Goal: Information Seeking & Learning: Check status

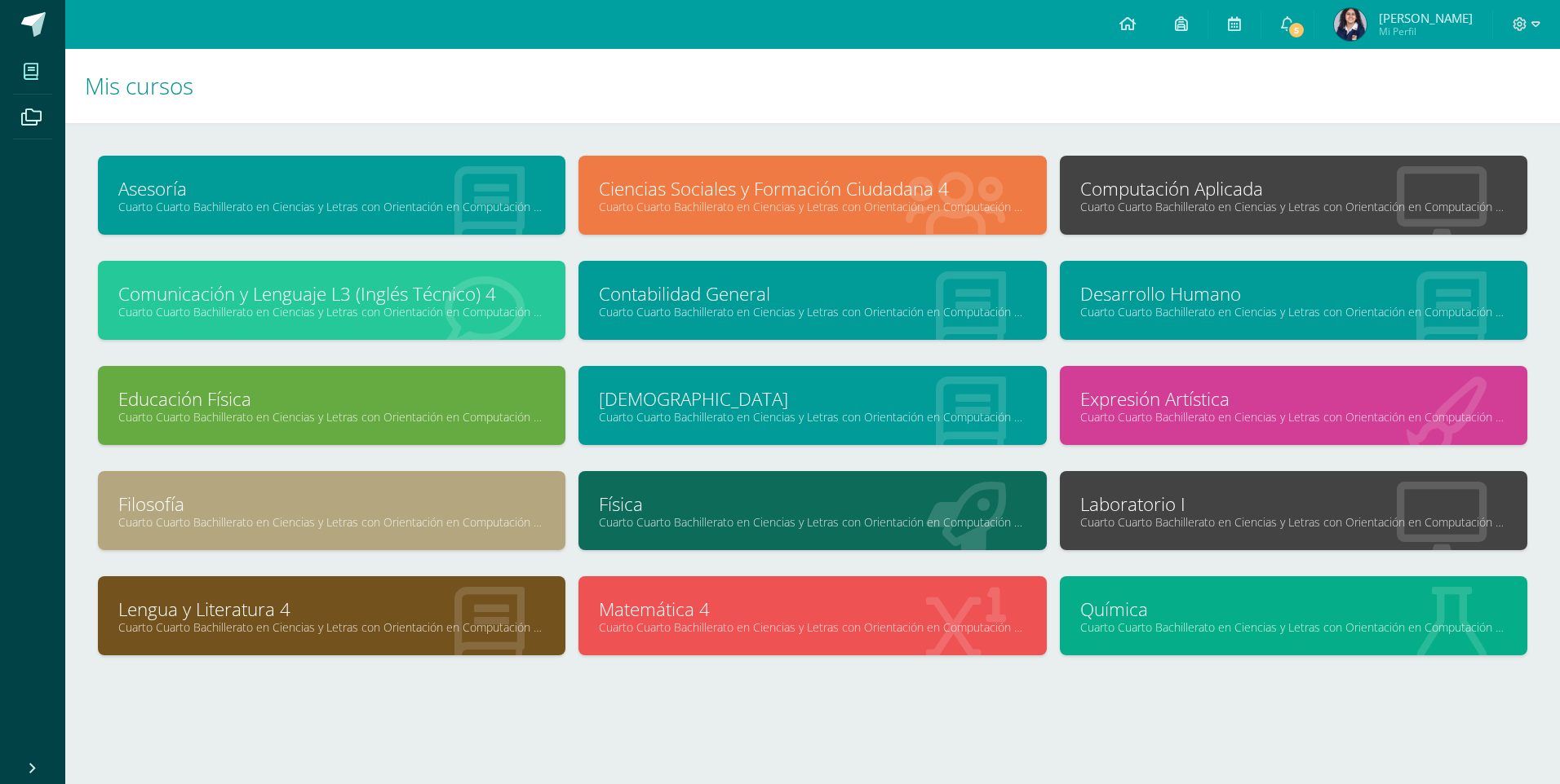
click at [1309, 51] on h1 "Mis cursos" at bounding box center [812, 85] width 1455 height 74
click at [1305, 29] on span "5" at bounding box center [1296, 30] width 18 height 18
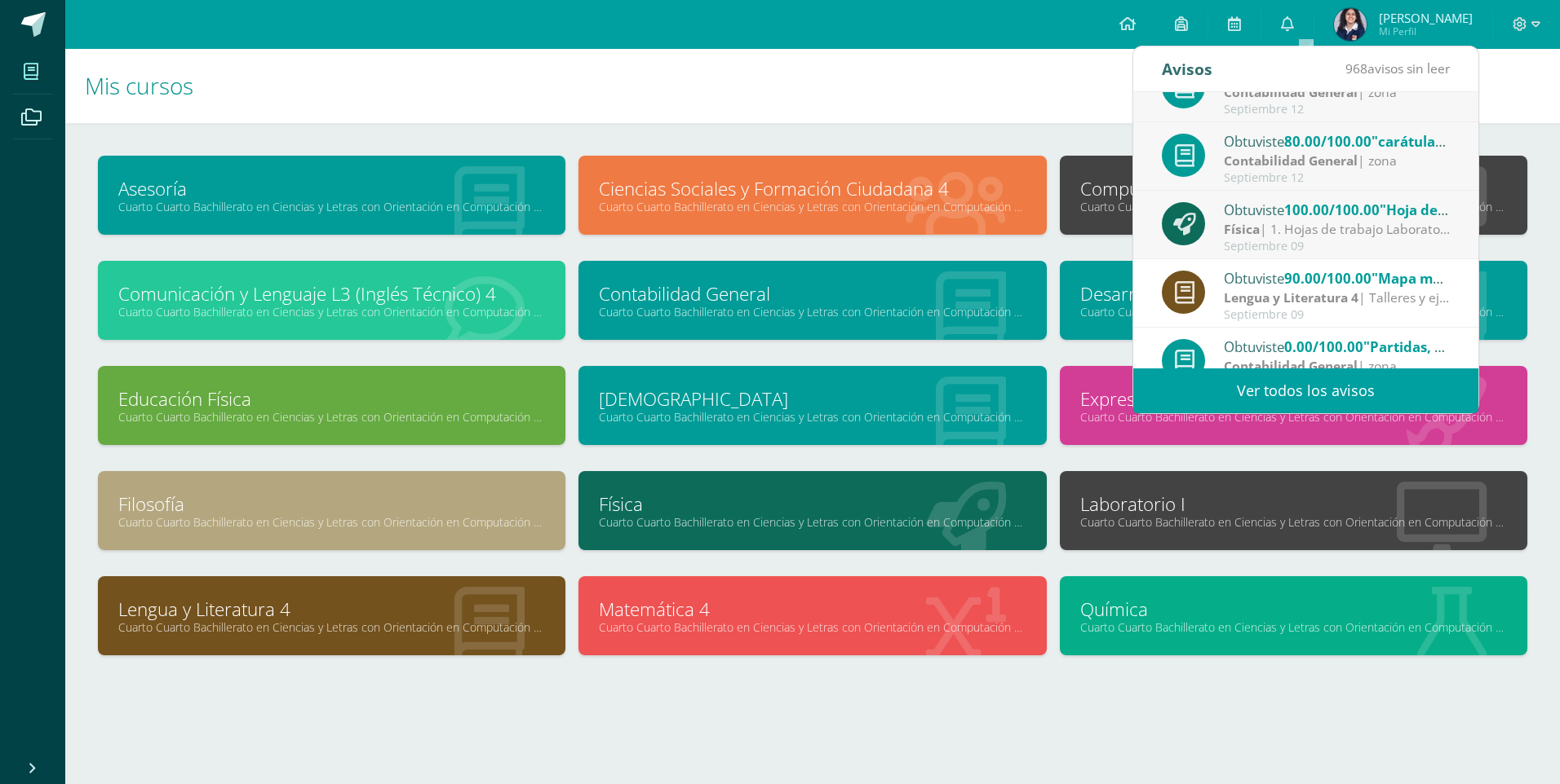
scroll to position [244, 0]
click at [1388, 168] on div "Contabilidad General | zona" at bounding box center [1336, 160] width 227 height 19
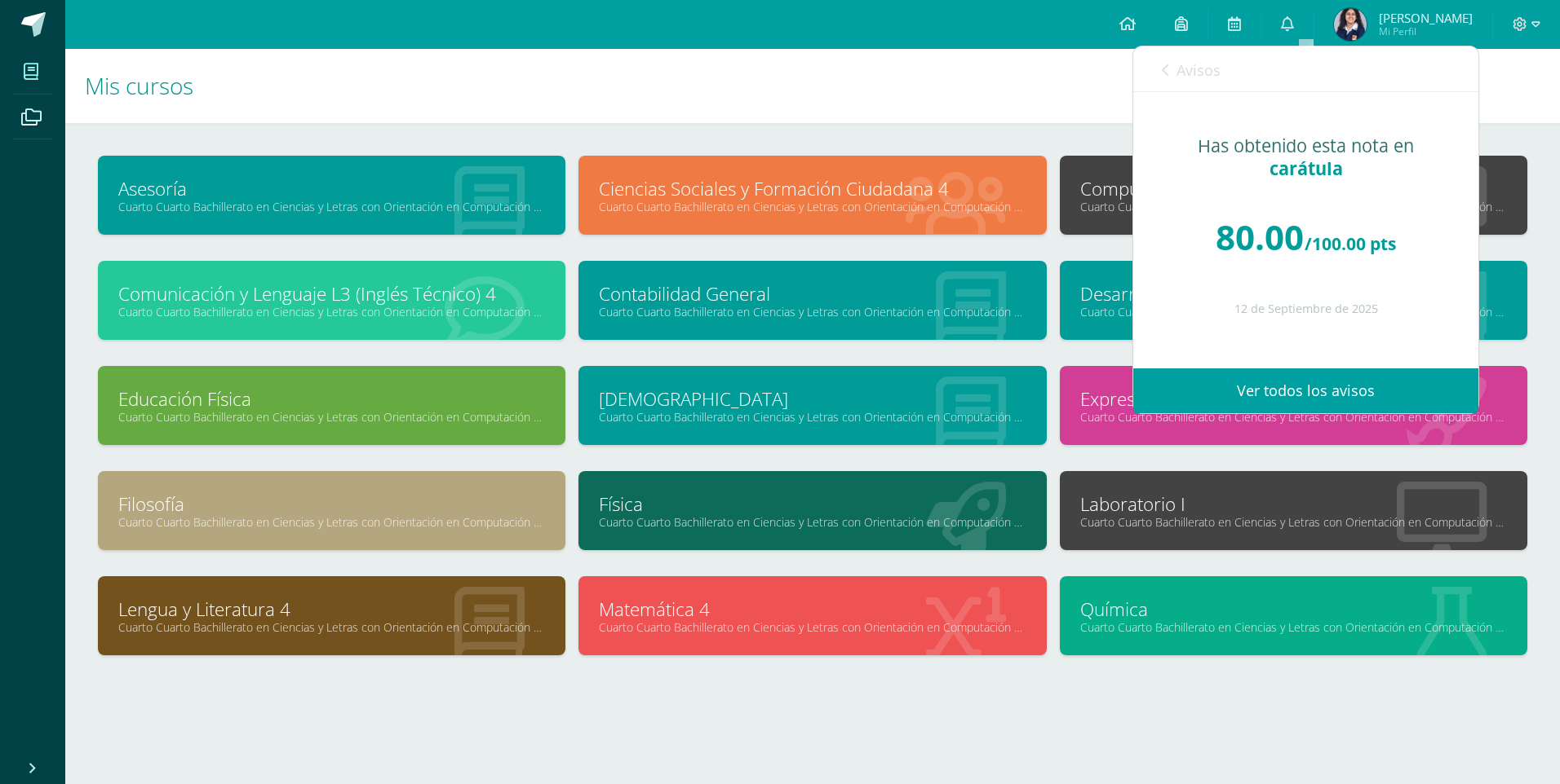
click at [1161, 74] on icon at bounding box center [1164, 69] width 7 height 13
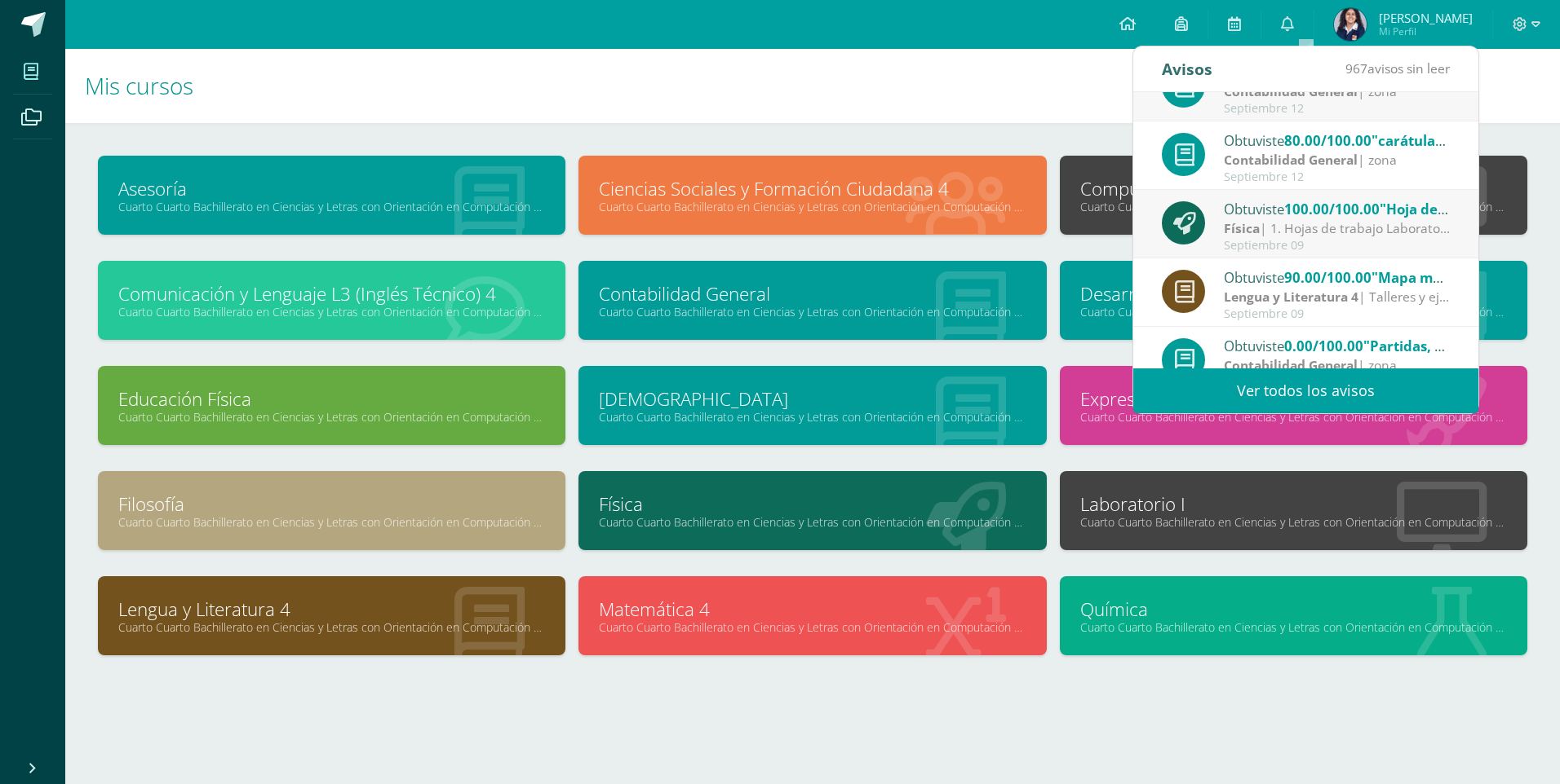
click at [1376, 299] on div "Lengua y Literatura 4 | Talleres y ejercicios" at bounding box center [1336, 297] width 227 height 19
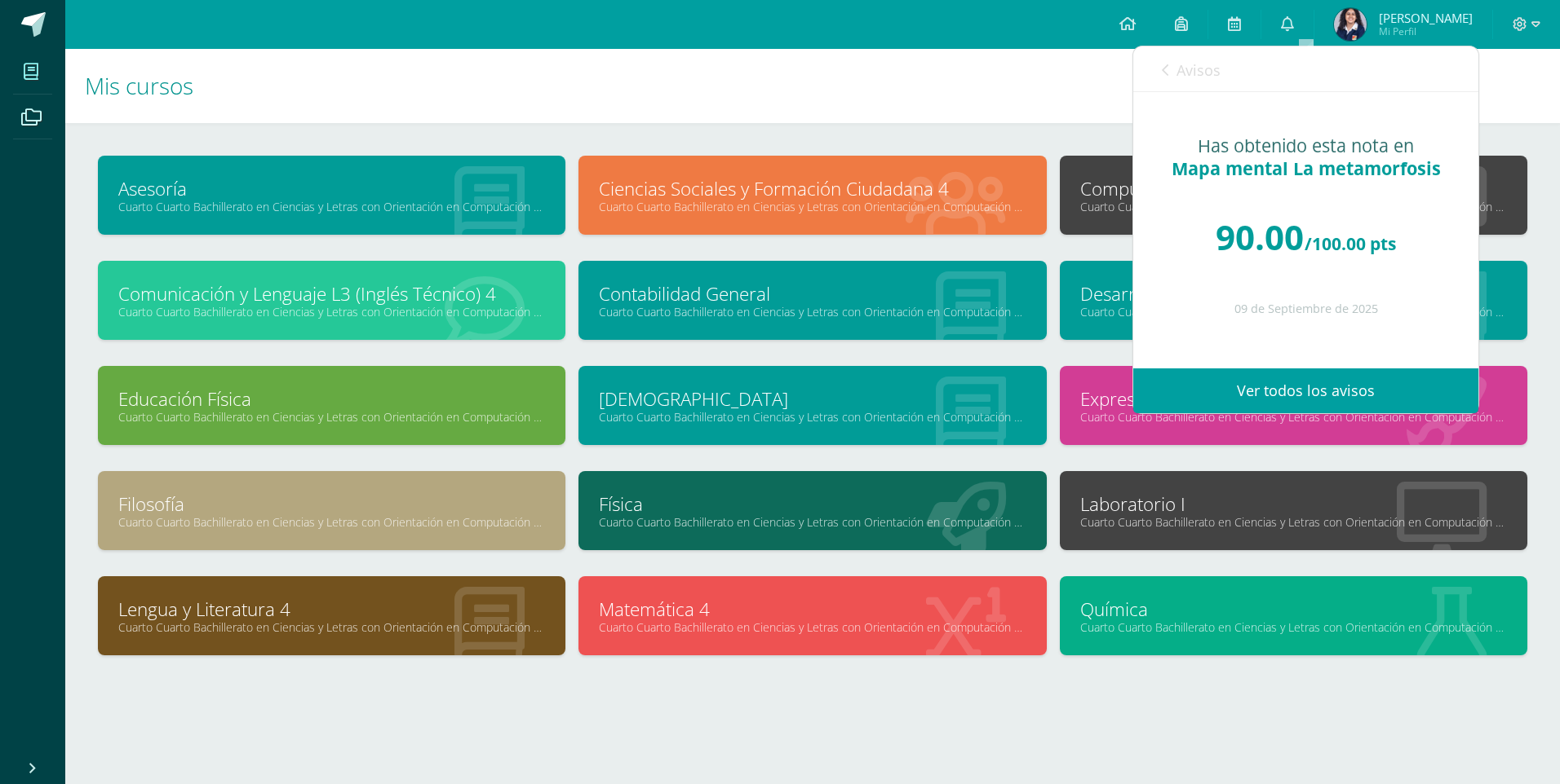
click at [1179, 81] on link "Avisos" at bounding box center [1190, 69] width 58 height 46
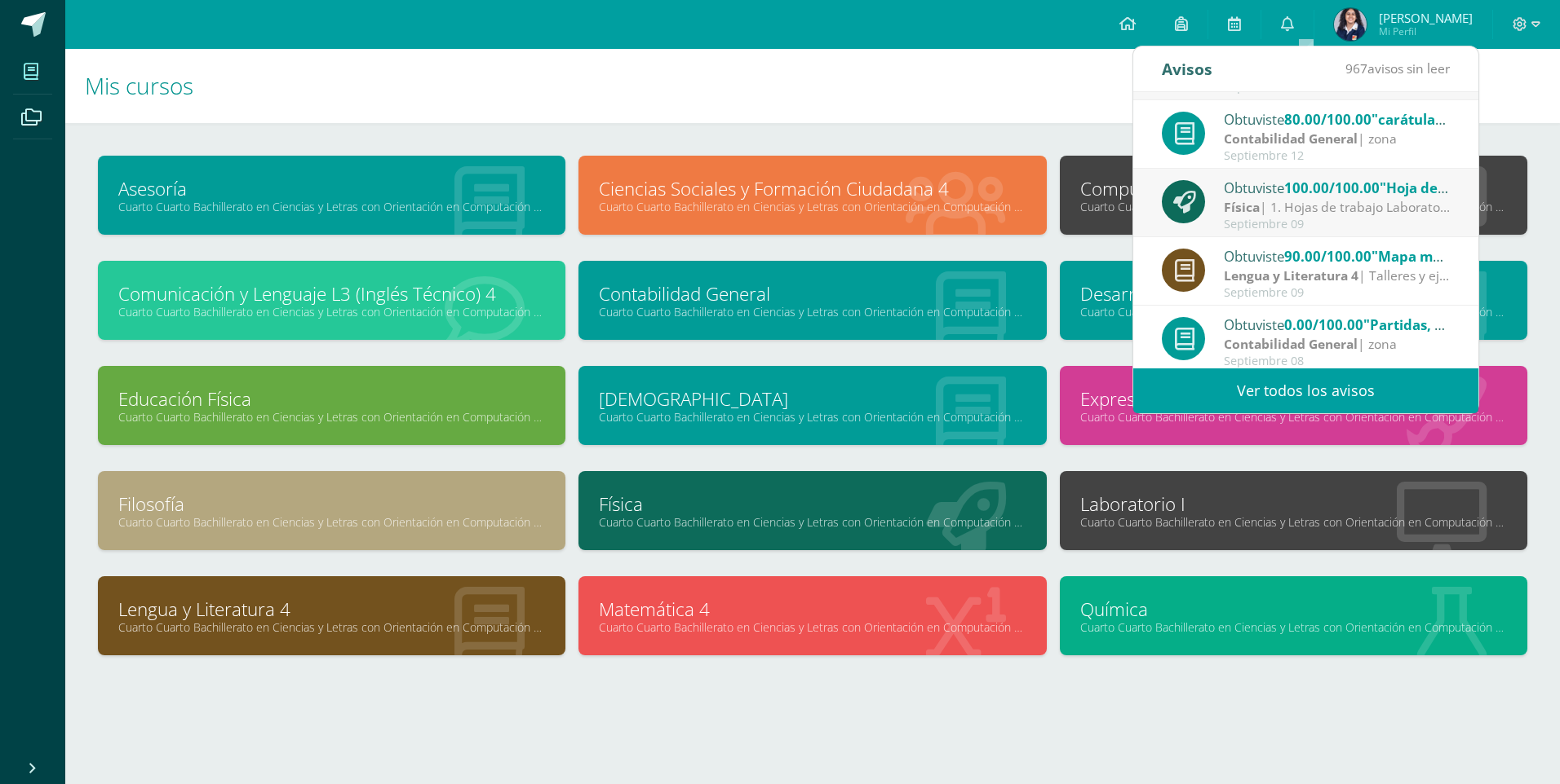
scroll to position [272, 0]
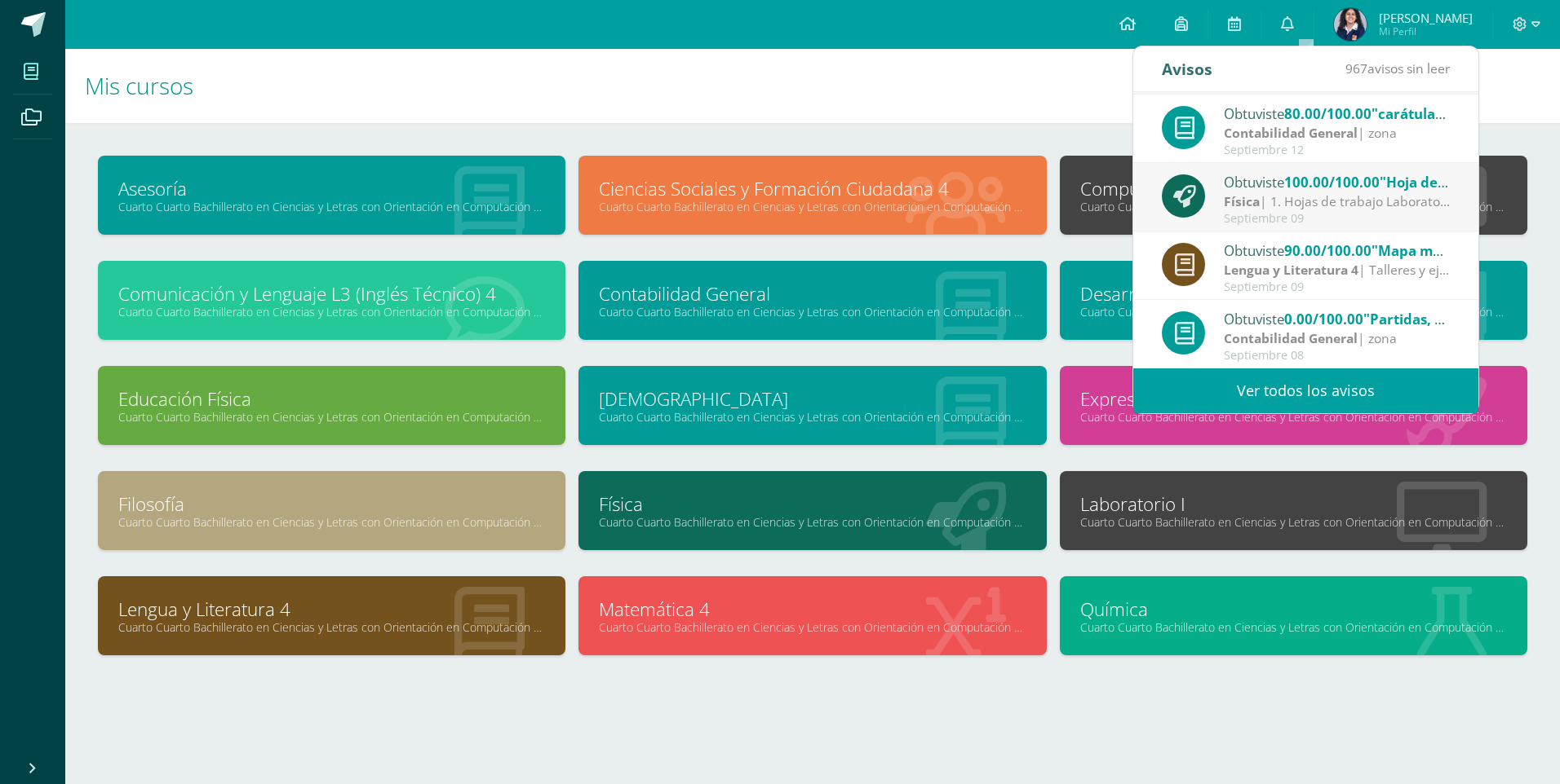
click at [955, 109] on h1 "Mis cursos" at bounding box center [812, 85] width 1455 height 74
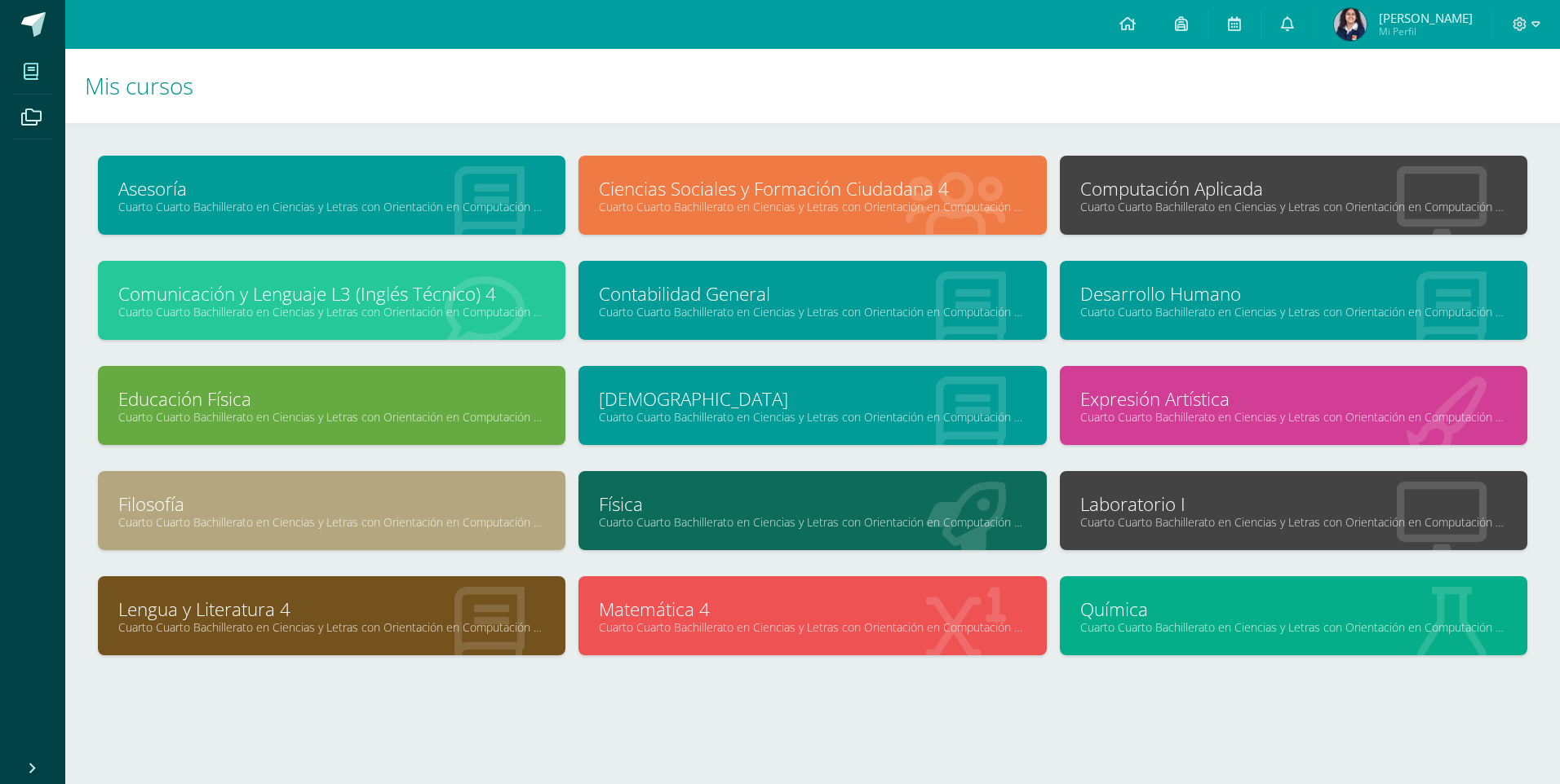
click at [1385, 21] on span "Emily Pamela Mi Perfil" at bounding box center [1403, 24] width 145 height 33
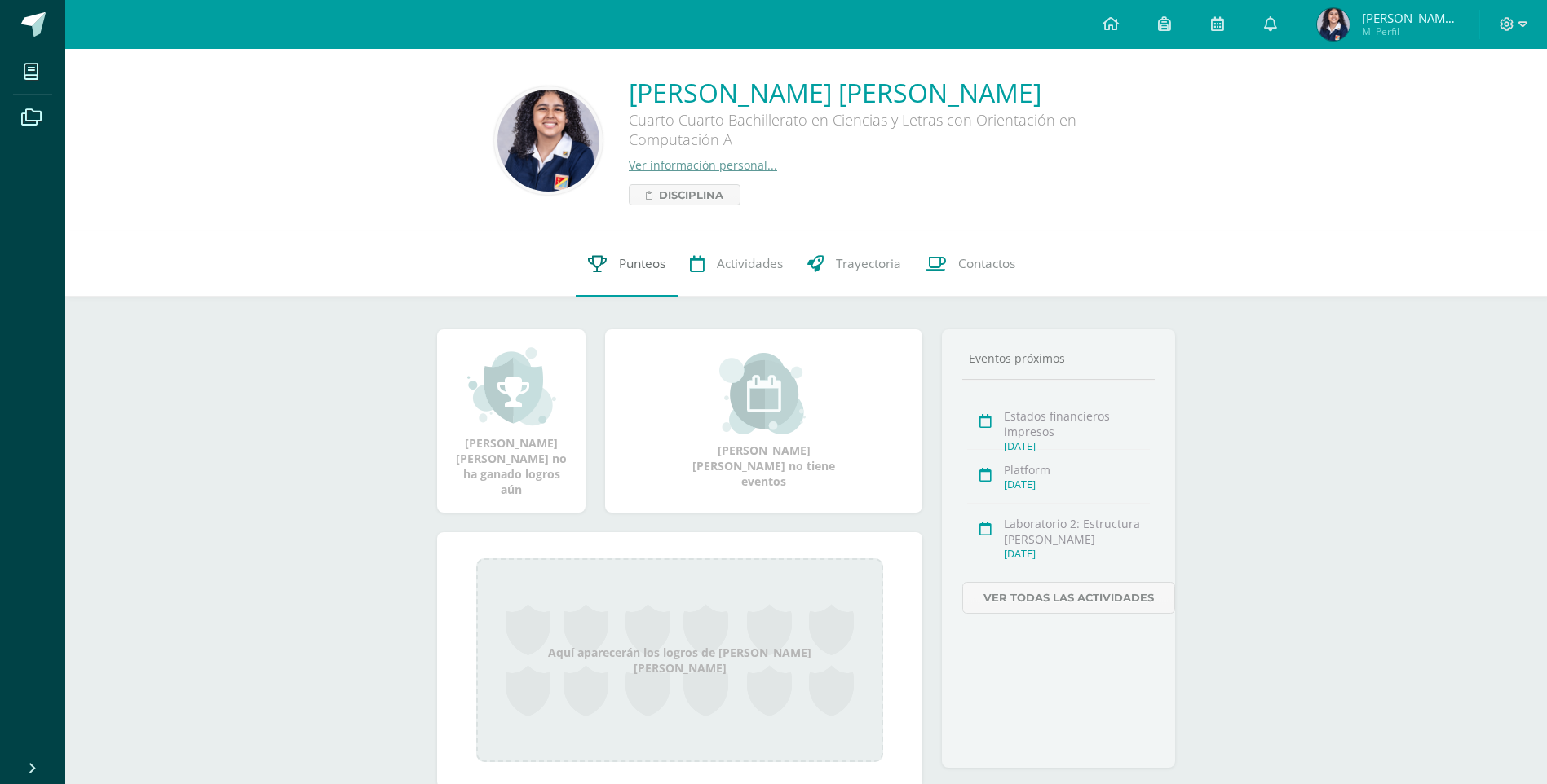
click at [633, 272] on span "Punteos" at bounding box center [642, 263] width 46 height 17
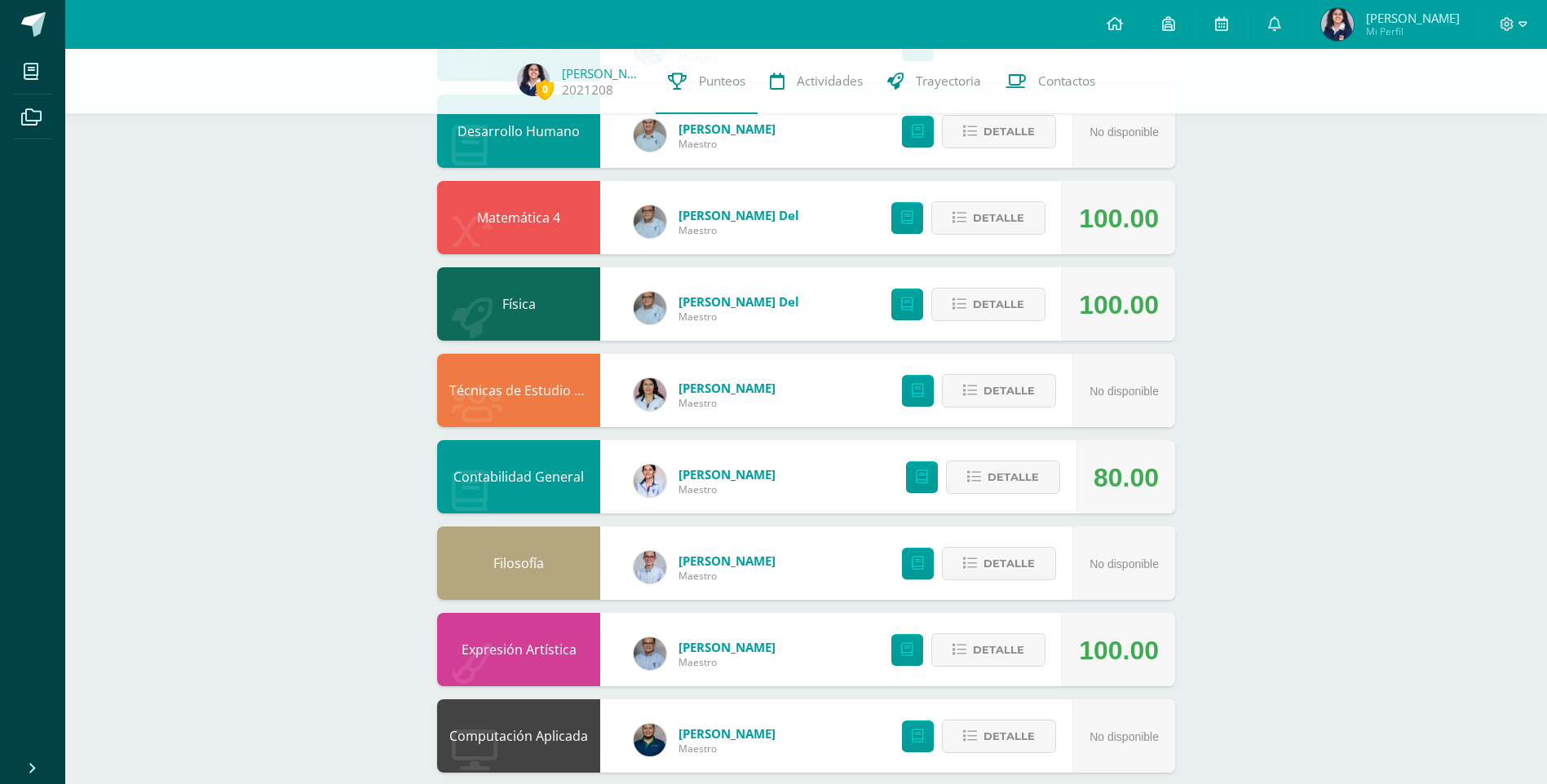
scroll to position [653, 0]
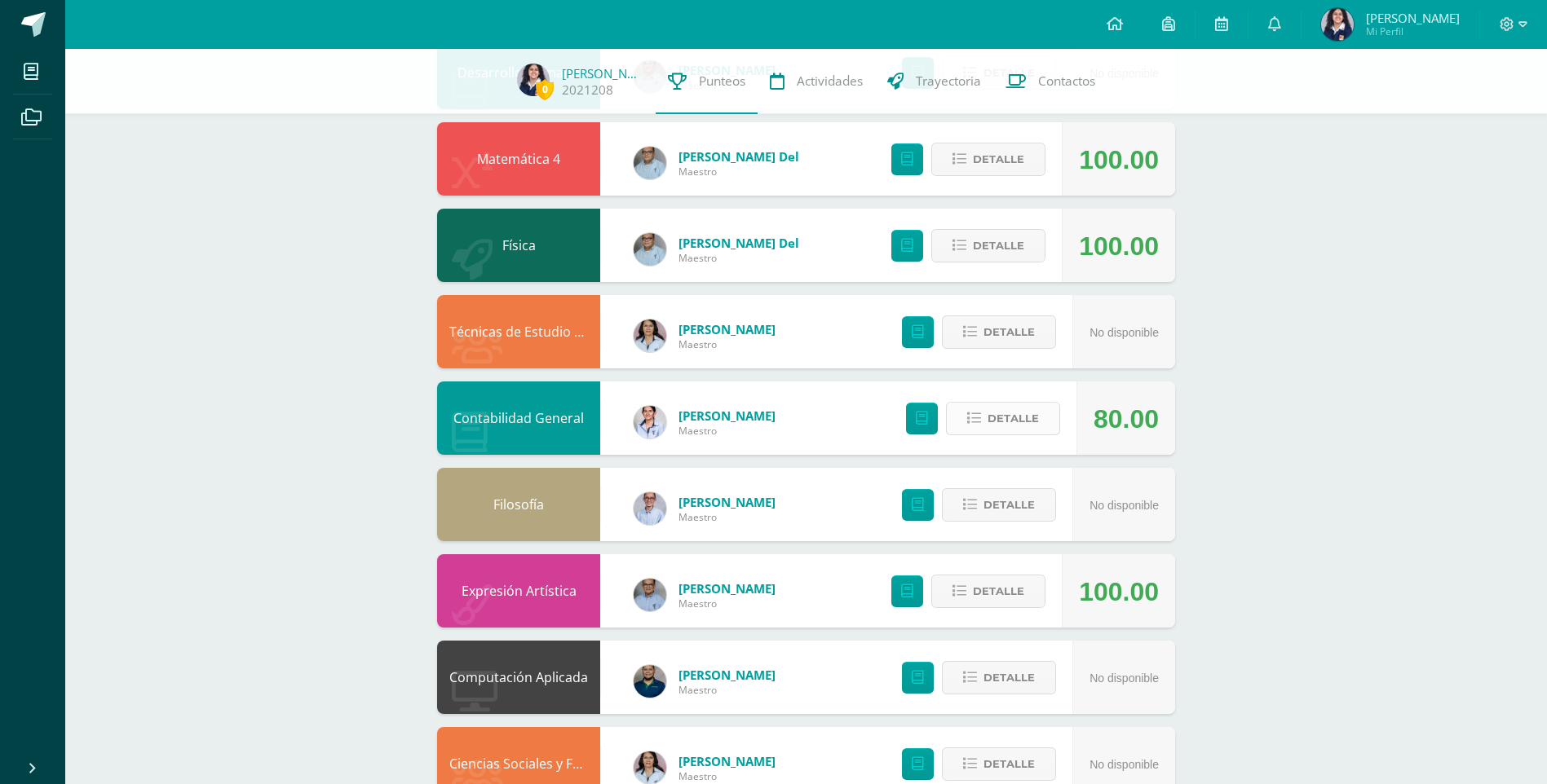
click at [972, 411] on icon at bounding box center [974, 418] width 14 height 14
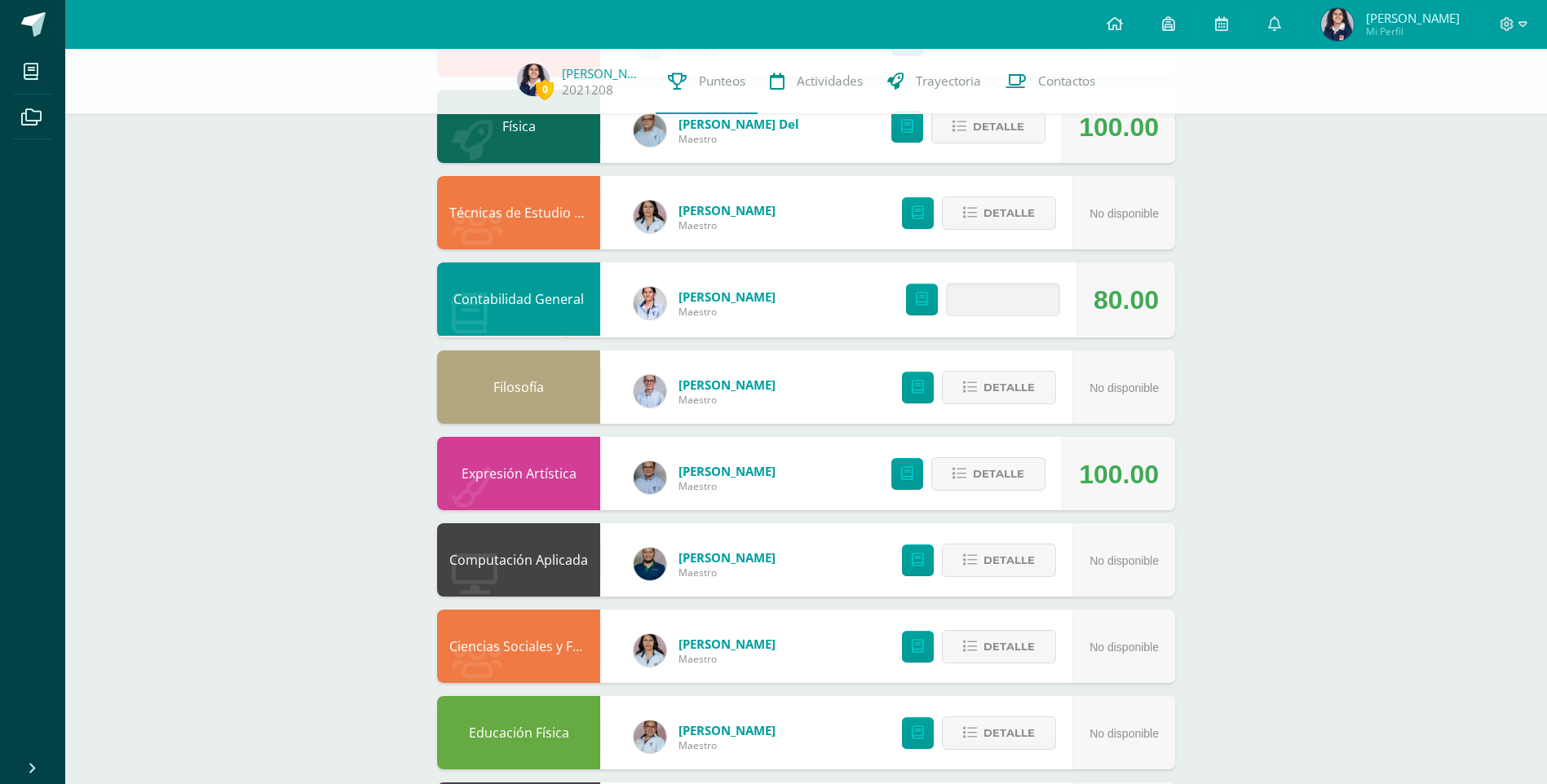
scroll to position [897, 0]
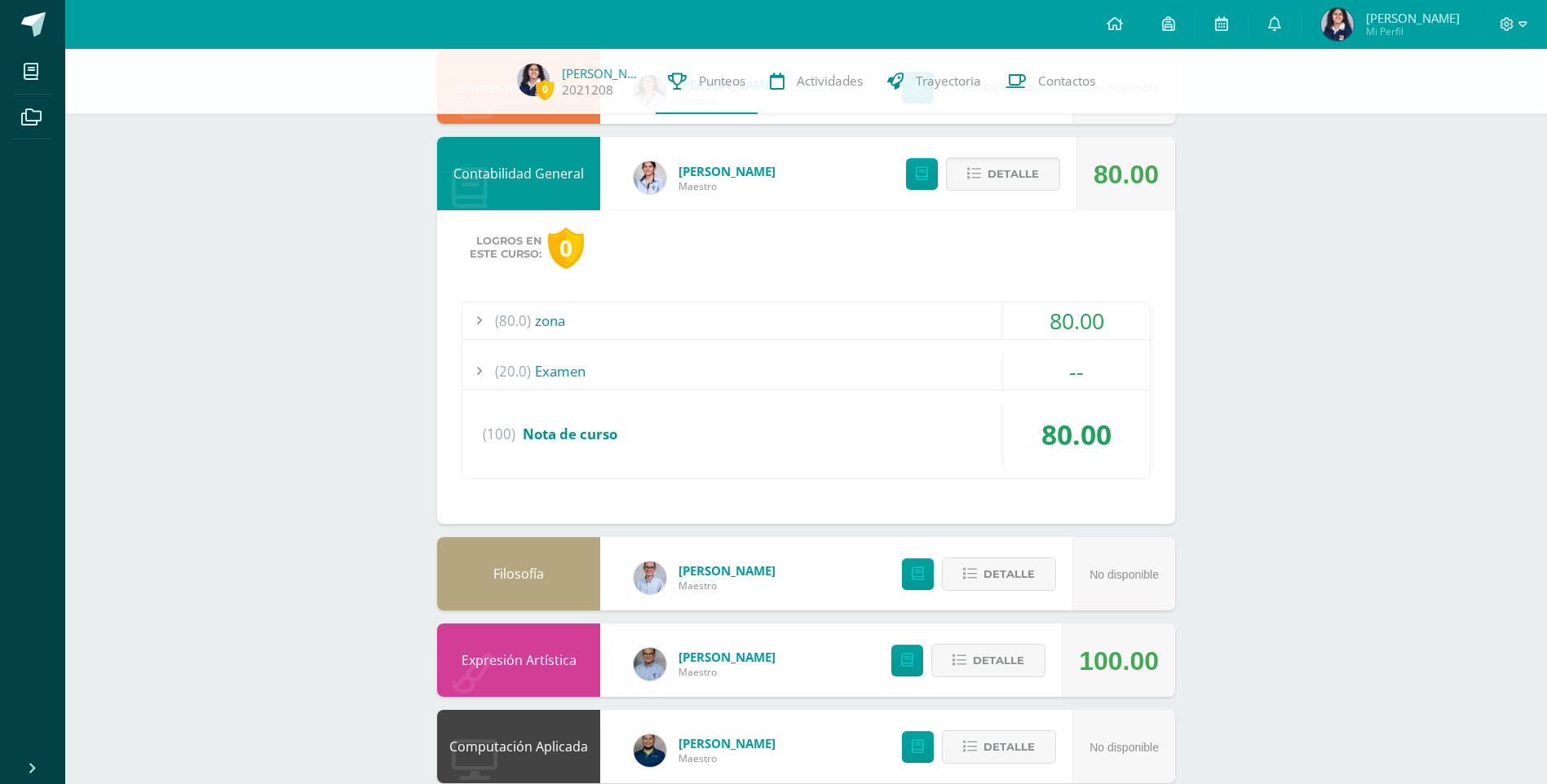
click at [952, 364] on div "(20.0) Examen" at bounding box center [806, 371] width 687 height 37
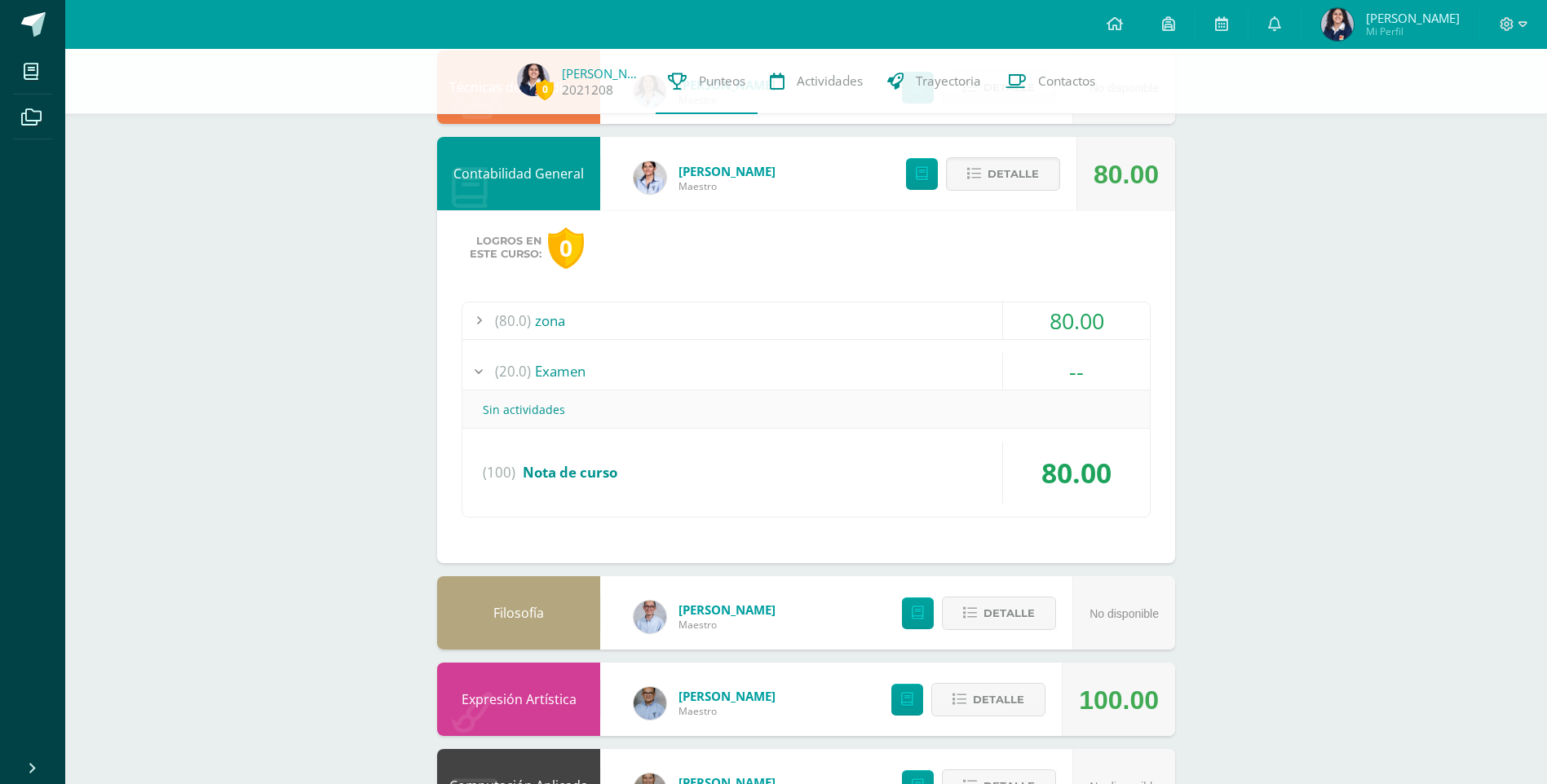
click at [952, 364] on div "(20.0) Examen" at bounding box center [806, 371] width 687 height 37
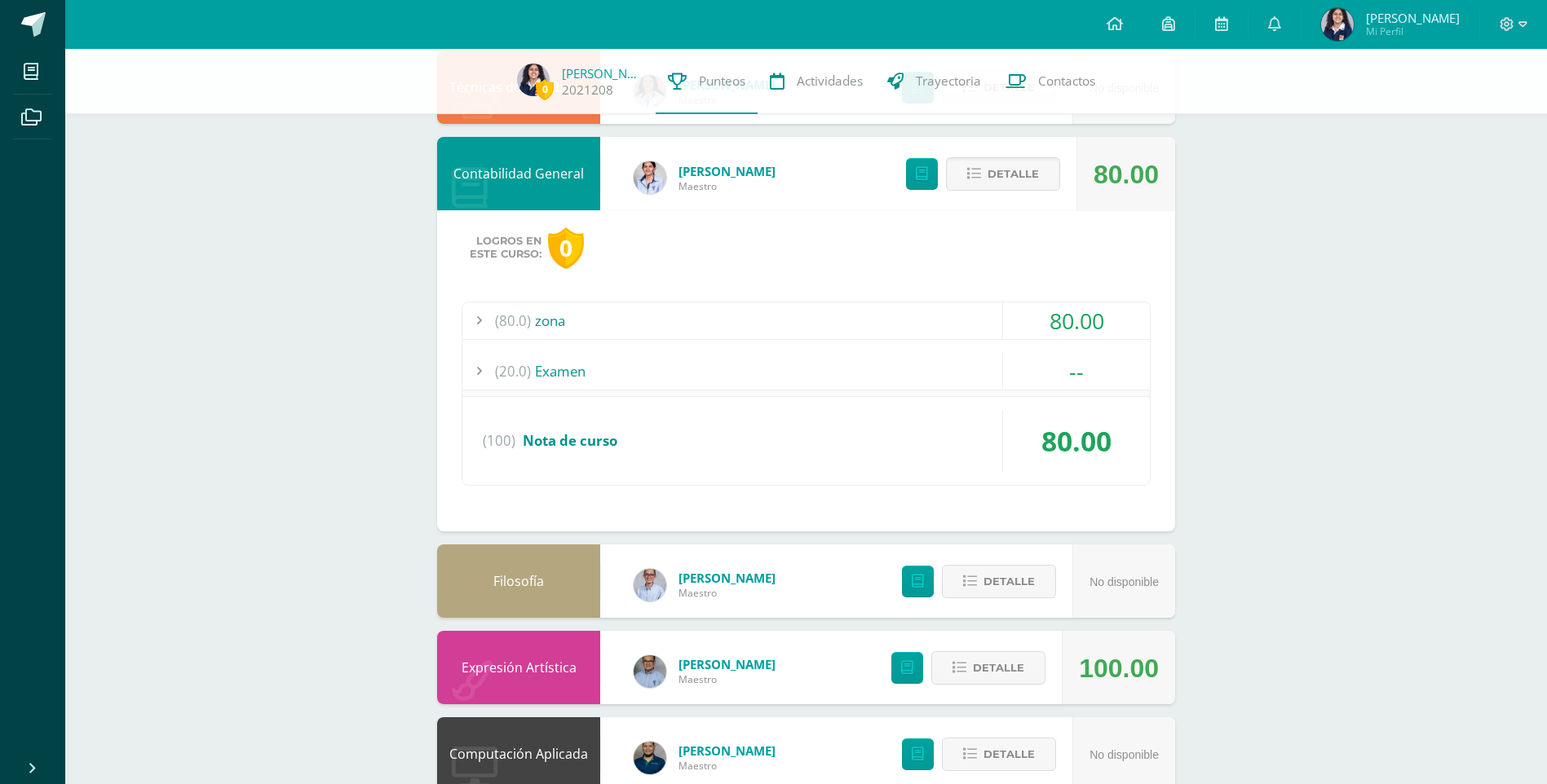
click at [881, 439] on div "(100) Nota de curso" at bounding box center [806, 441] width 687 height 62
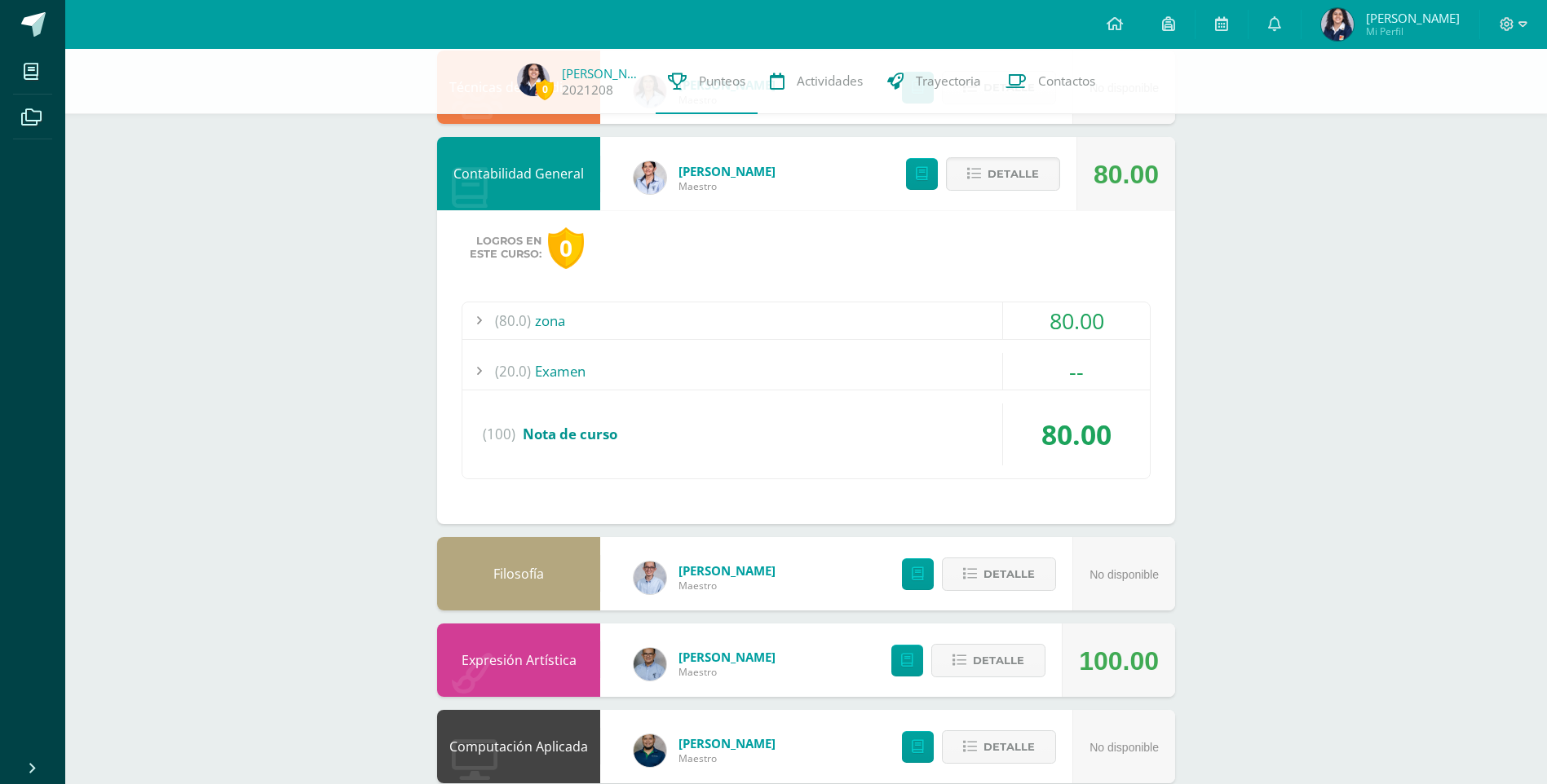
click at [881, 425] on div "(100) Nota de curso" at bounding box center [806, 434] width 687 height 62
click at [613, 332] on div "(80.0) zona" at bounding box center [806, 320] width 687 height 37
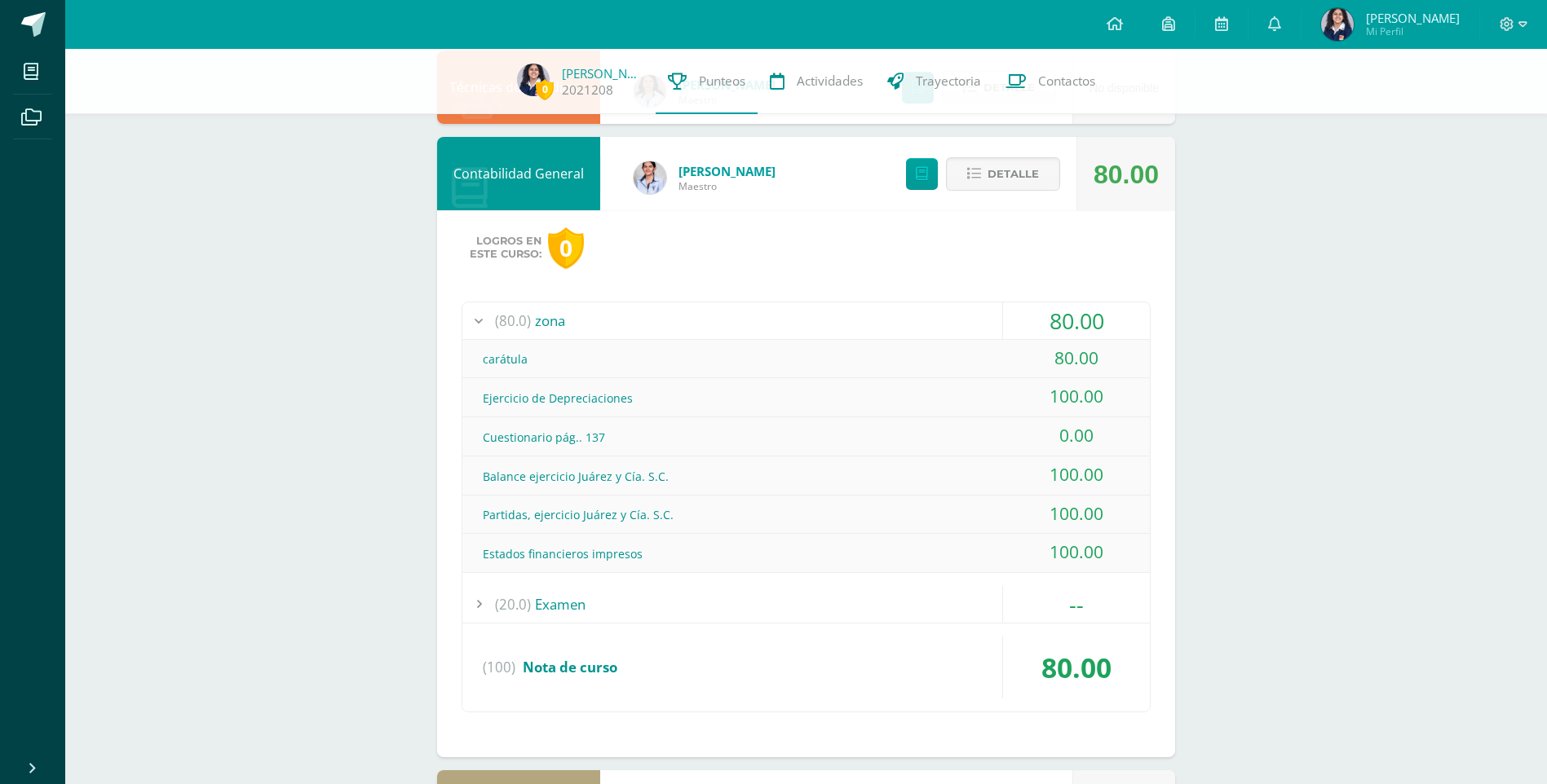
click at [613, 332] on div "(80.0) zona" at bounding box center [806, 320] width 687 height 37
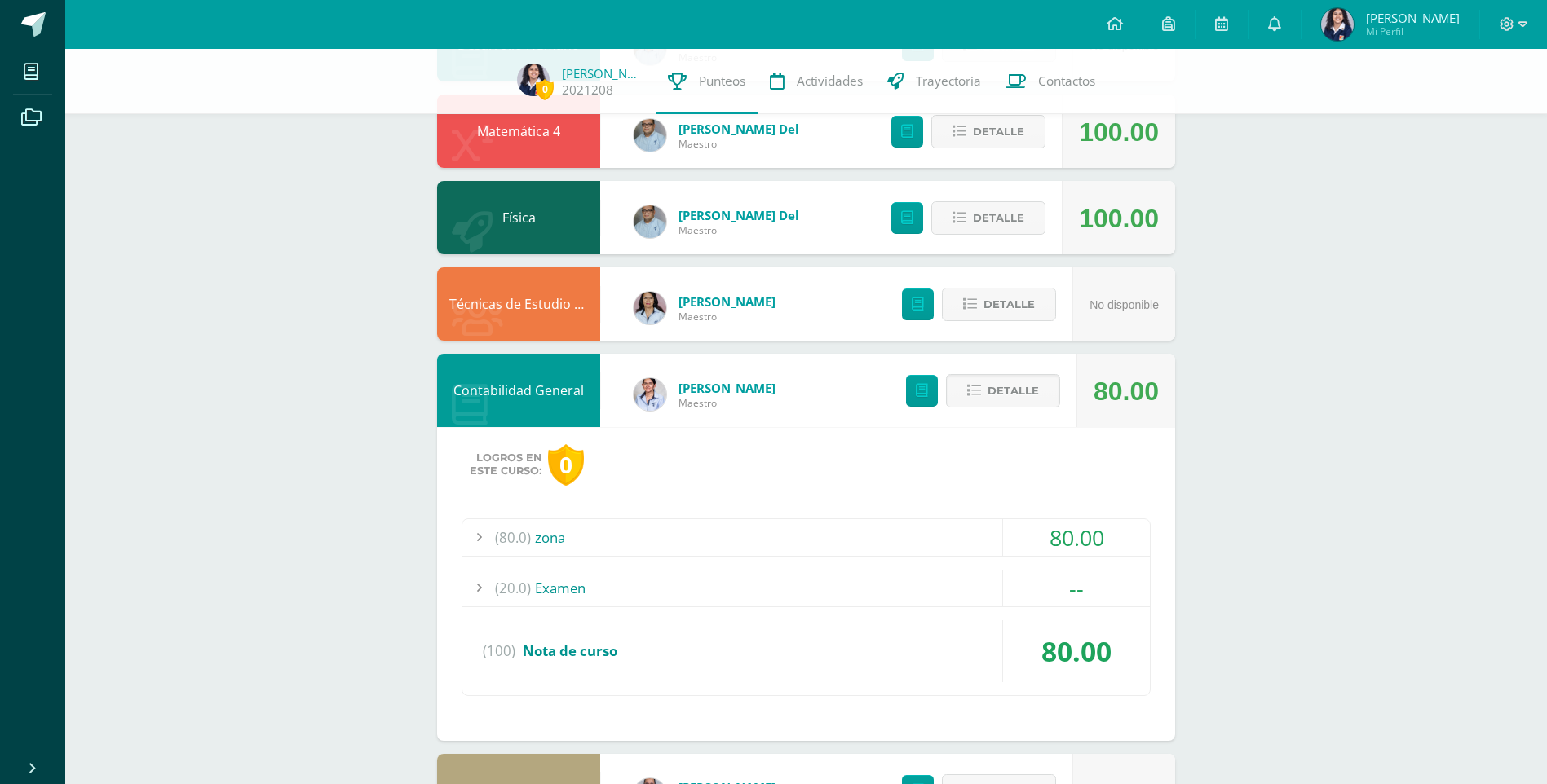
scroll to position [653, 0]
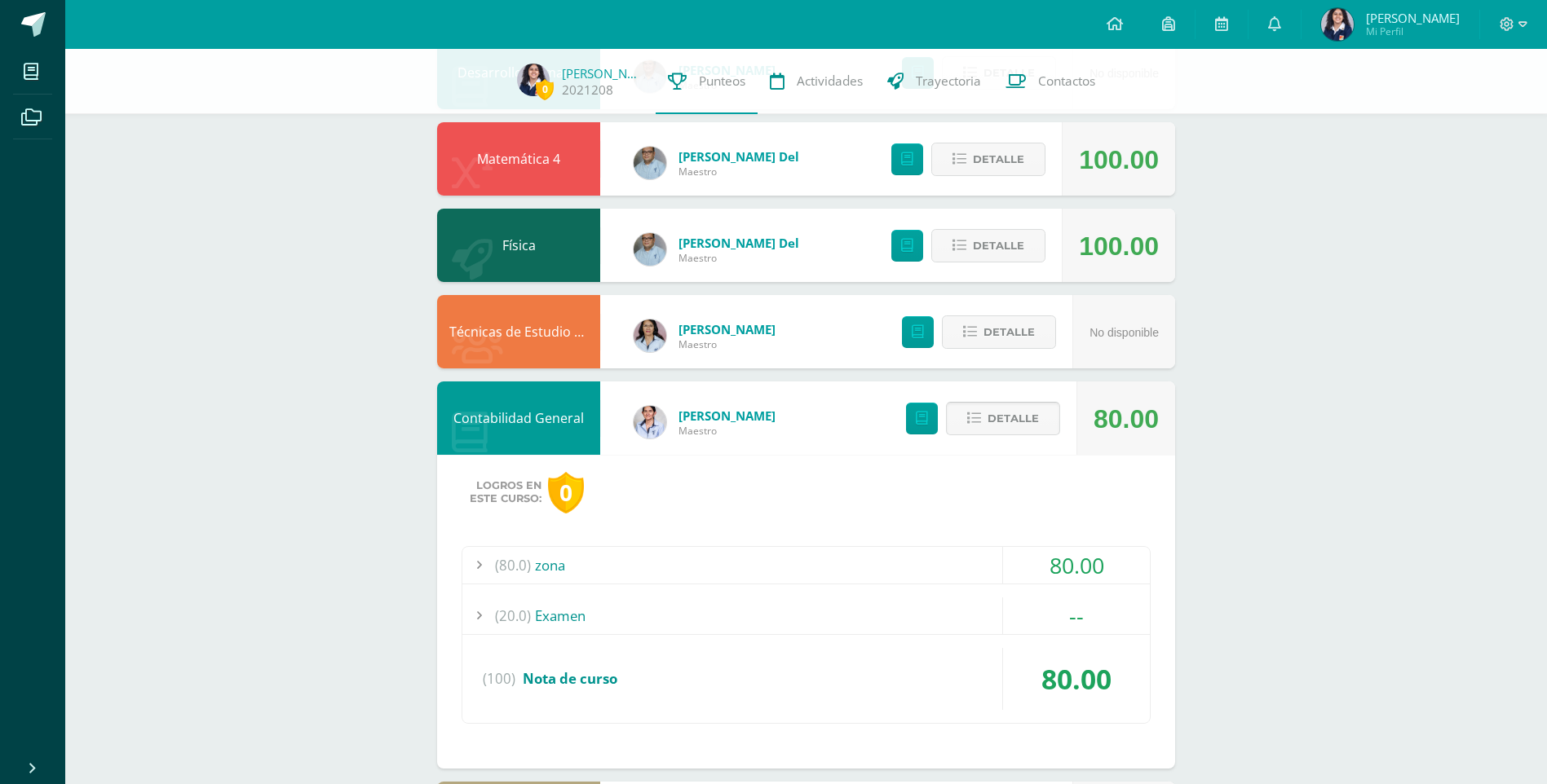
click at [995, 416] on span "Detalle" at bounding box center [1014, 418] width 51 height 31
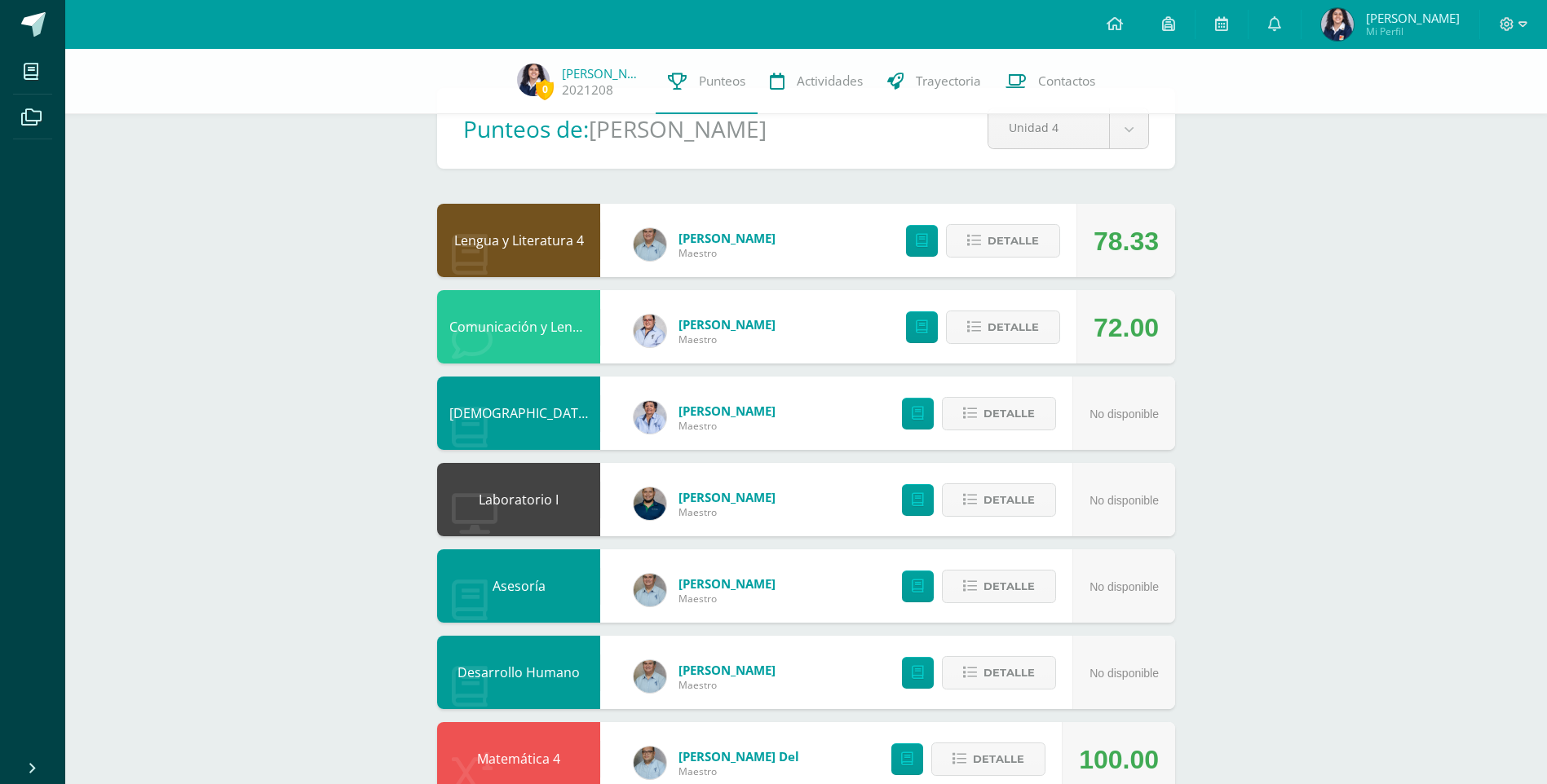
scroll to position [0, 0]
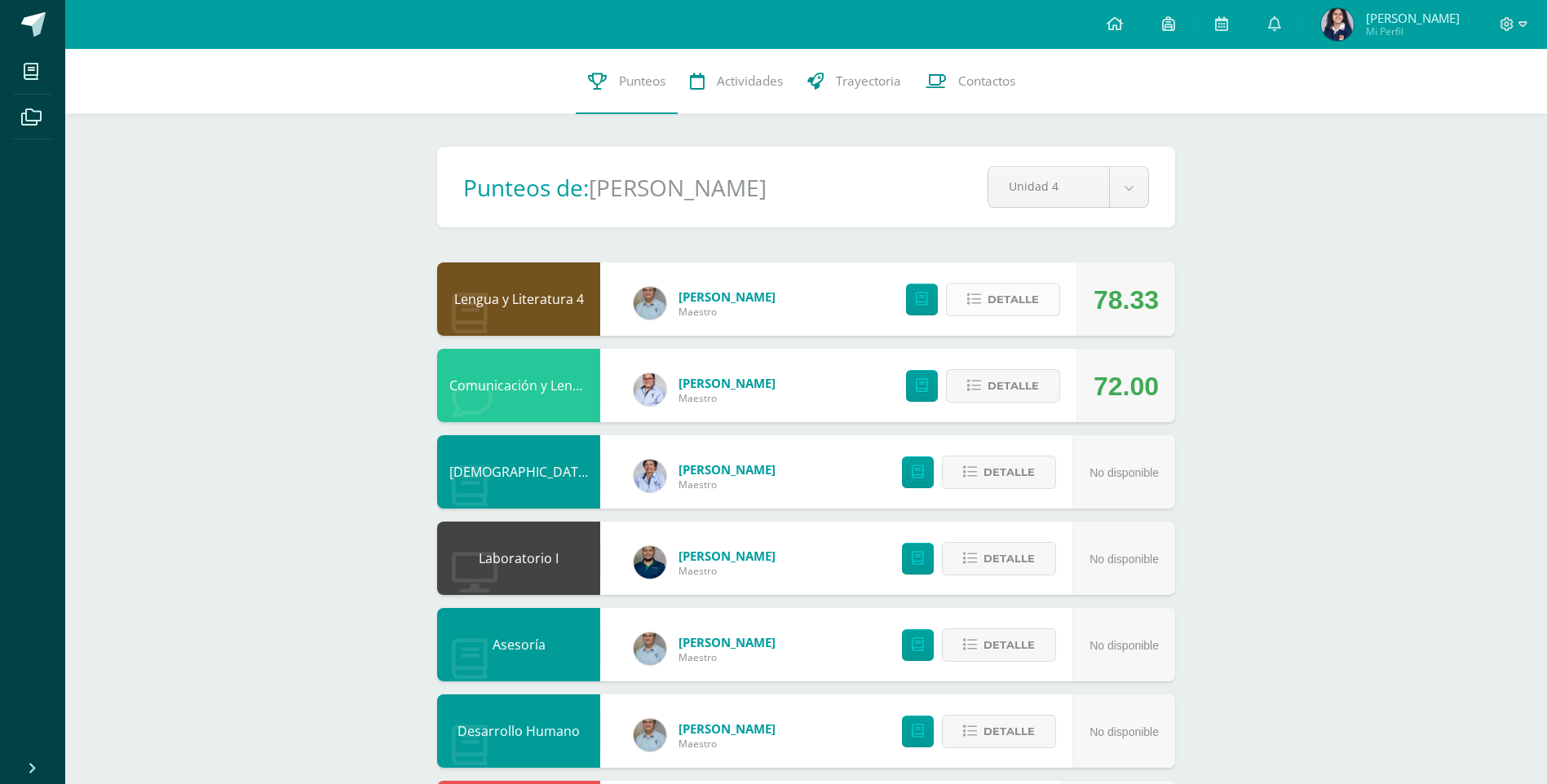
click at [1039, 305] on span "Detalle" at bounding box center [1014, 300] width 51 height 31
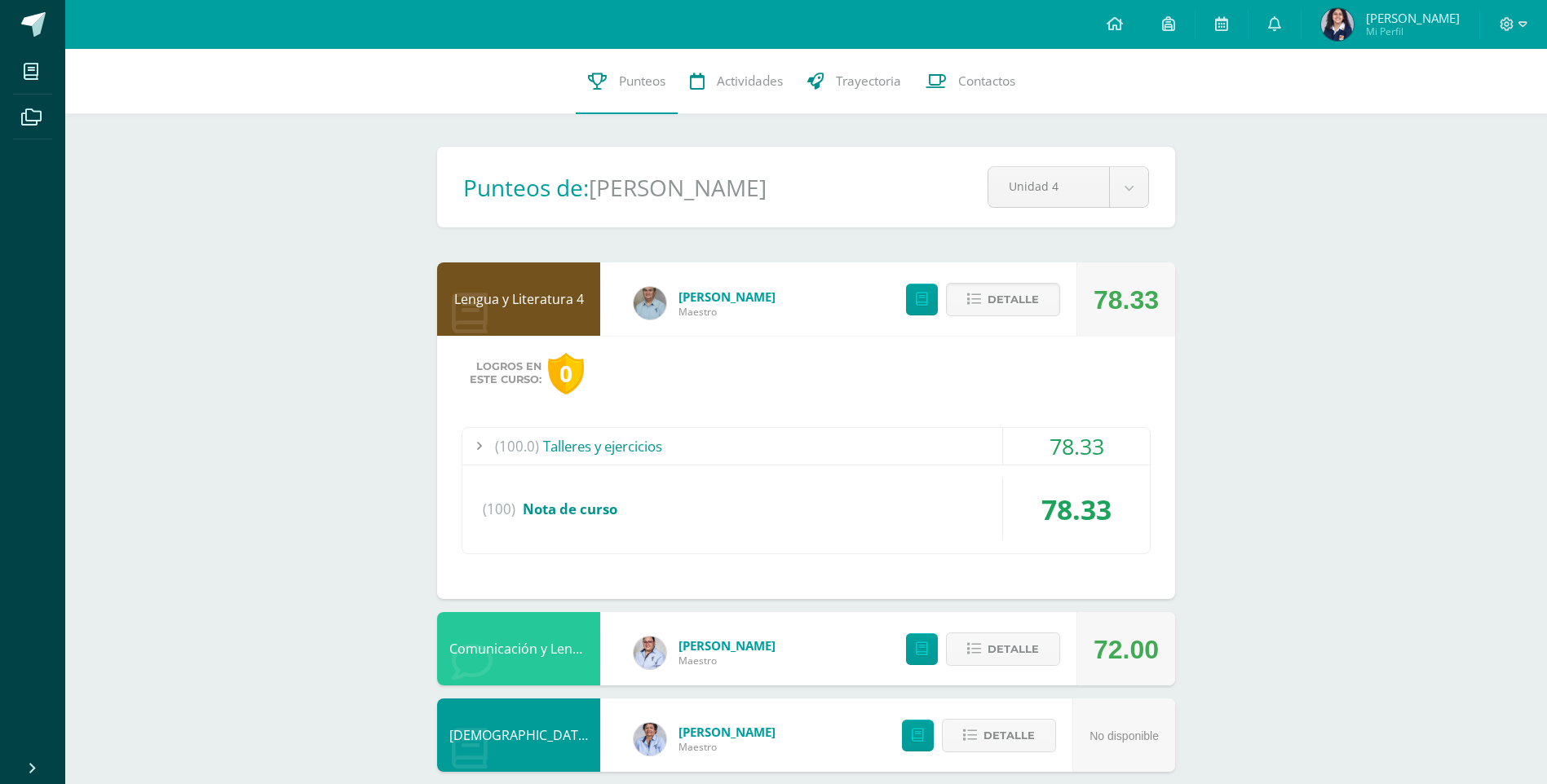
click at [797, 422] on div "Logros en este curso: 0 (100.0) Talleres y ejercicios 78.33 Prueba de ortografì…" at bounding box center [806, 468] width 738 height 263
click at [793, 432] on div "(100.0) Talleres y ejercicios" at bounding box center [806, 446] width 687 height 37
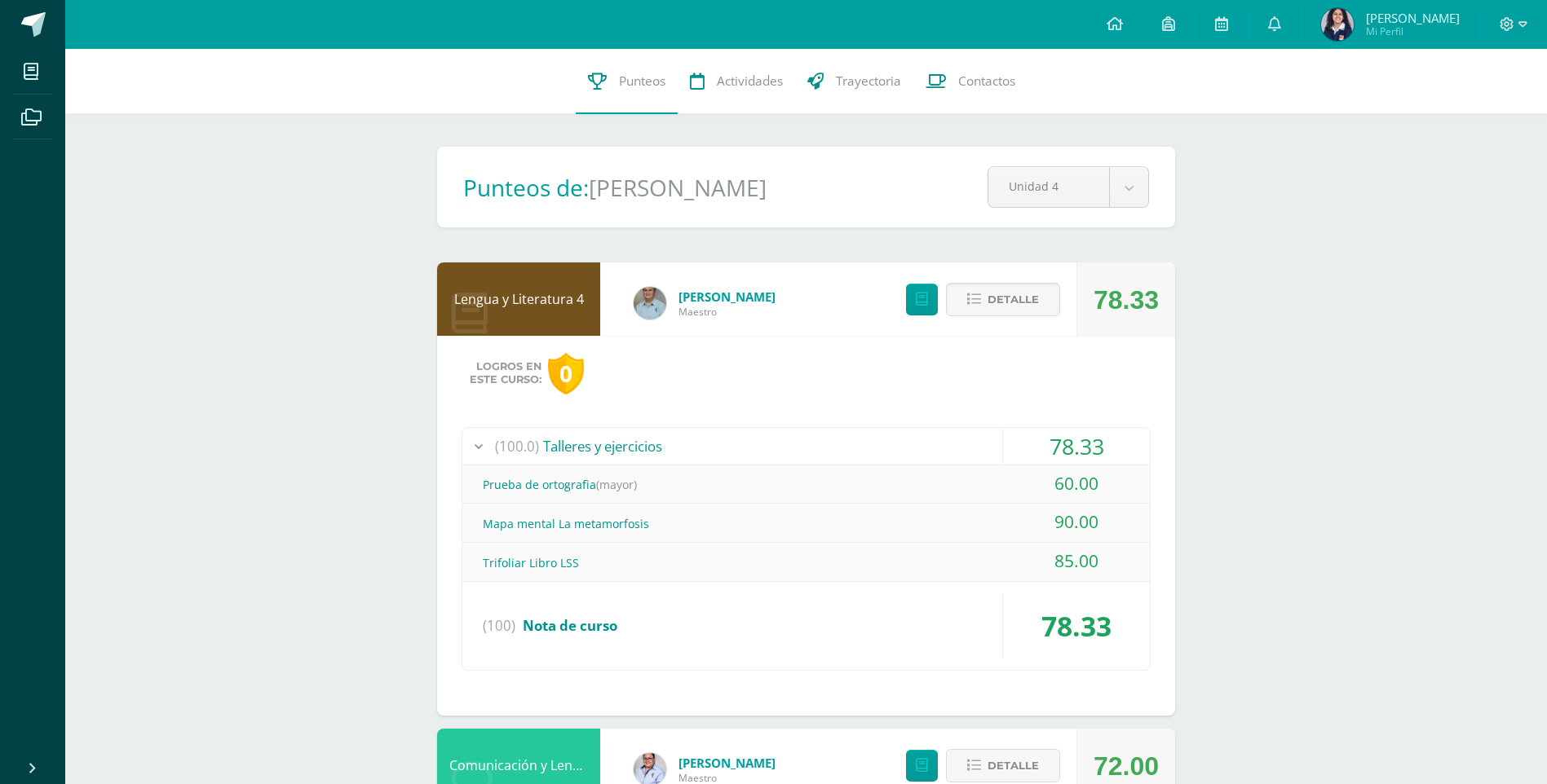
click at [793, 432] on div "(100.0) Talleres y ejercicios" at bounding box center [806, 446] width 687 height 37
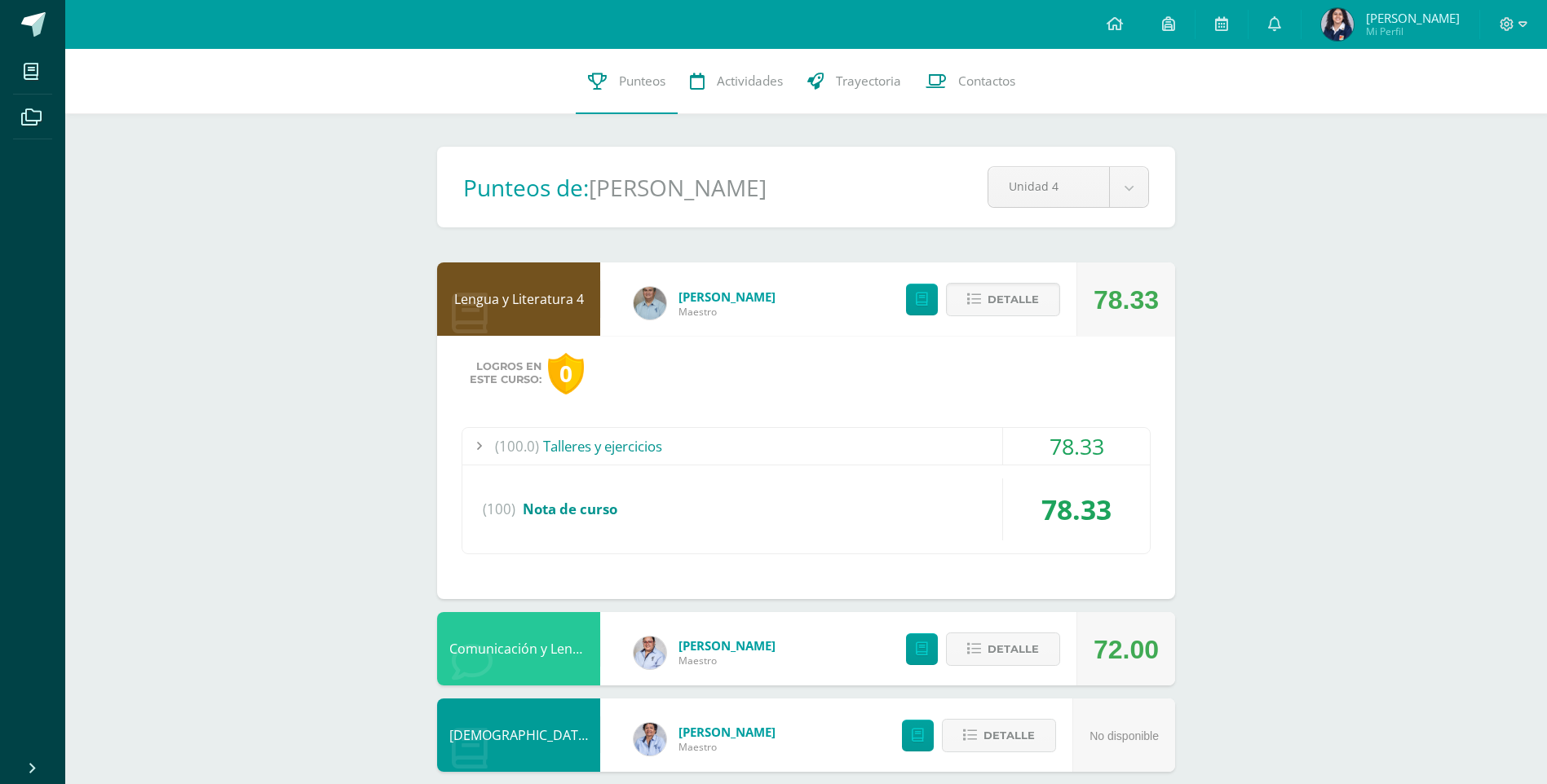
click at [1507, 35] on div at bounding box center [1514, 24] width 67 height 48
click at [1507, 23] on icon at bounding box center [1506, 24] width 15 height 15
click at [1469, 118] on span "Cerrar sesión" at bounding box center [1472, 112] width 73 height 16
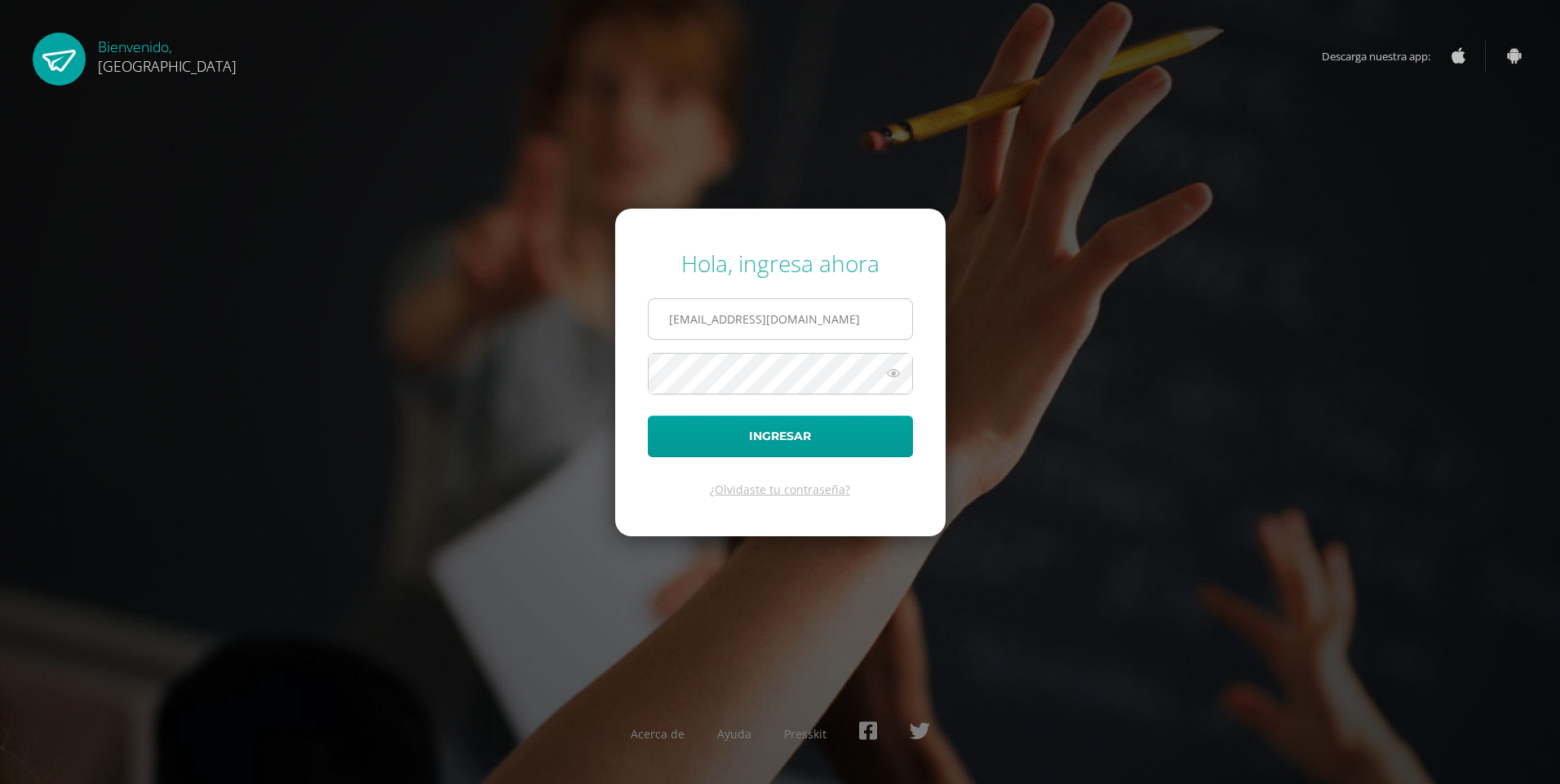
click at [760, 318] on input "2021208@colegiobelga.edu.gt" at bounding box center [780, 319] width 263 height 40
type input "2019227@colegiobelga.edu.gt"
click at [648, 416] on button "Ingresar" at bounding box center [780, 437] width 265 height 42
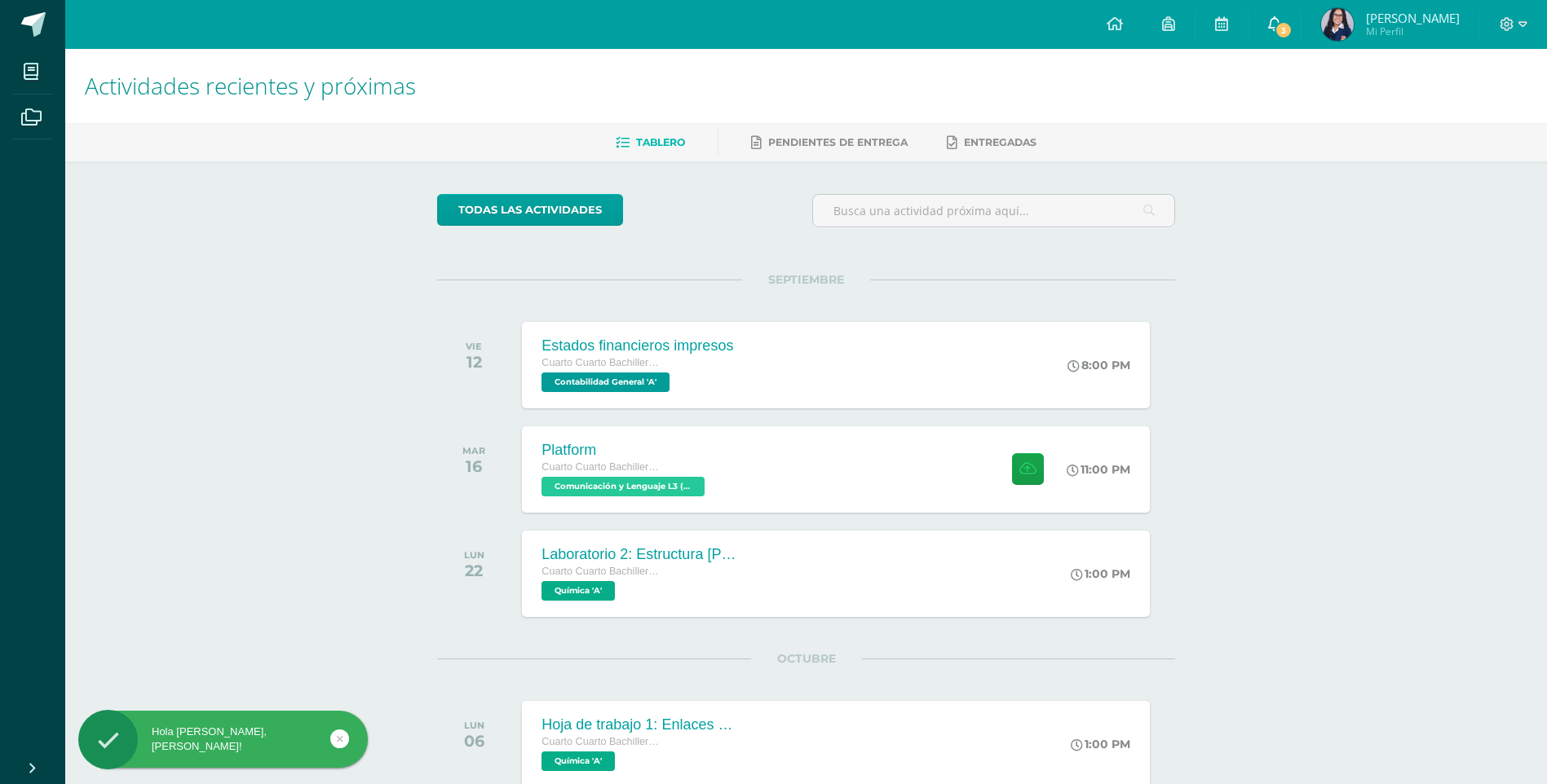
click at [1293, 31] on span "3" at bounding box center [1284, 30] width 18 height 18
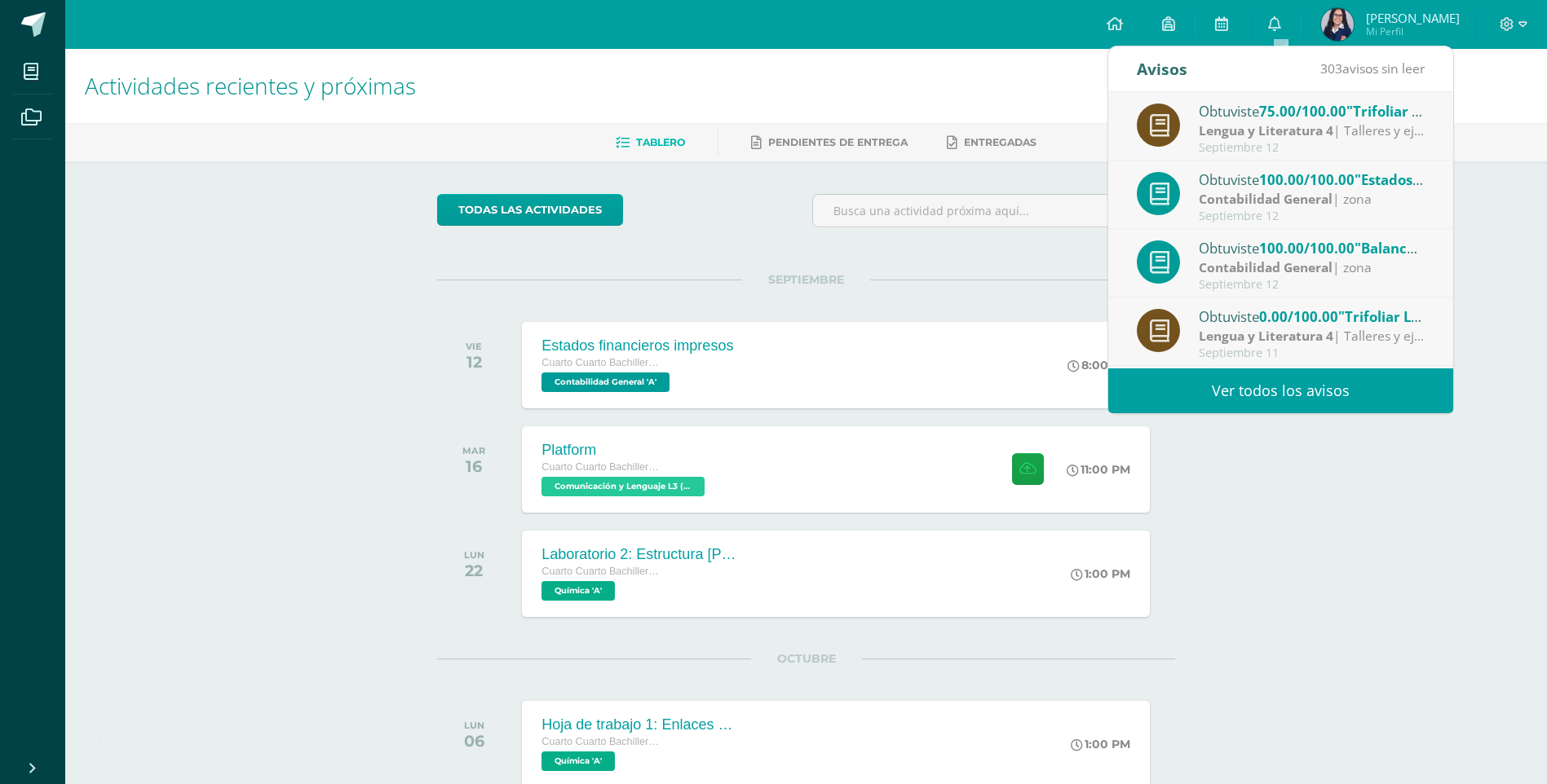
click at [1394, 145] on div "Septiembre 12" at bounding box center [1312, 148] width 227 height 14
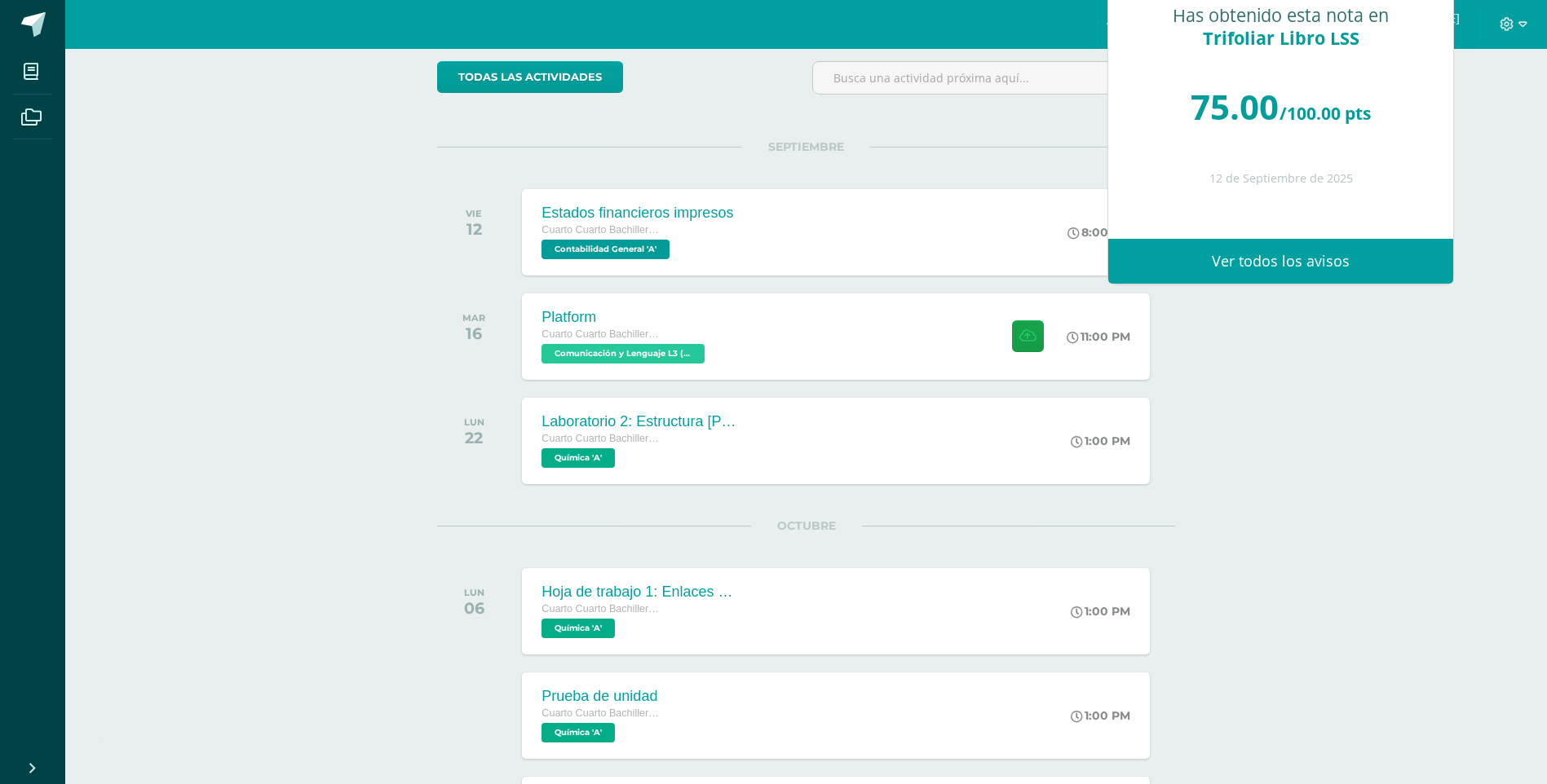
scroll to position [244, 0]
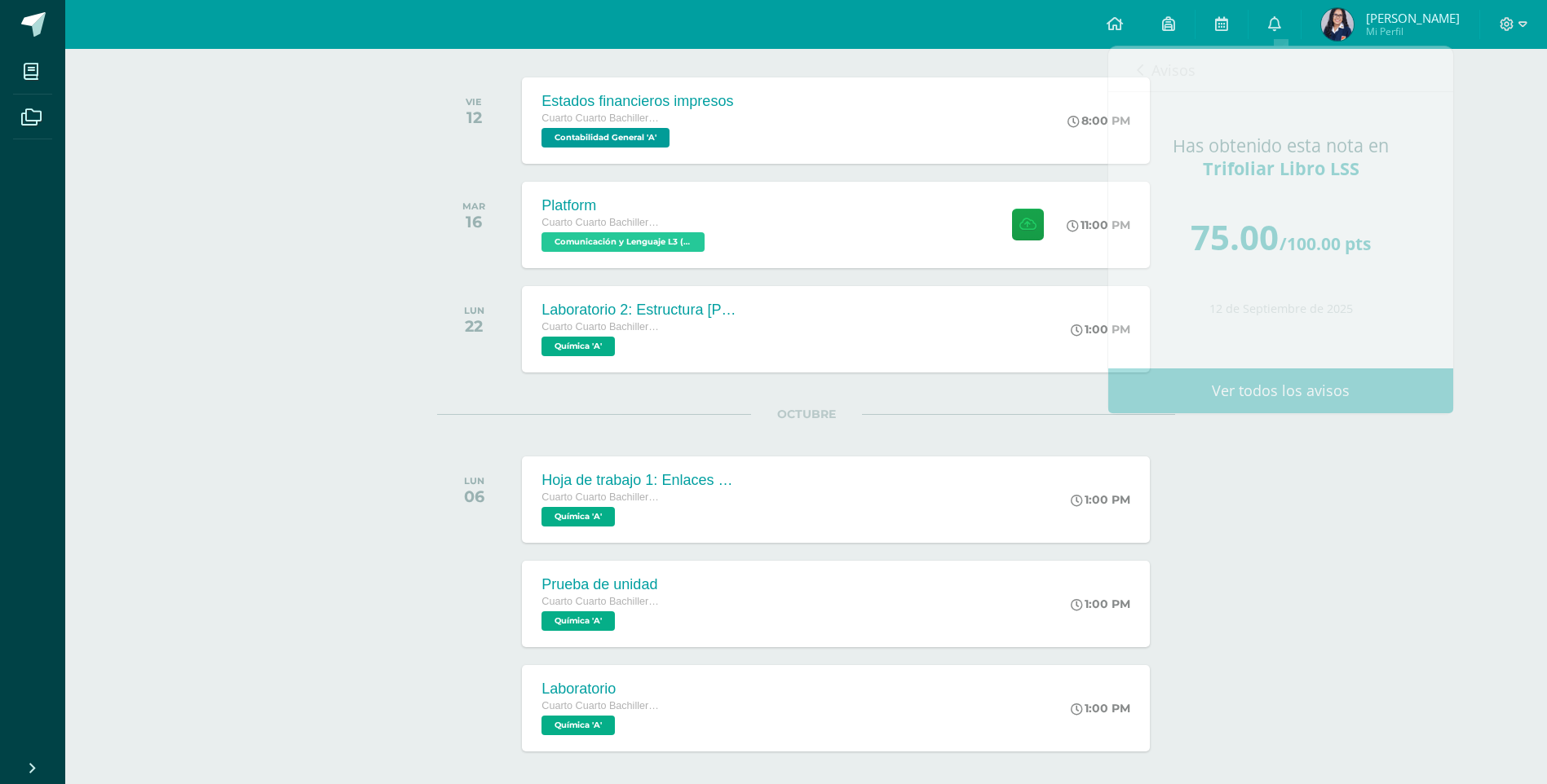
drag, startPoint x: 1436, startPoint y: 480, endPoint x: 1439, endPoint y: 359, distance: 121.0
click at [1436, 481] on div "Actividades recientes y próximas Tablero Pendientes de entrega Entregadas todas…" at bounding box center [806, 409] width 1482 height 1210
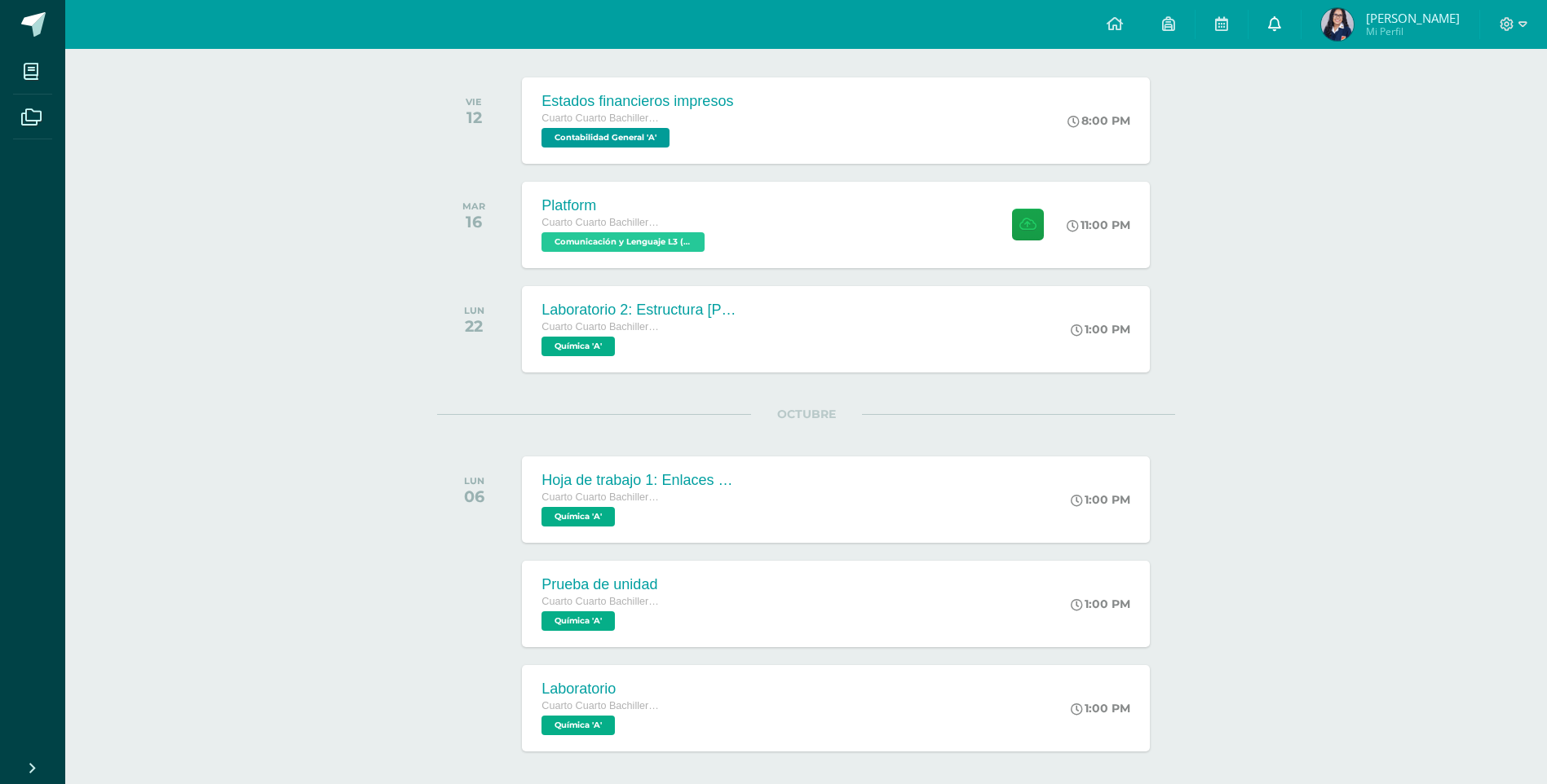
click at [1279, 27] on icon at bounding box center [1274, 23] width 13 height 15
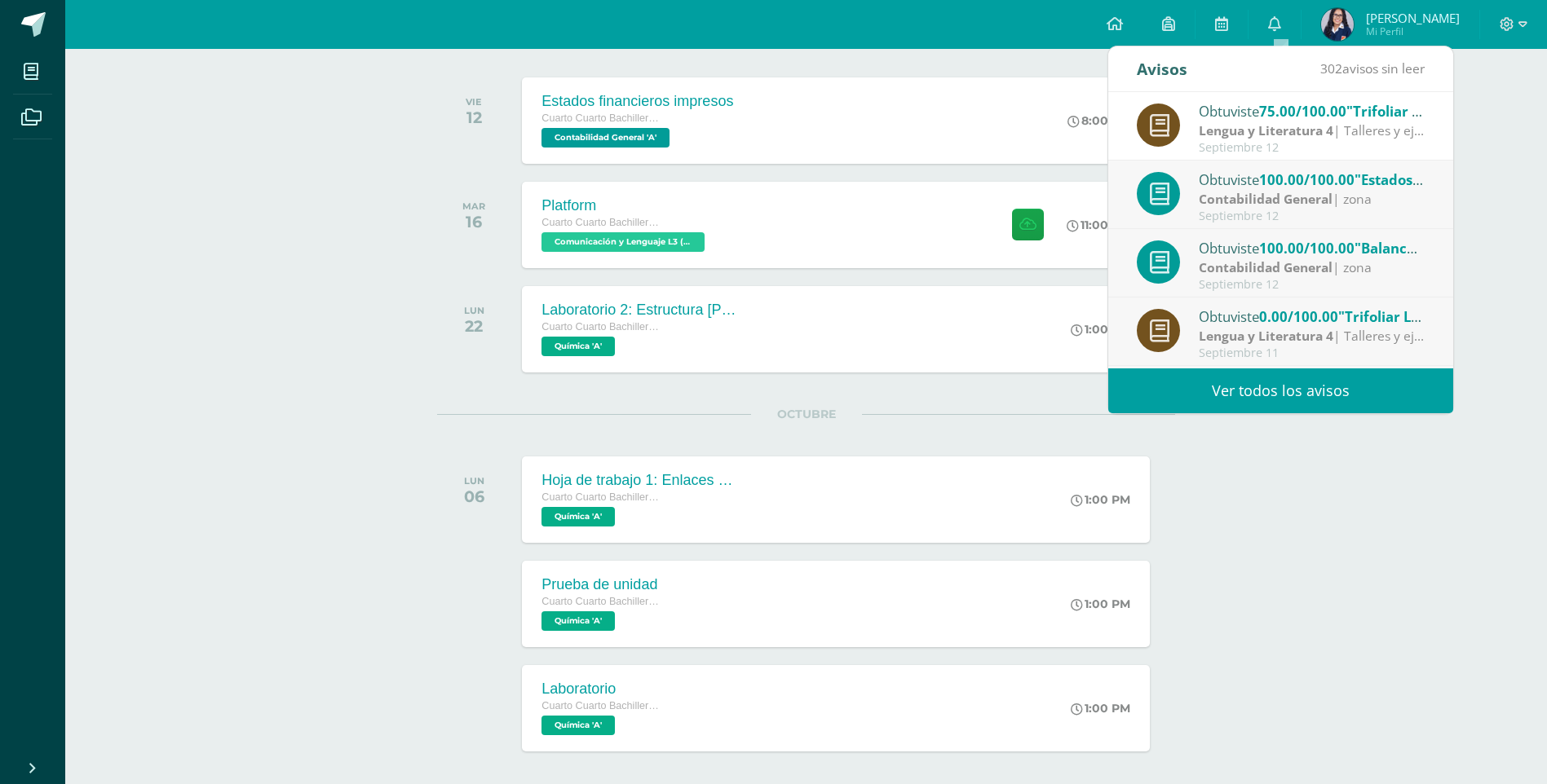
scroll to position [81, 0]
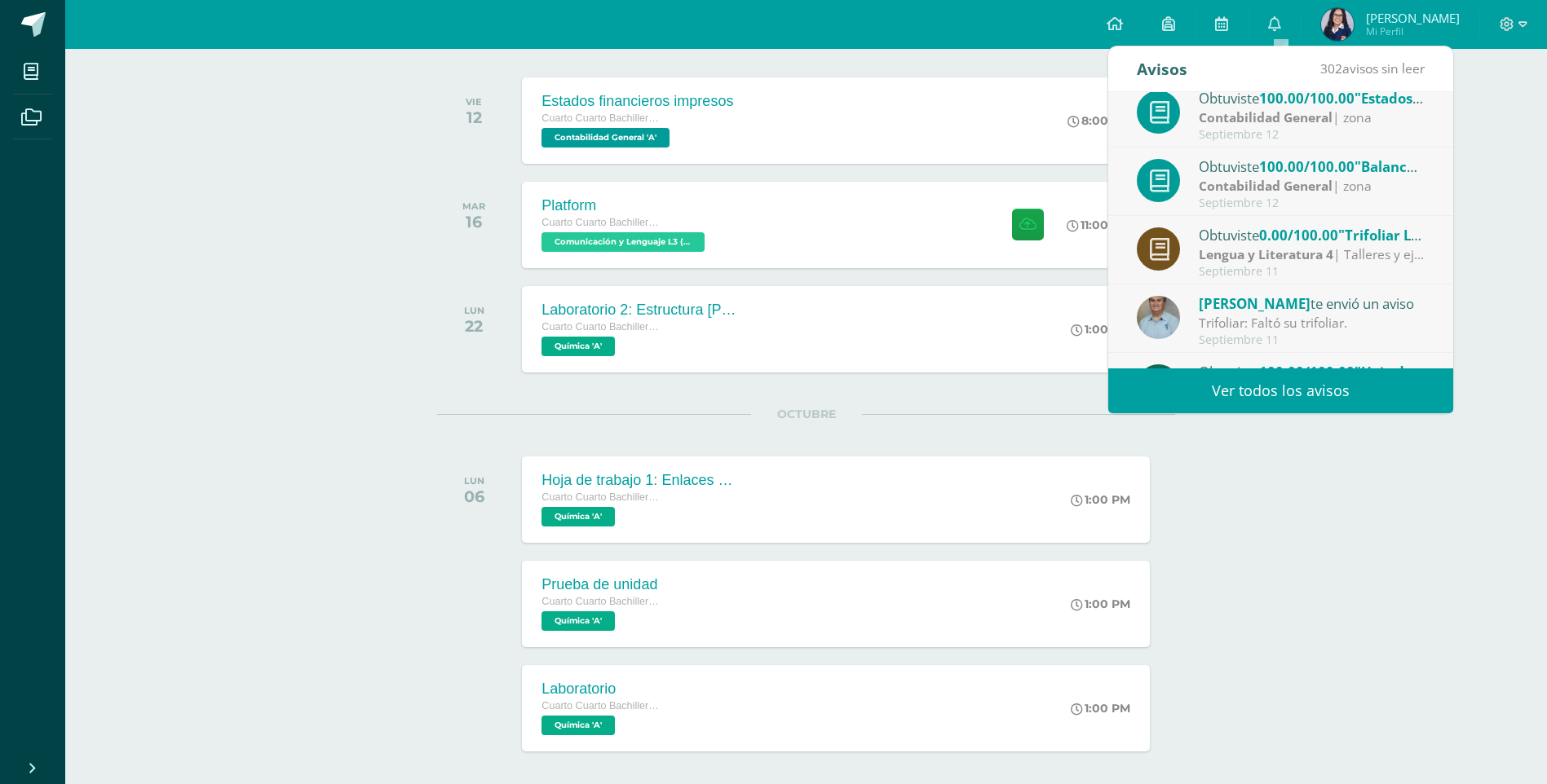
click at [1385, 480] on div "Actividades recientes y próximas Tablero Pendientes de entrega Entregadas todas…" at bounding box center [806, 409] width 1482 height 1210
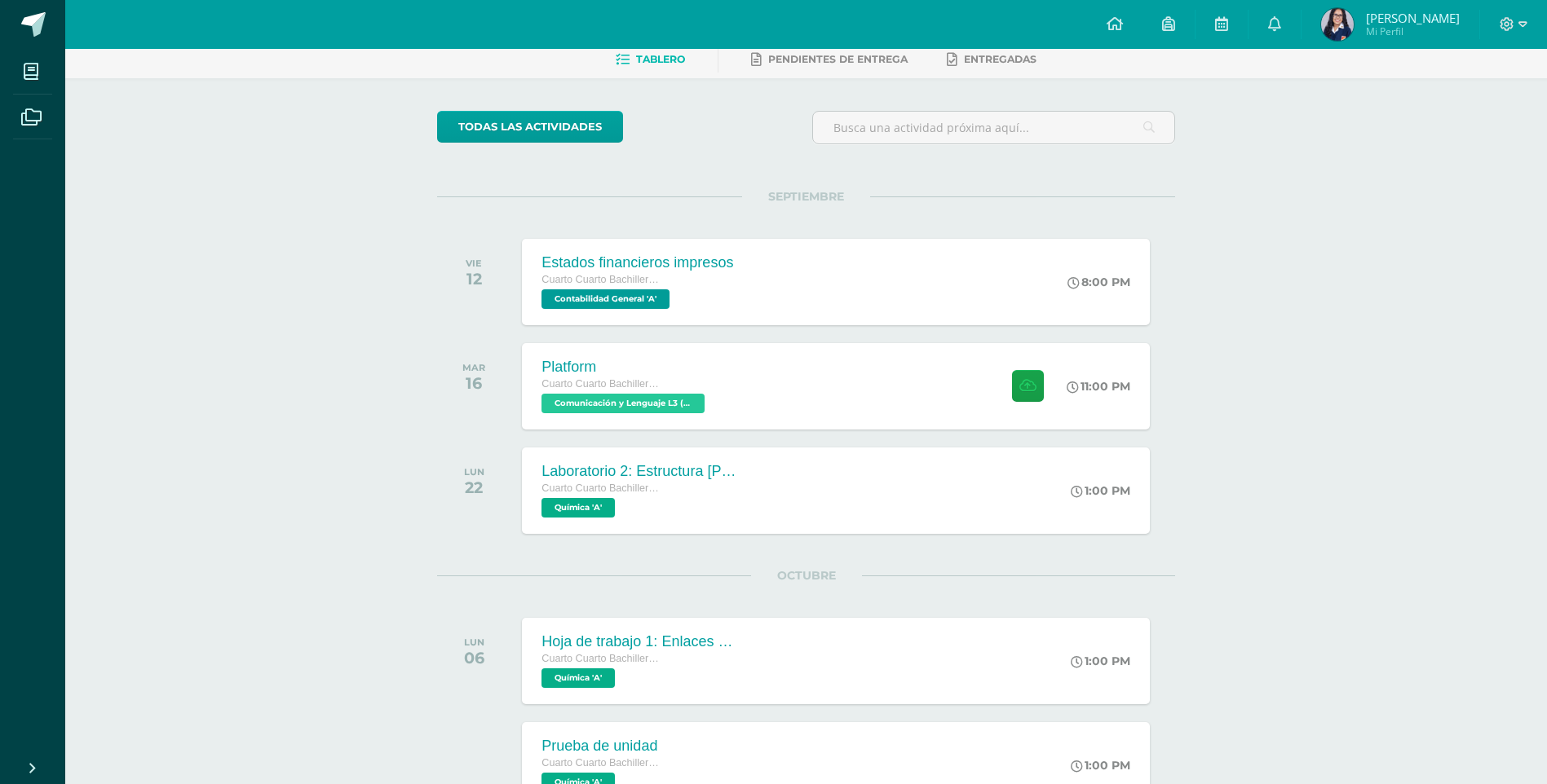
scroll to position [0, 0]
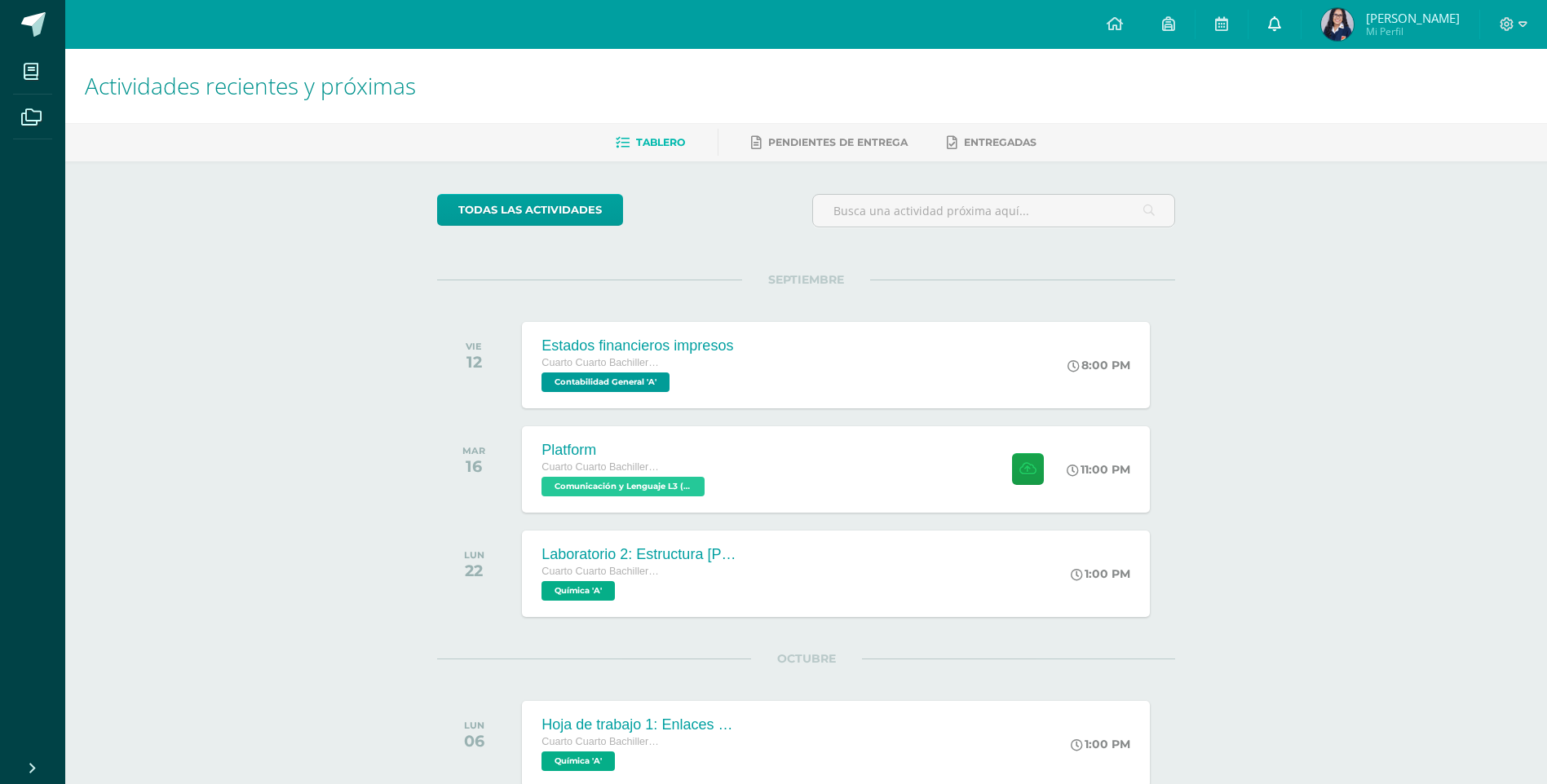
click at [1268, 21] on link "0" at bounding box center [1274, 24] width 52 height 48
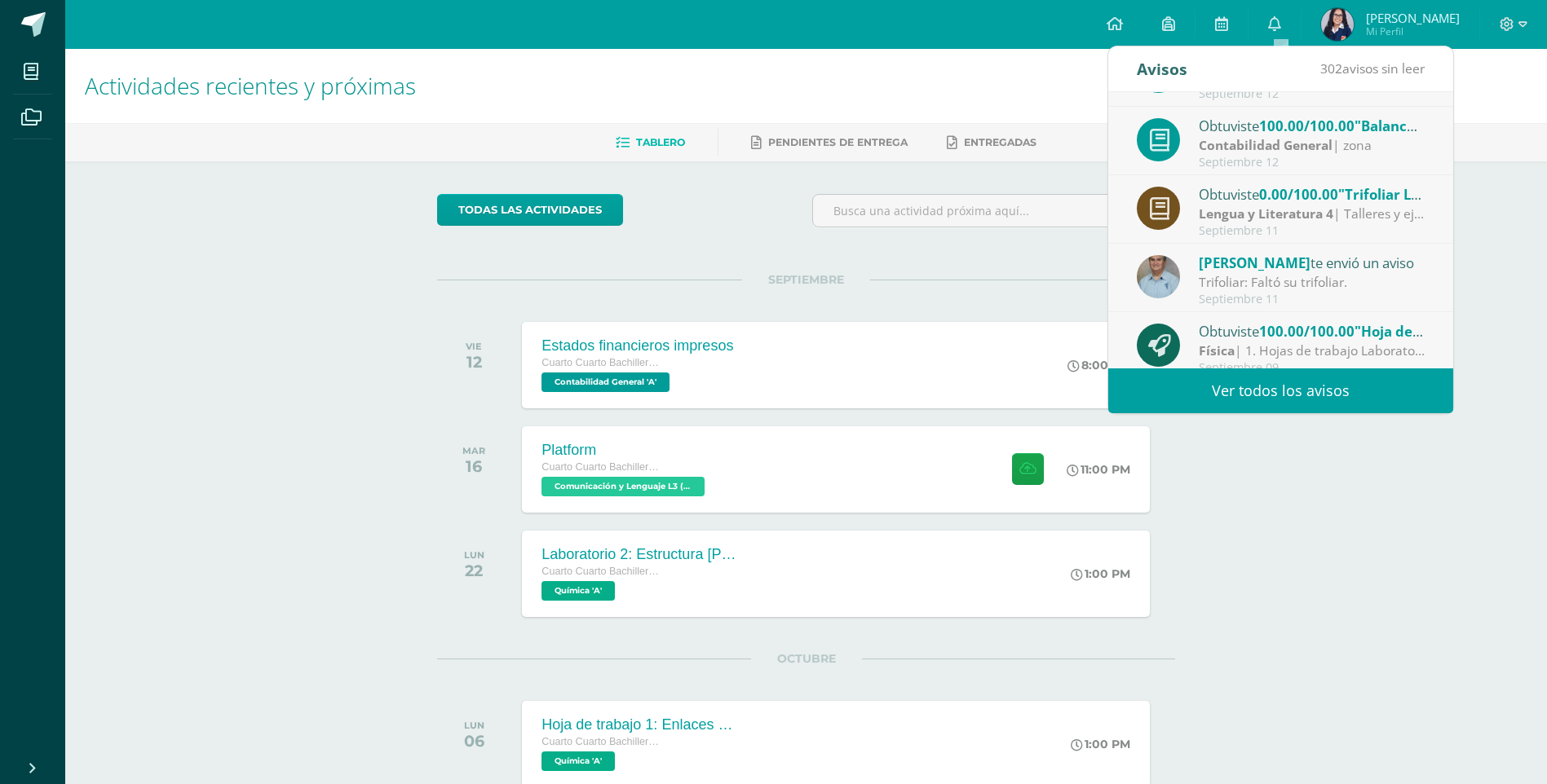
scroll to position [163, 0]
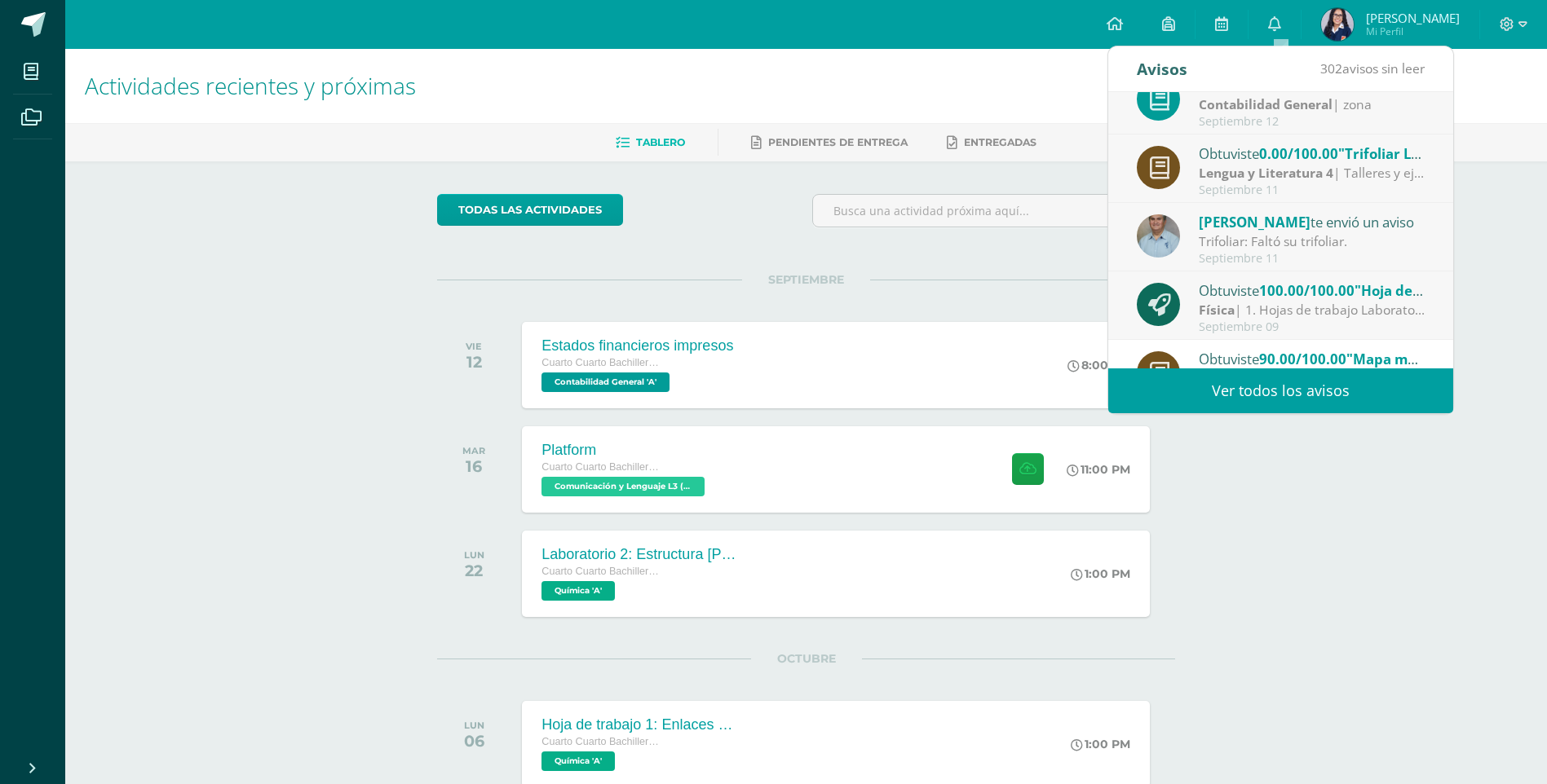
click at [1280, 242] on div "Trifoliar: Faltó su trifoliar." at bounding box center [1312, 241] width 227 height 19
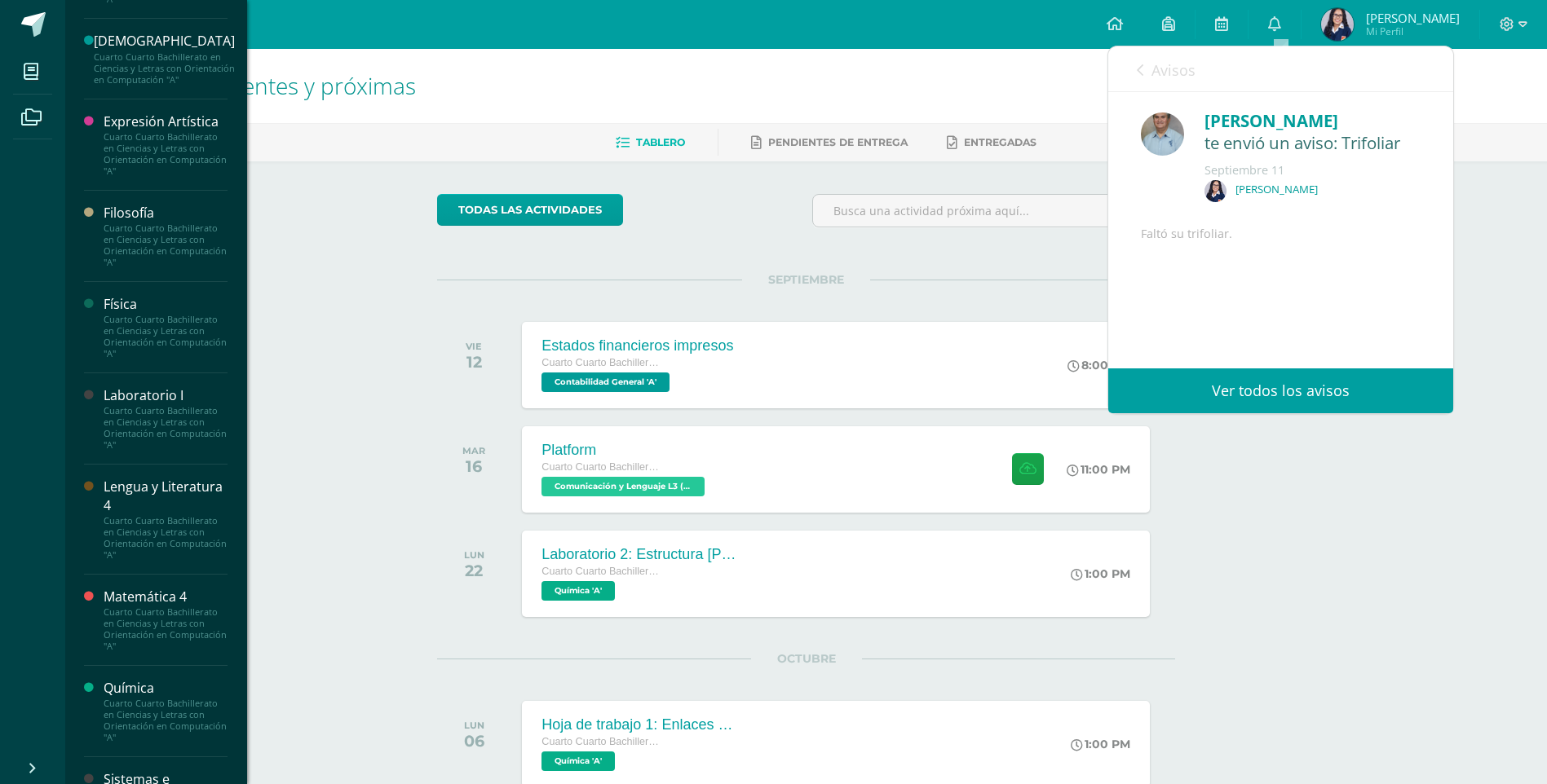
scroll to position [816, 0]
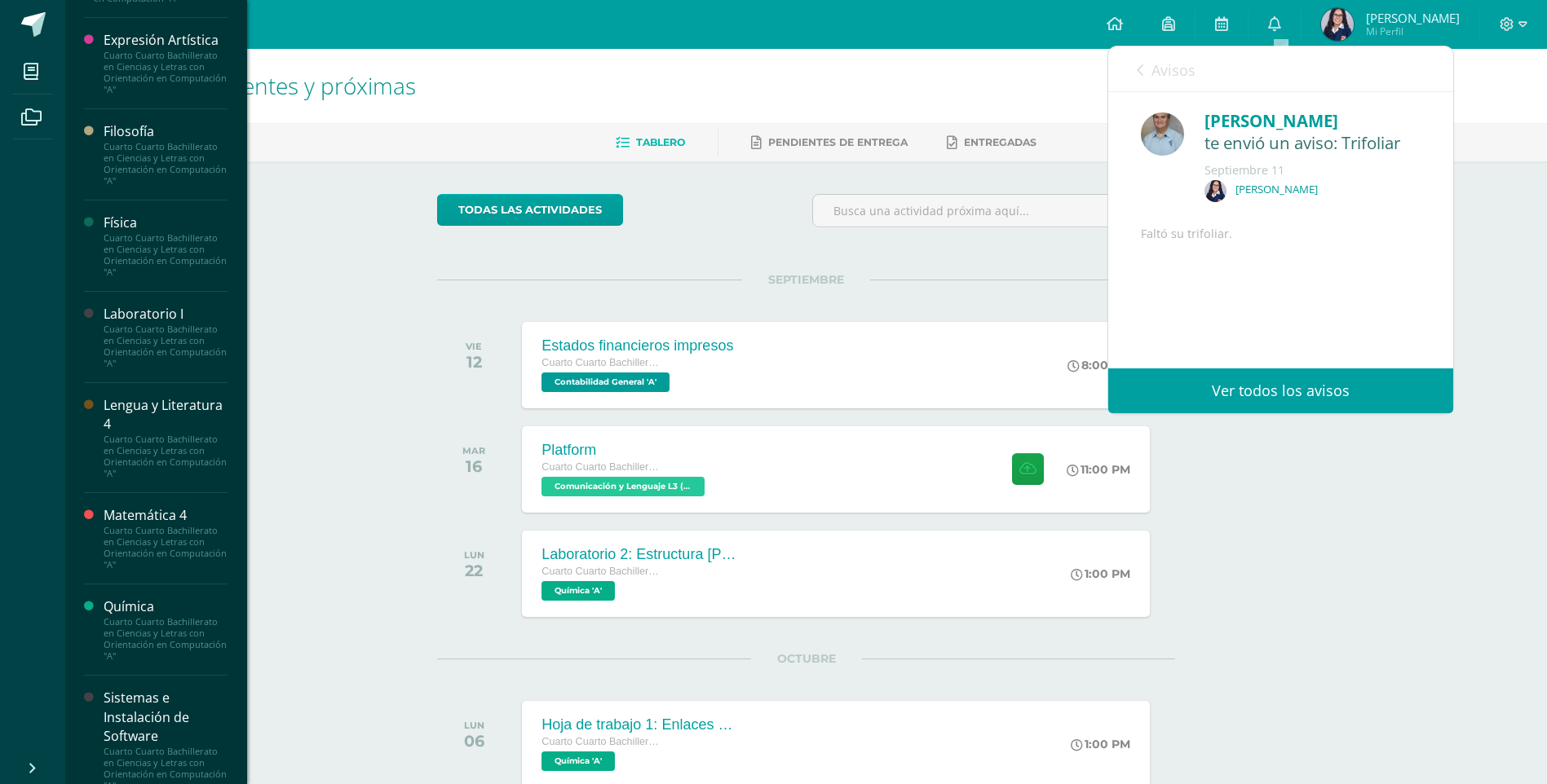
click at [160, 479] on div "Cuarto Cuarto Bachillerato en Ciencias y Letras con Orientación en Computación …" at bounding box center [165, 457] width 124 height 45
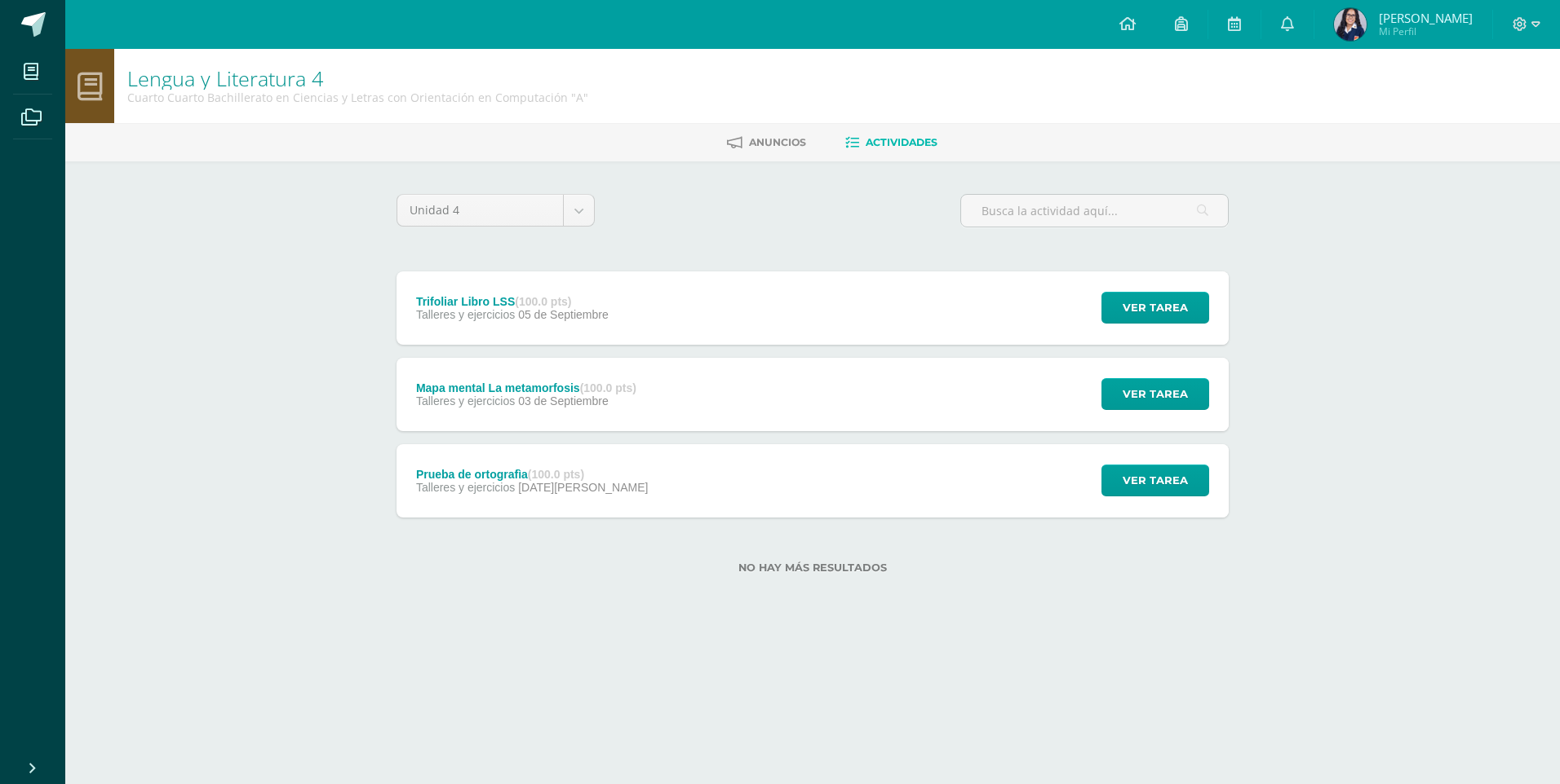
click at [692, 327] on div "Trifoliar Libro LSS (100.0 pts) Talleres y ejercicios 05 de Septiembre Ver tare…" at bounding box center [812, 308] width 832 height 73
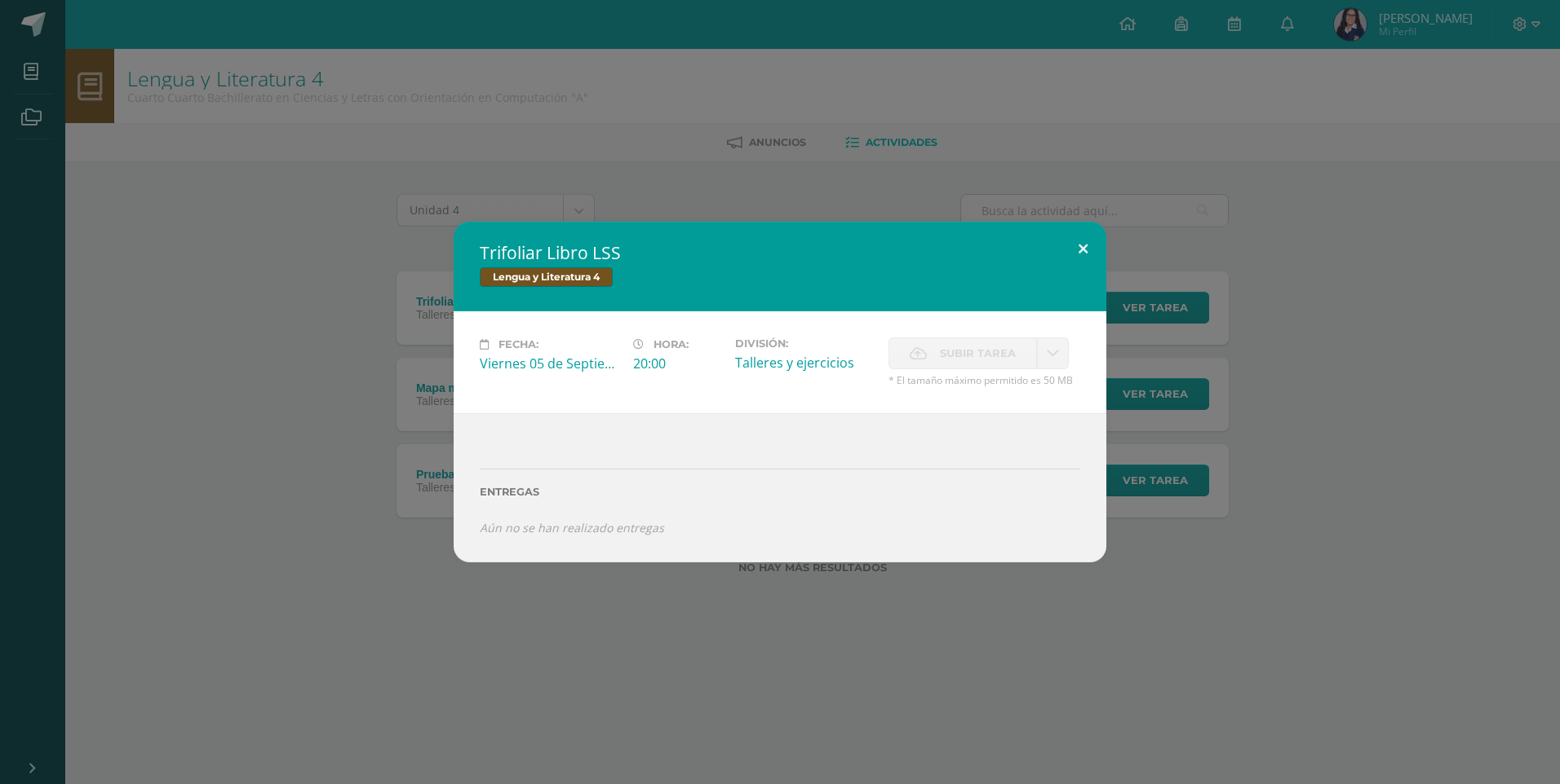
click at [1070, 228] on button at bounding box center [1082, 249] width 46 height 55
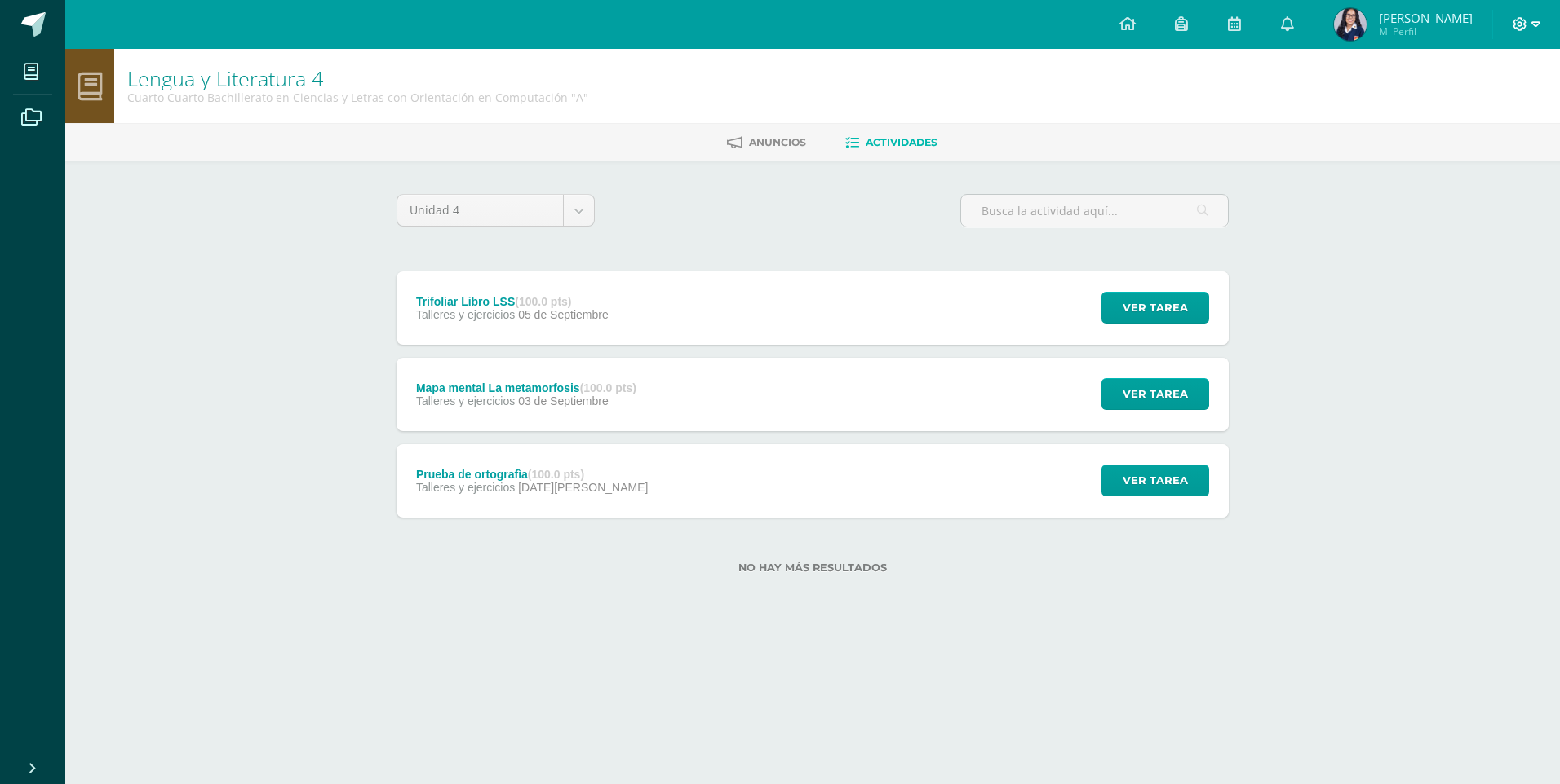
click at [1532, 18] on icon at bounding box center [1535, 24] width 9 height 15
click at [1481, 118] on span "Cerrar sesión" at bounding box center [1485, 112] width 73 height 16
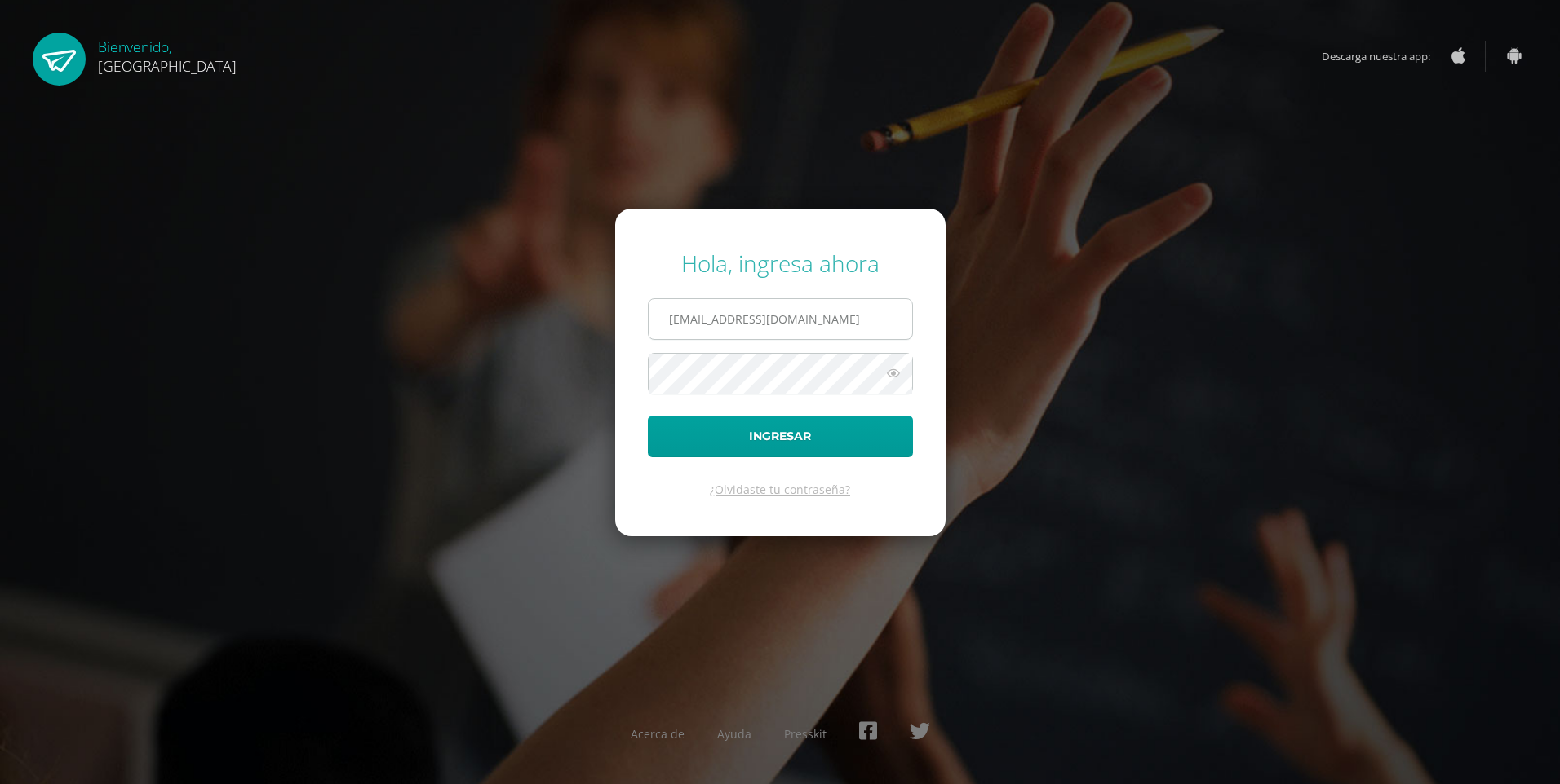
click at [722, 310] on input "[EMAIL_ADDRESS][DOMAIN_NAME]" at bounding box center [780, 319] width 263 height 40
type input "[EMAIL_ADDRESS][DOMAIN_NAME]"
click at [648, 416] on button "Ingresar" at bounding box center [780, 437] width 265 height 42
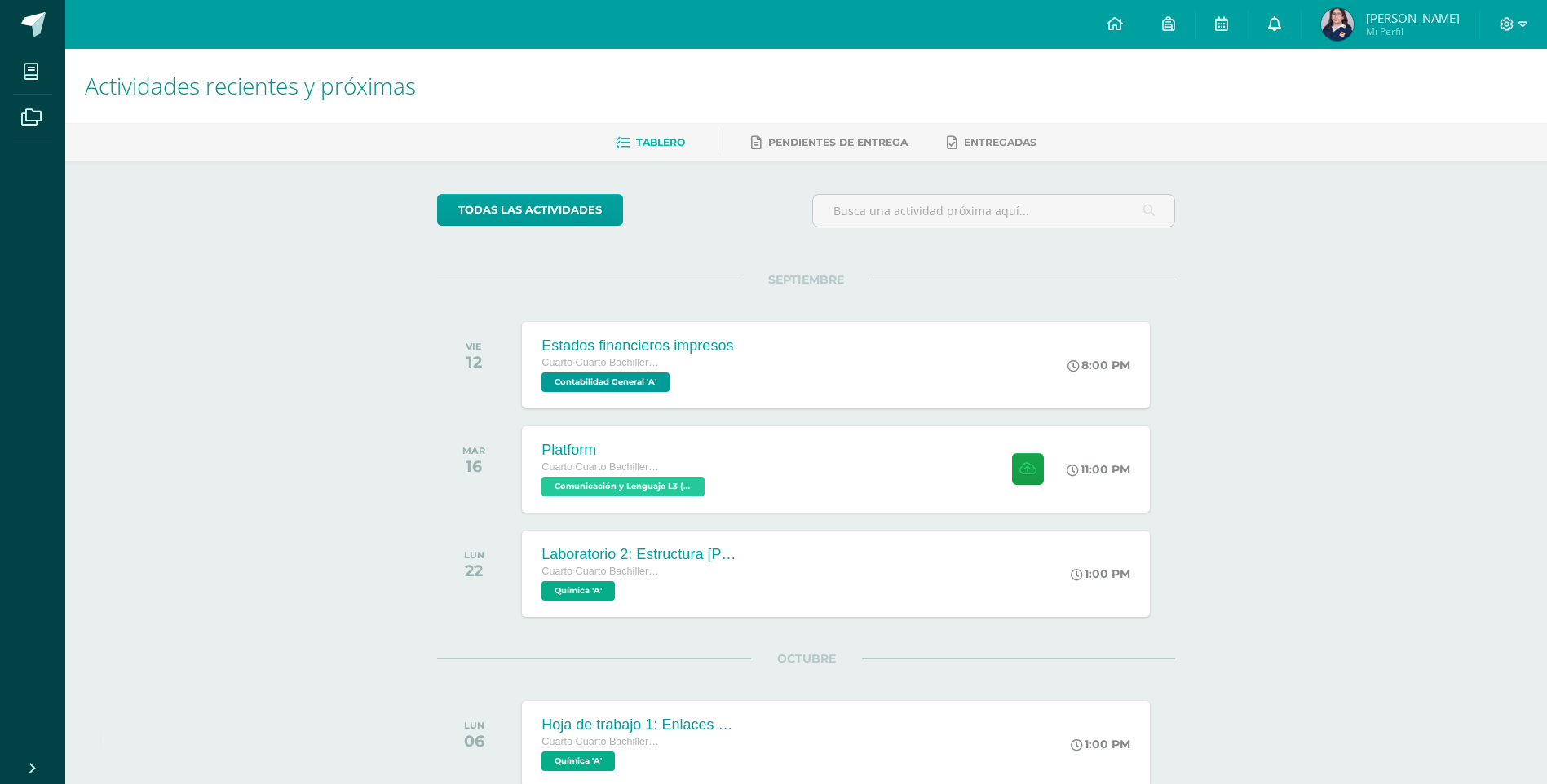
click at [1301, 30] on link at bounding box center [1274, 24] width 52 height 48
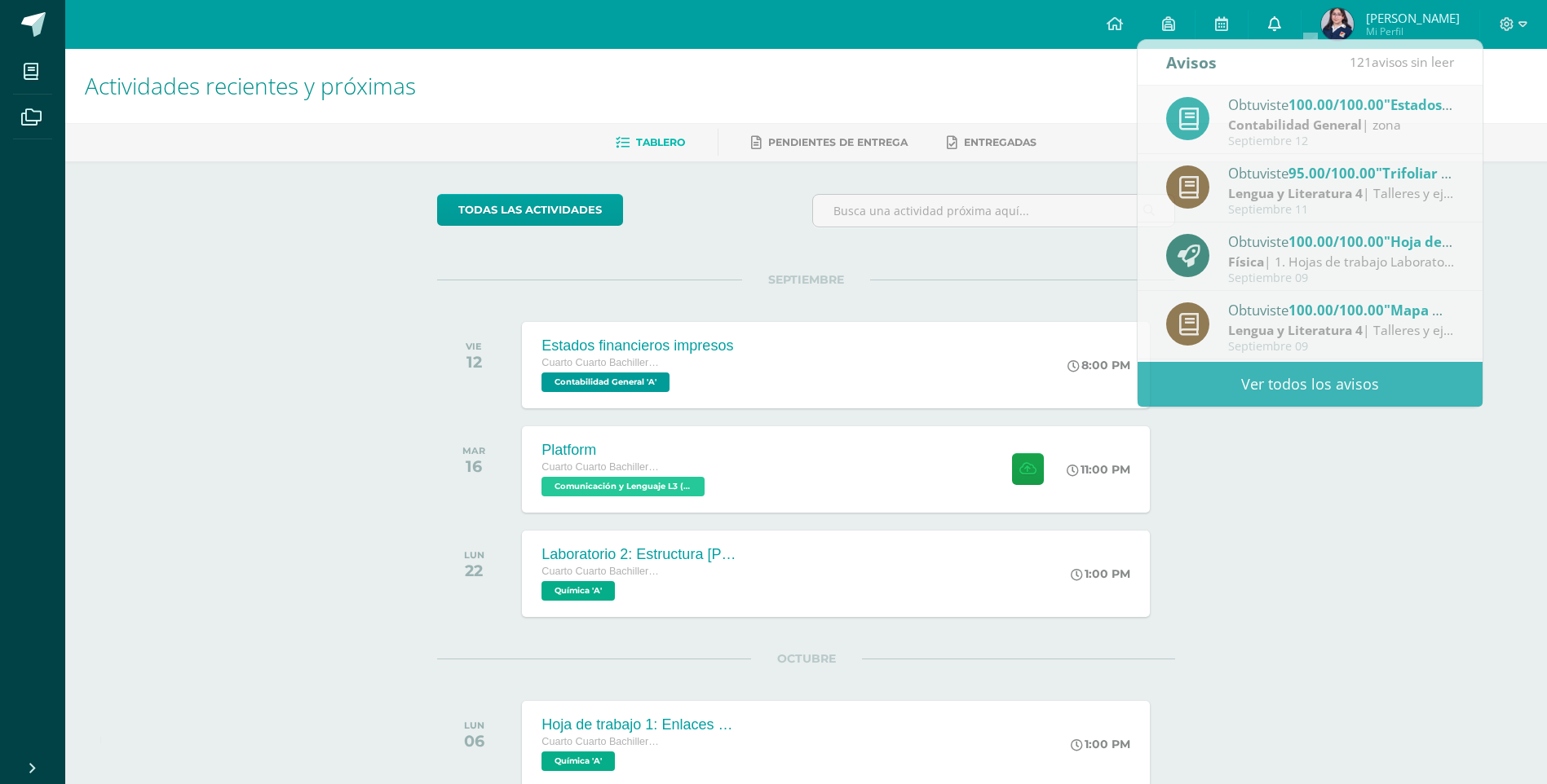
click at [1301, 30] on link at bounding box center [1274, 24] width 52 height 48
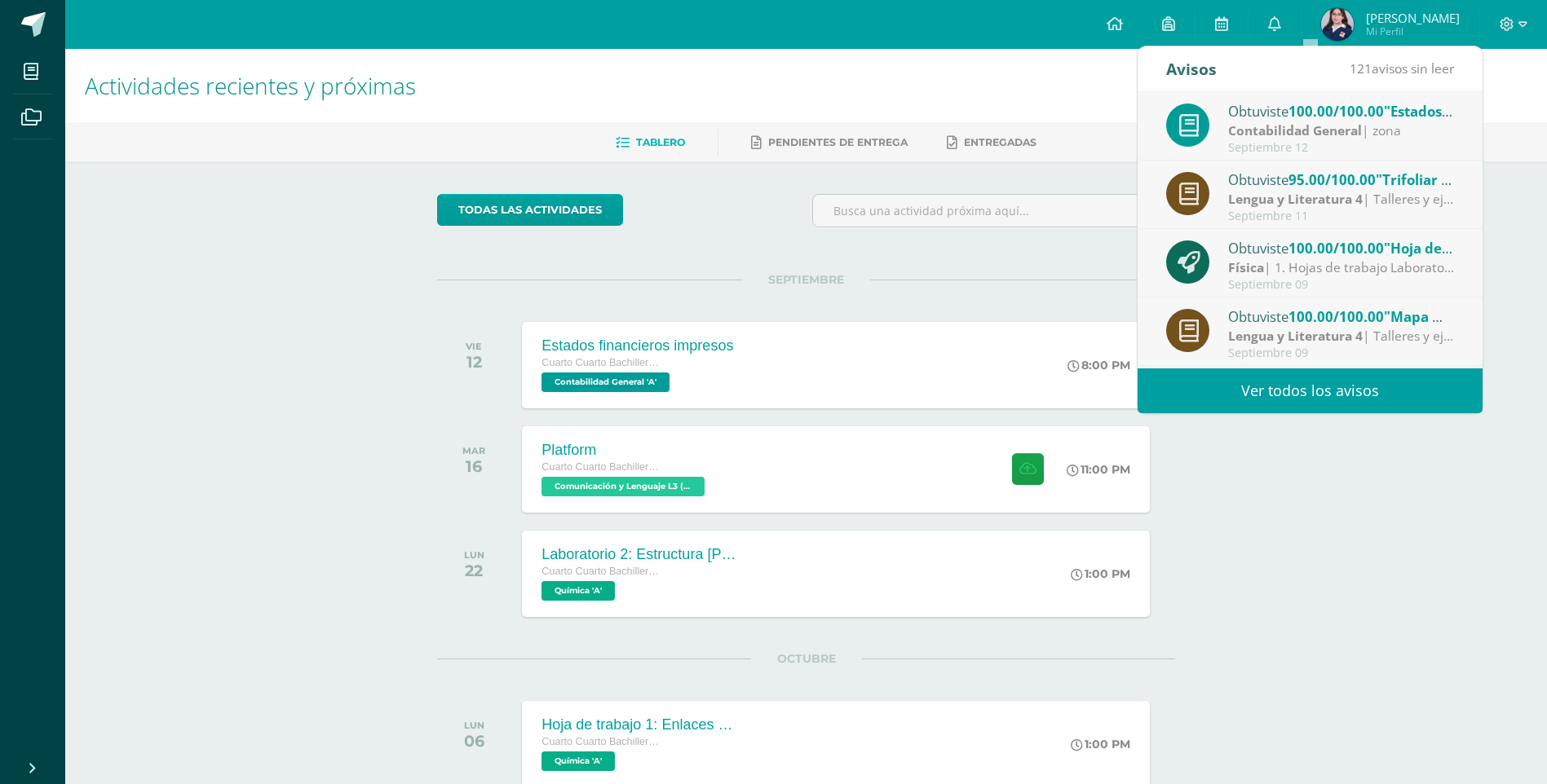
click at [1325, 201] on strong "Lengua y Literatura 4" at bounding box center [1296, 199] width 135 height 18
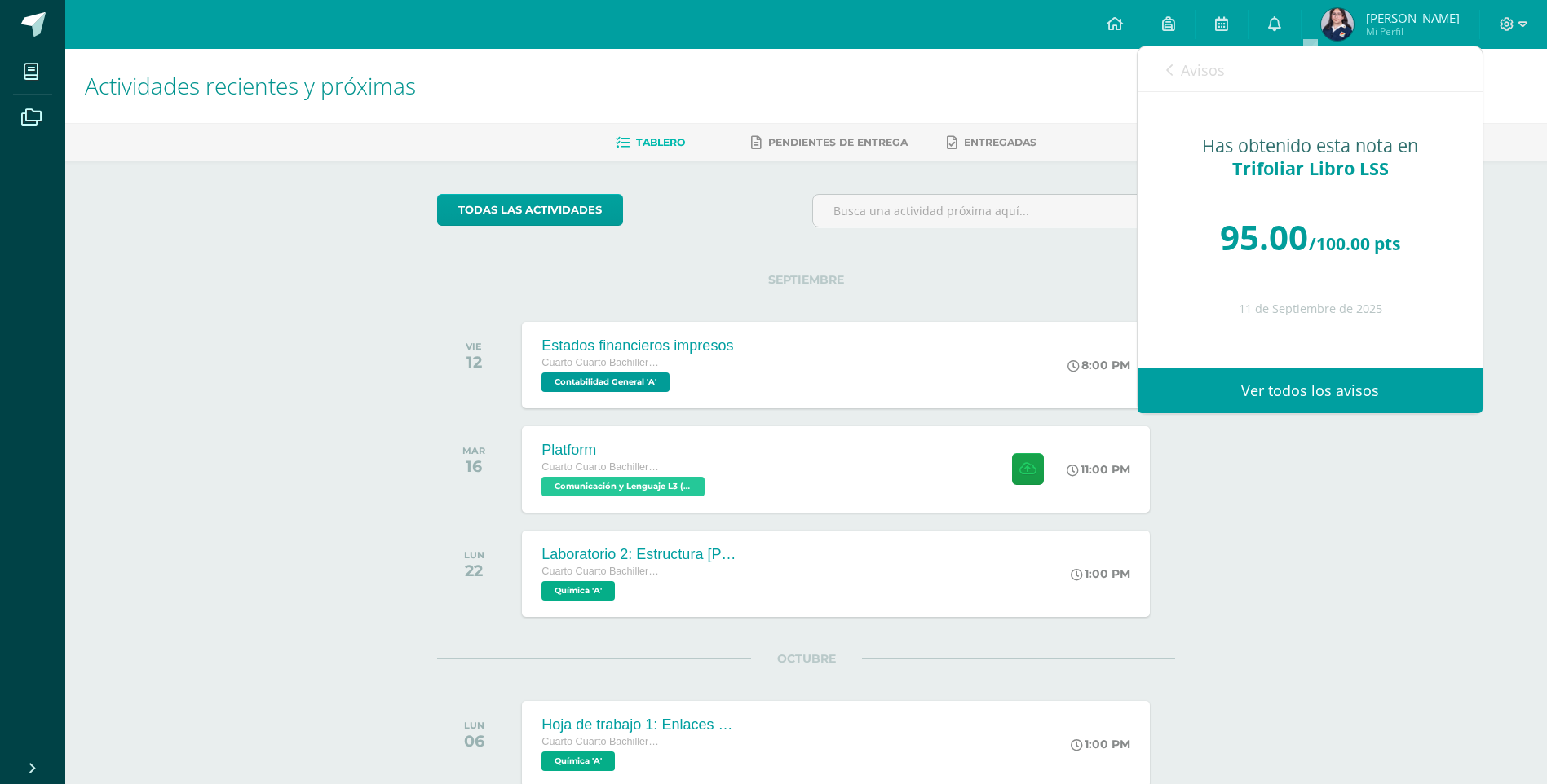
click at [1188, 74] on span "Avisos" at bounding box center [1203, 70] width 45 height 20
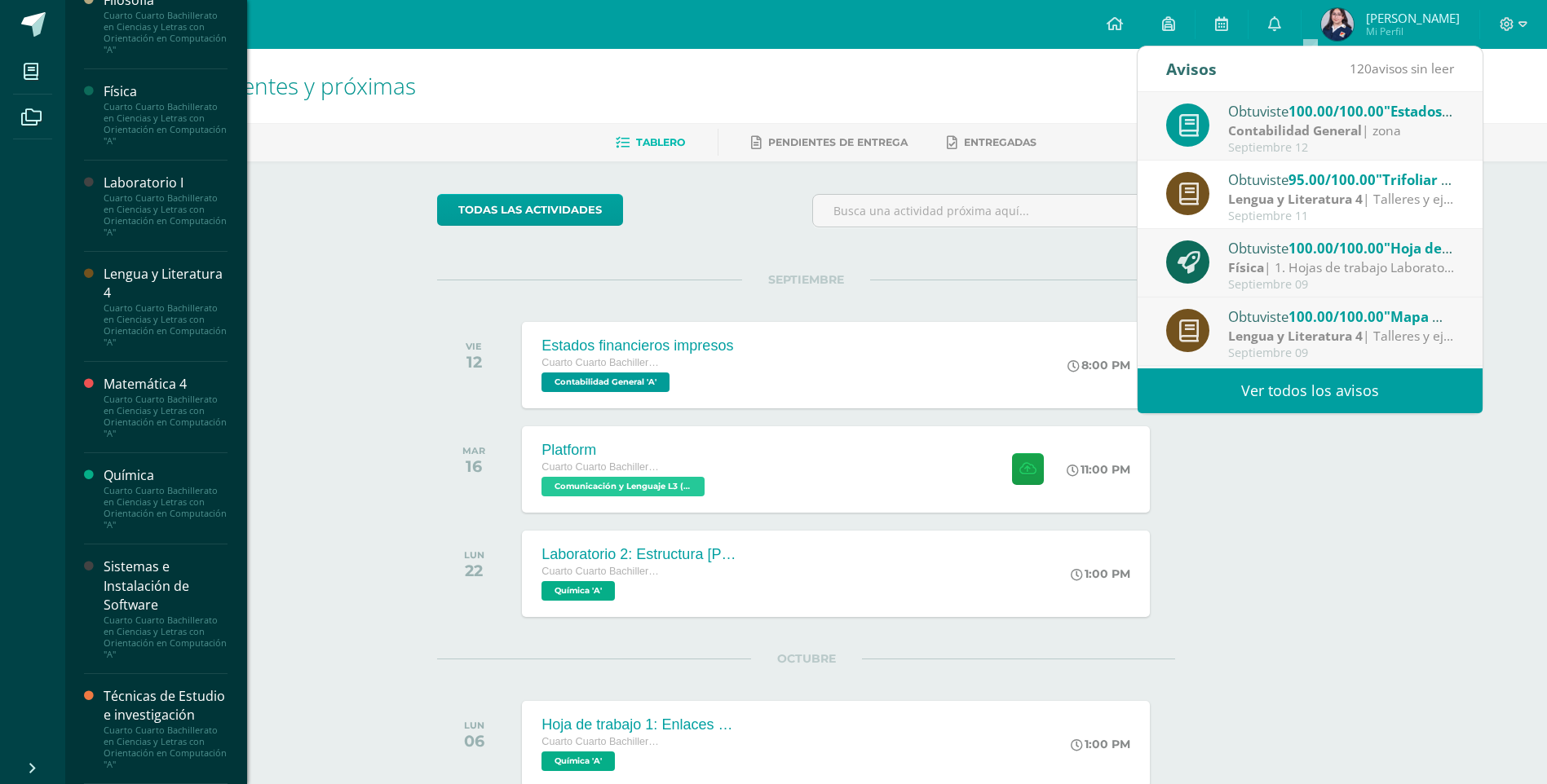
scroll to position [996, 0]
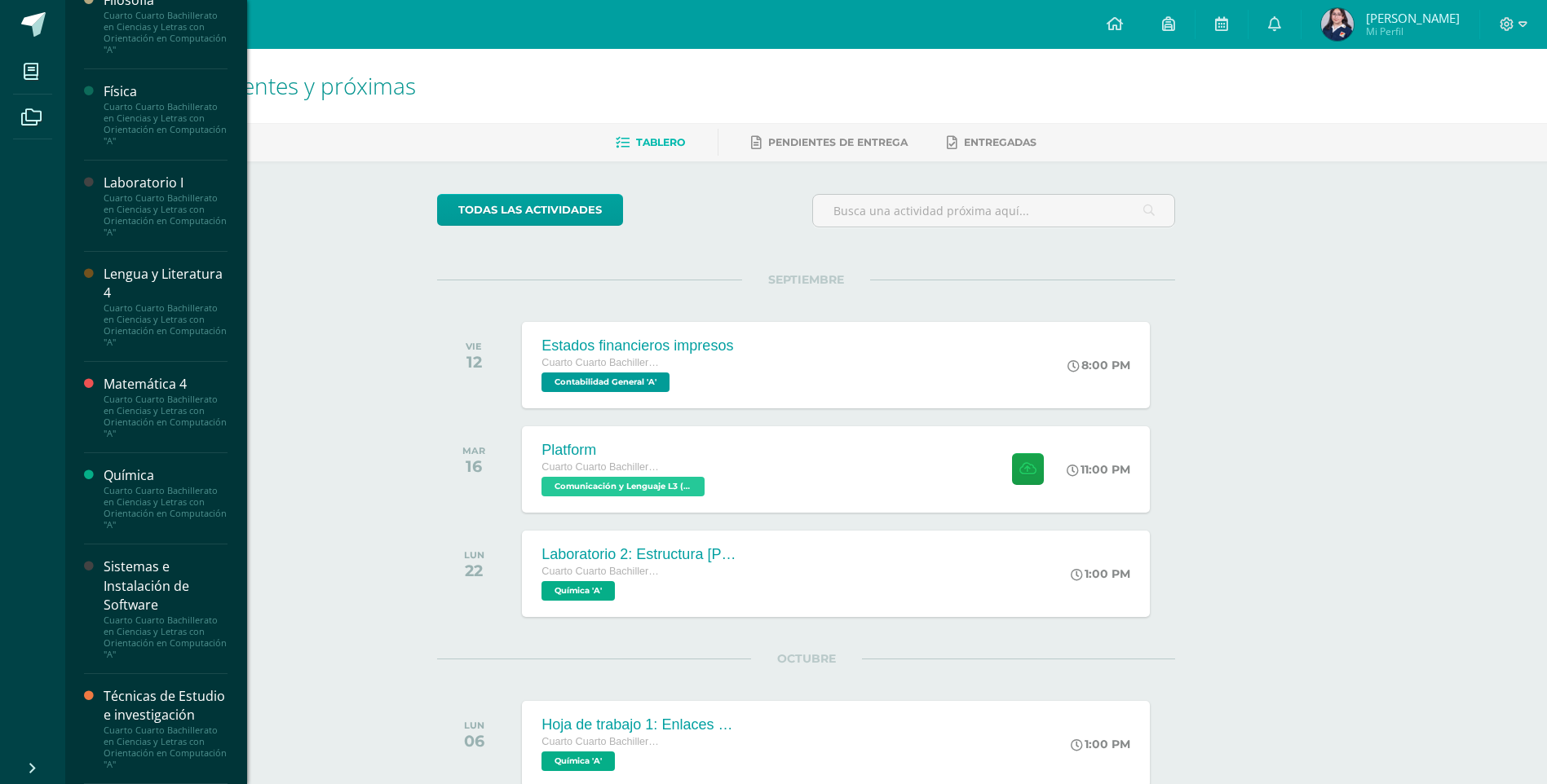
click at [161, 320] on div "Cuarto Cuarto Bachillerato en Ciencias y Letras con Orientación en Computación …" at bounding box center [165, 325] width 124 height 45
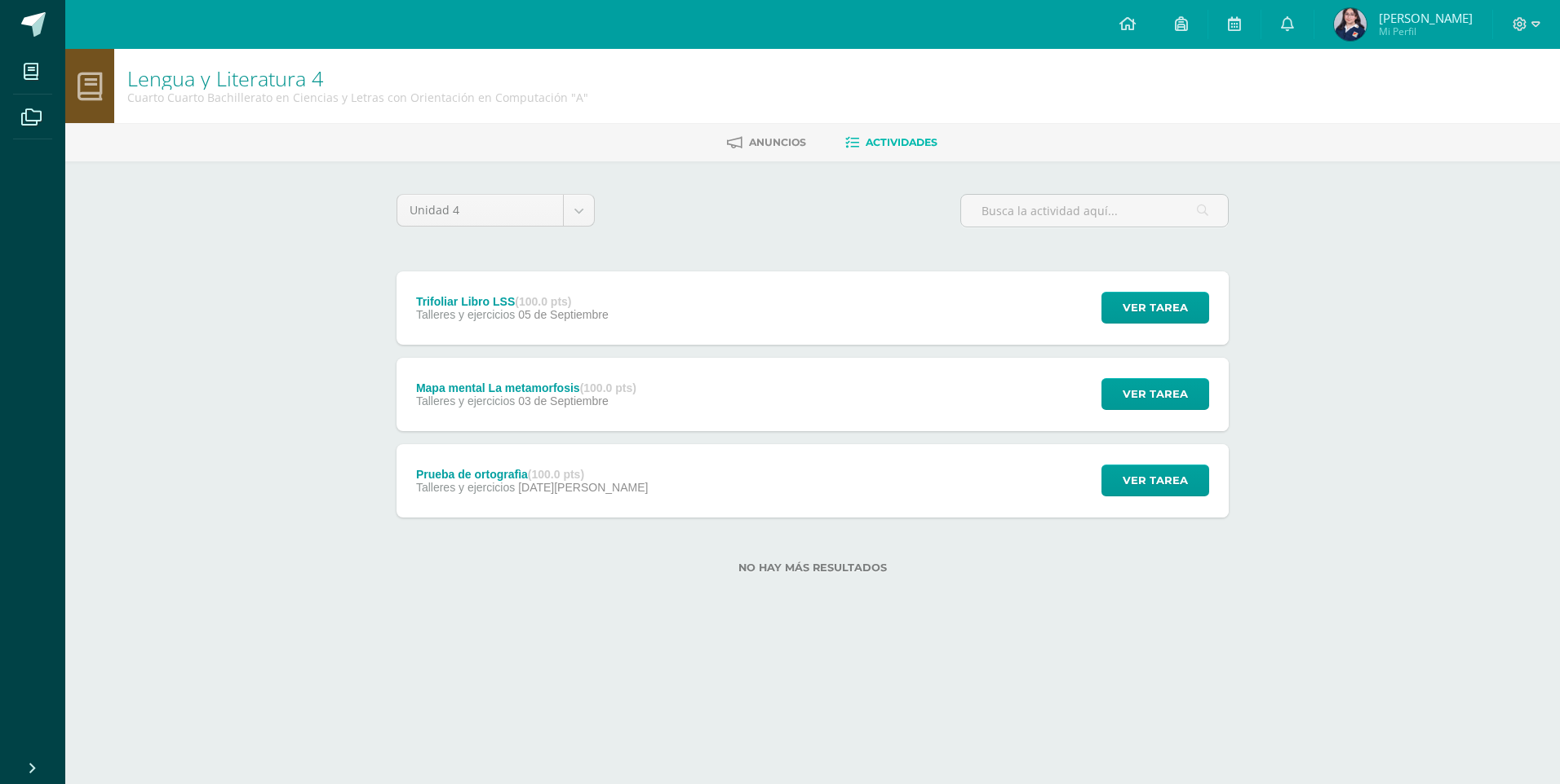
click at [609, 319] on div "Trifoliar Libro LSS (100.0 pts) Talleres y ejercicios [DATE][GEOGRAPHIC_DATA]" at bounding box center [512, 308] width 231 height 73
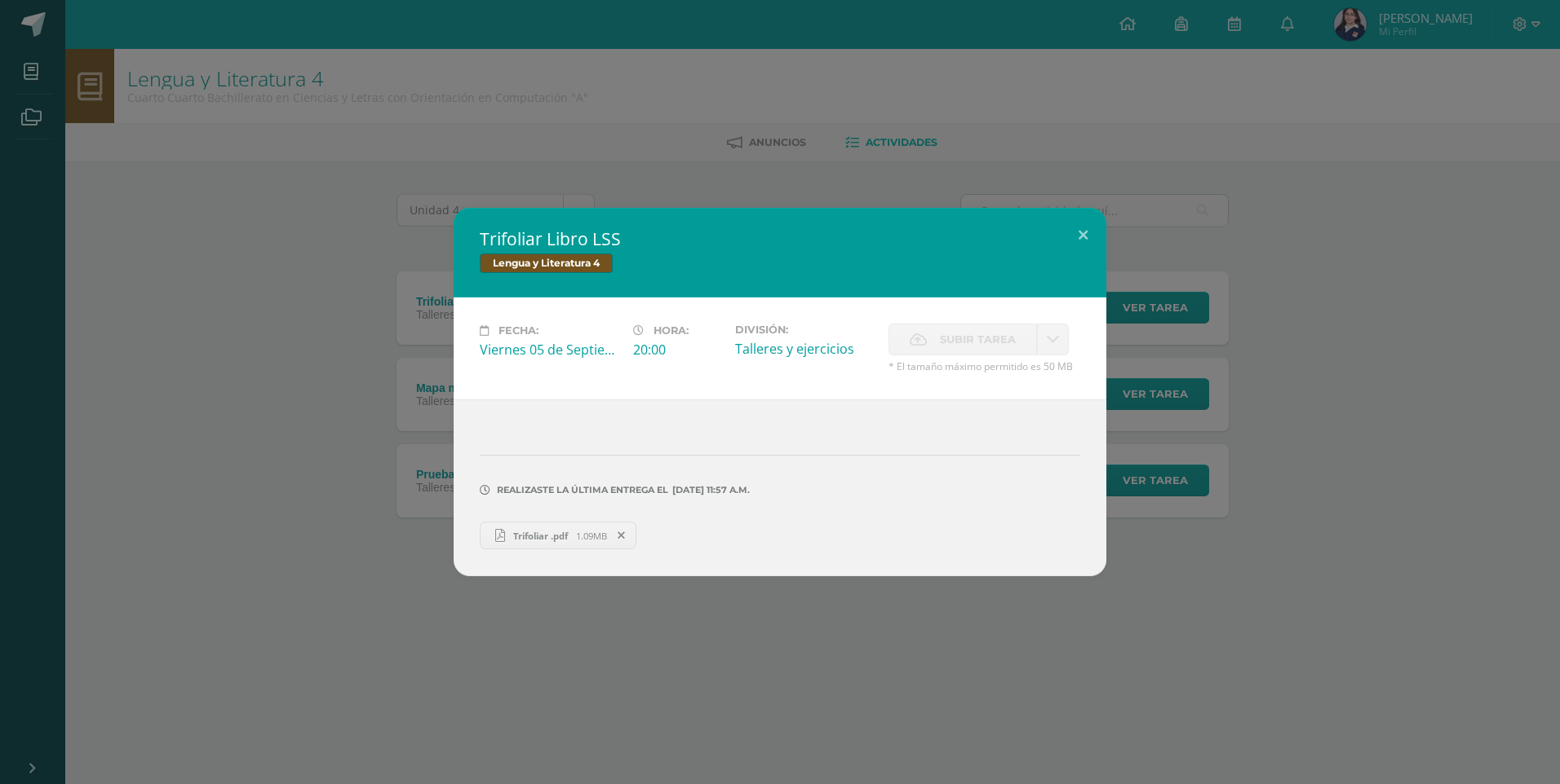
click at [512, 530] on span "Trifoliar .pdf" at bounding box center [540, 536] width 71 height 12
click at [1076, 236] on button at bounding box center [1082, 235] width 46 height 55
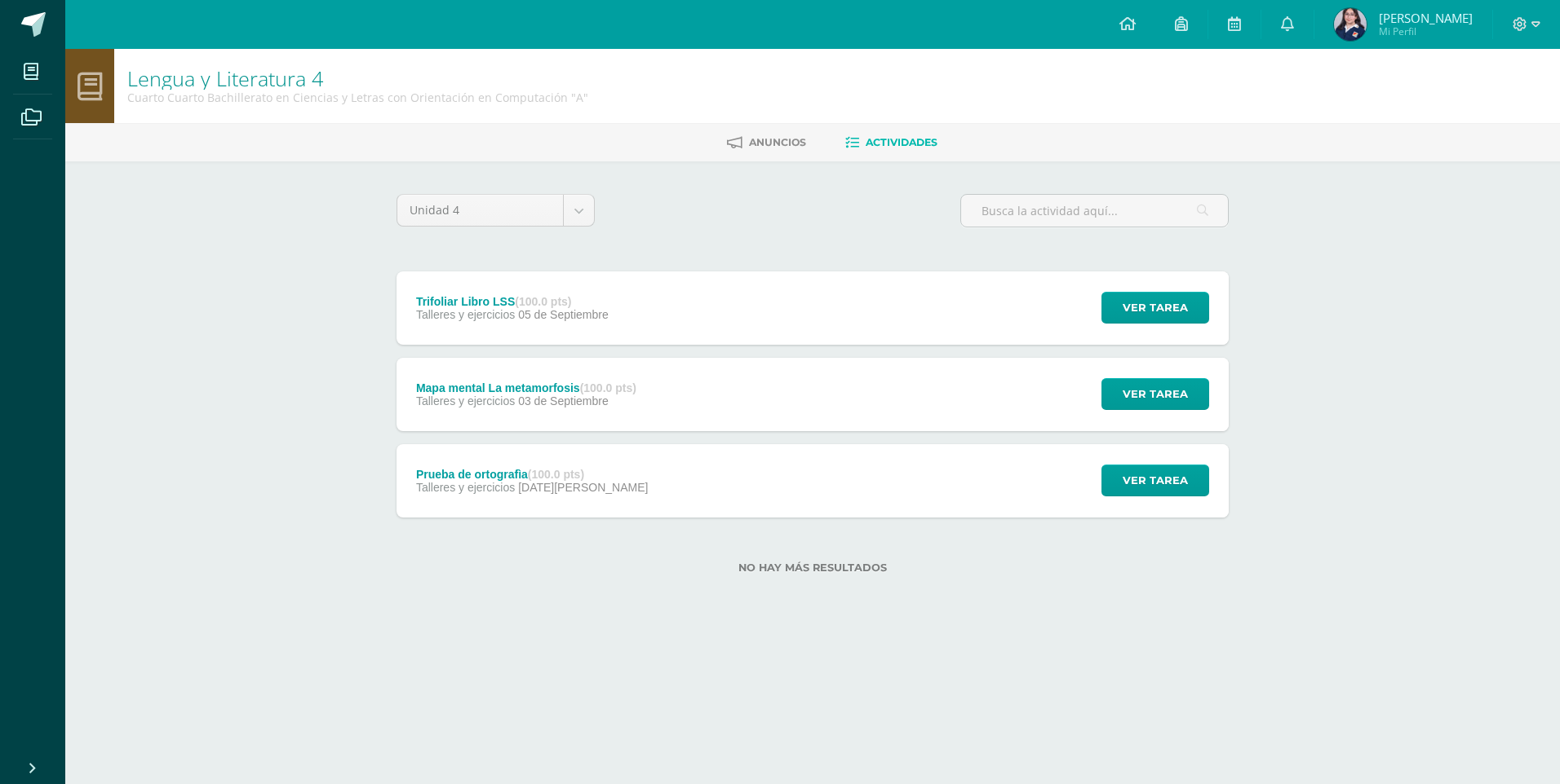
click at [716, 403] on div "Mapa mental La metamorfosis (100.0 pts) Talleres y ejercicios [DATE] Ver tarea …" at bounding box center [812, 394] width 832 height 73
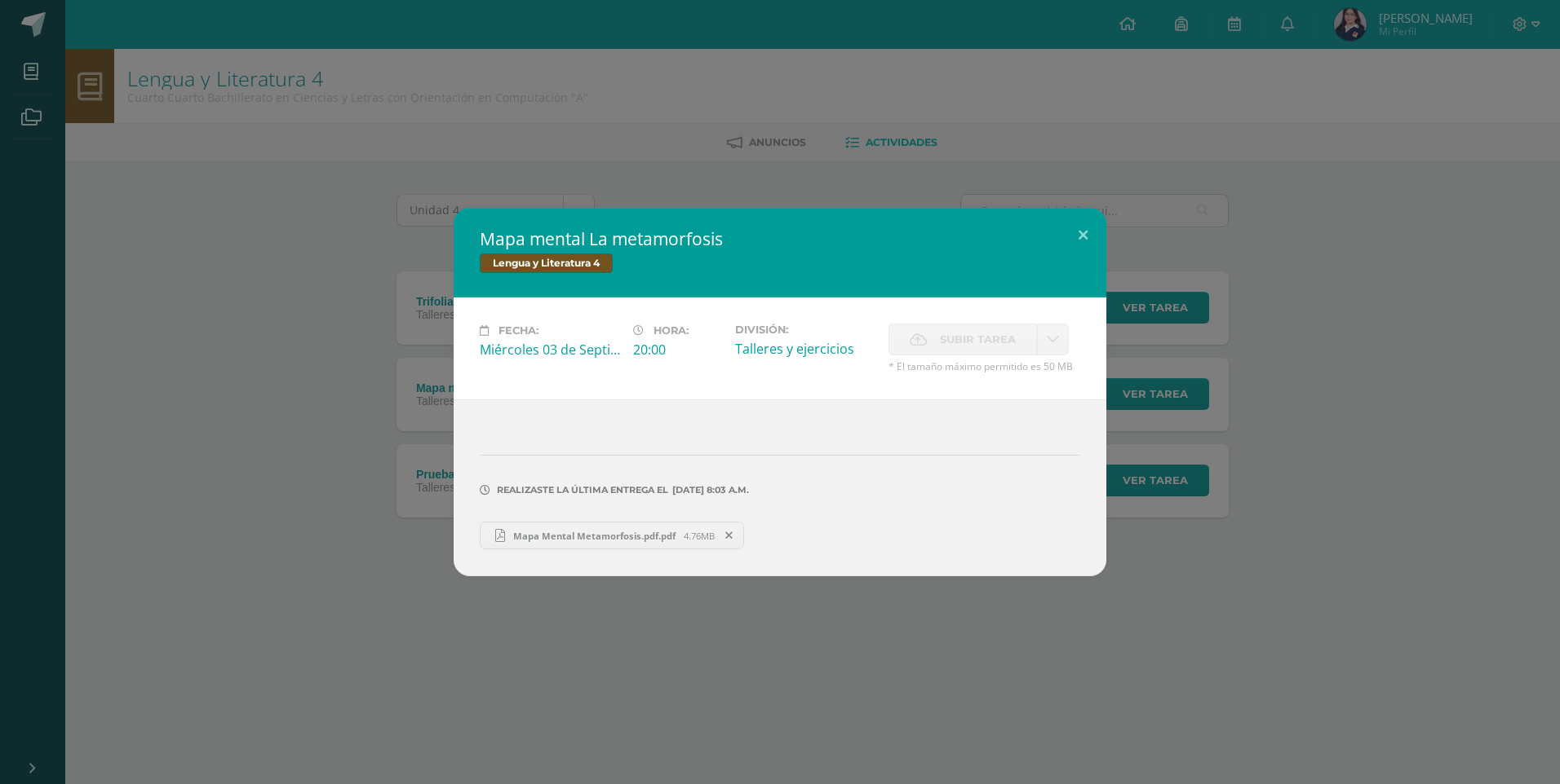
click at [610, 550] on div "Mapa Mental Metamorfosis.pdf.pdf 4.76MB" at bounding box center [780, 534] width 600 height 32
click at [581, 533] on span "Mapa Mental Metamorfosis.pdf.pdf" at bounding box center [594, 536] width 179 height 12
click at [1082, 230] on button at bounding box center [1082, 235] width 46 height 55
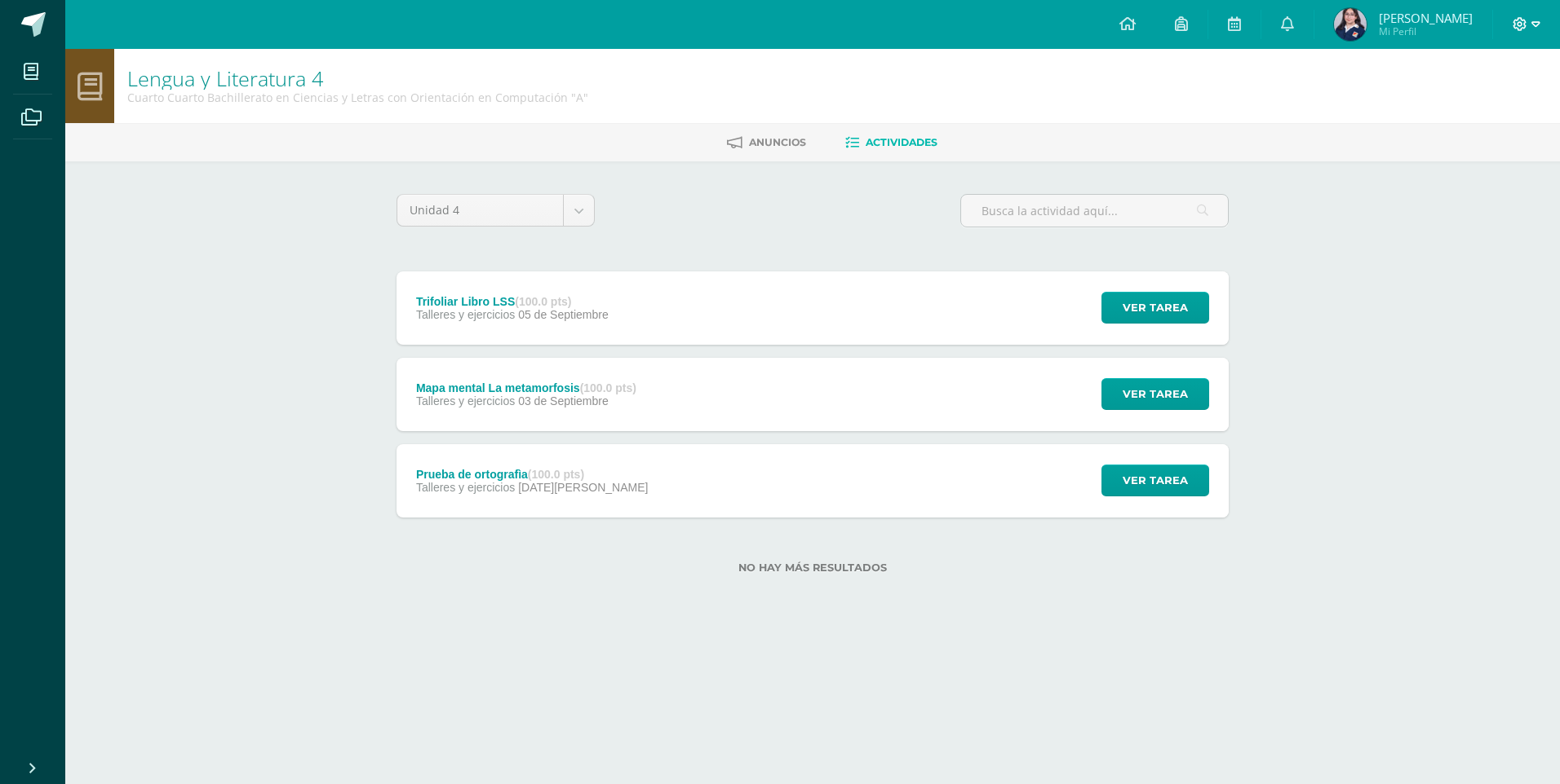
click at [1532, 21] on icon at bounding box center [1535, 24] width 9 height 15
click at [1455, 125] on div "Configuración Cerrar sesión" at bounding box center [1475, 99] width 129 height 63
click at [1455, 117] on span "Cerrar sesión" at bounding box center [1485, 112] width 73 height 16
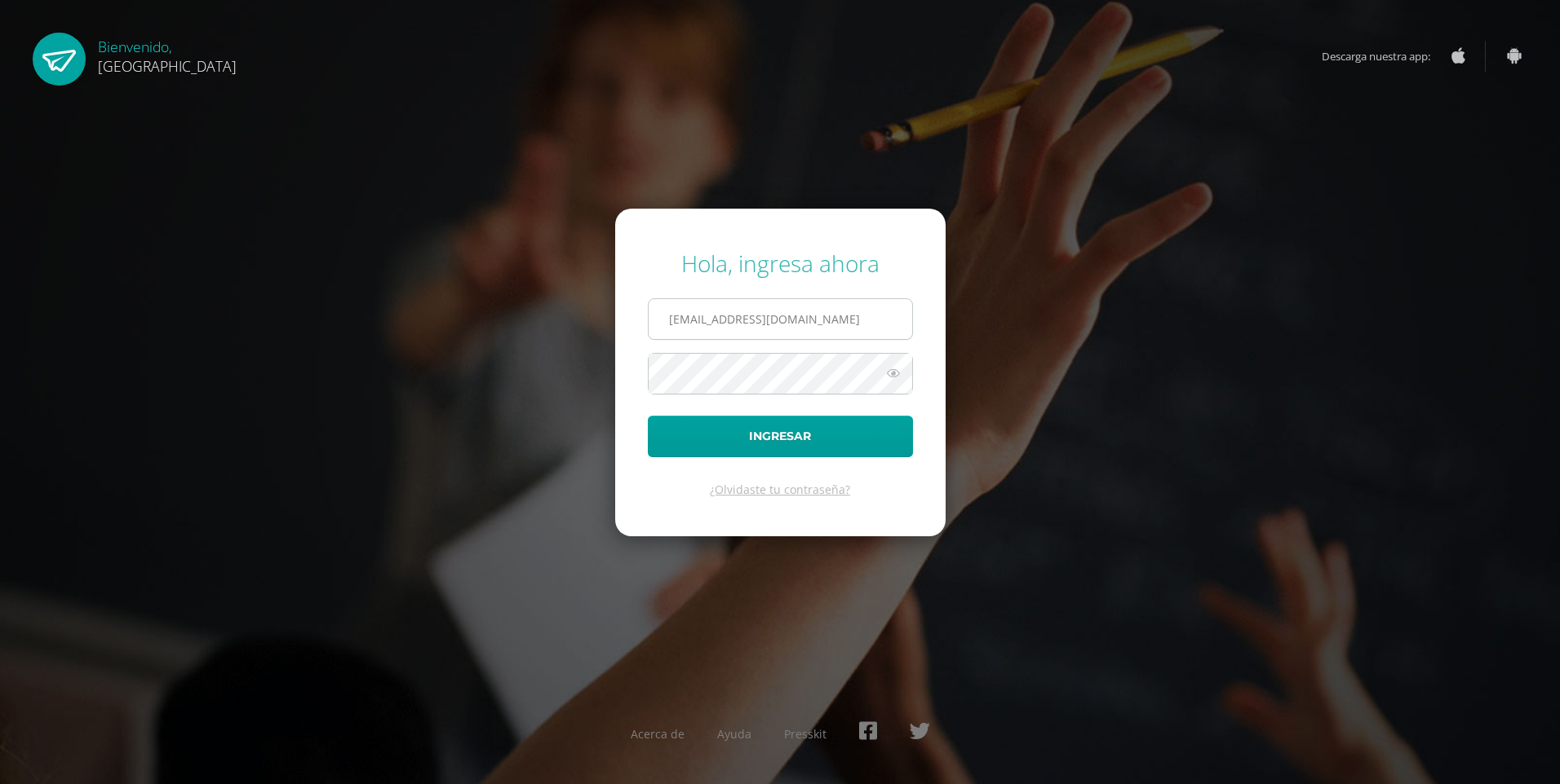
click at [741, 308] on input "2021208@colegiobelga.edu.gt" at bounding box center [780, 319] width 263 height 40
type input "2019249@colegiobelga.edu.gt"
click at [648, 416] on button "Ingresar" at bounding box center [780, 437] width 265 height 42
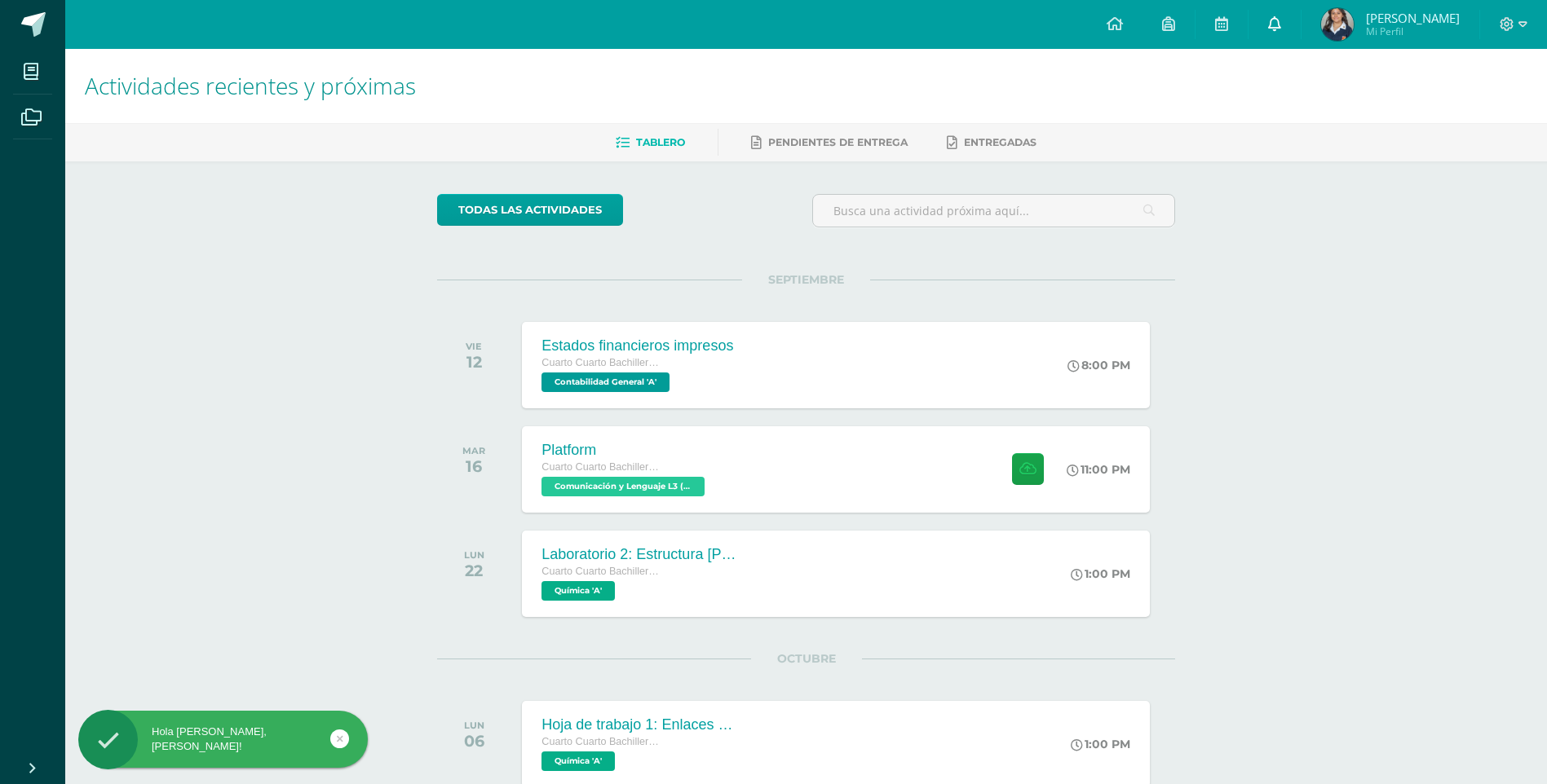
click at [1281, 33] on span at bounding box center [1274, 25] width 13 height 18
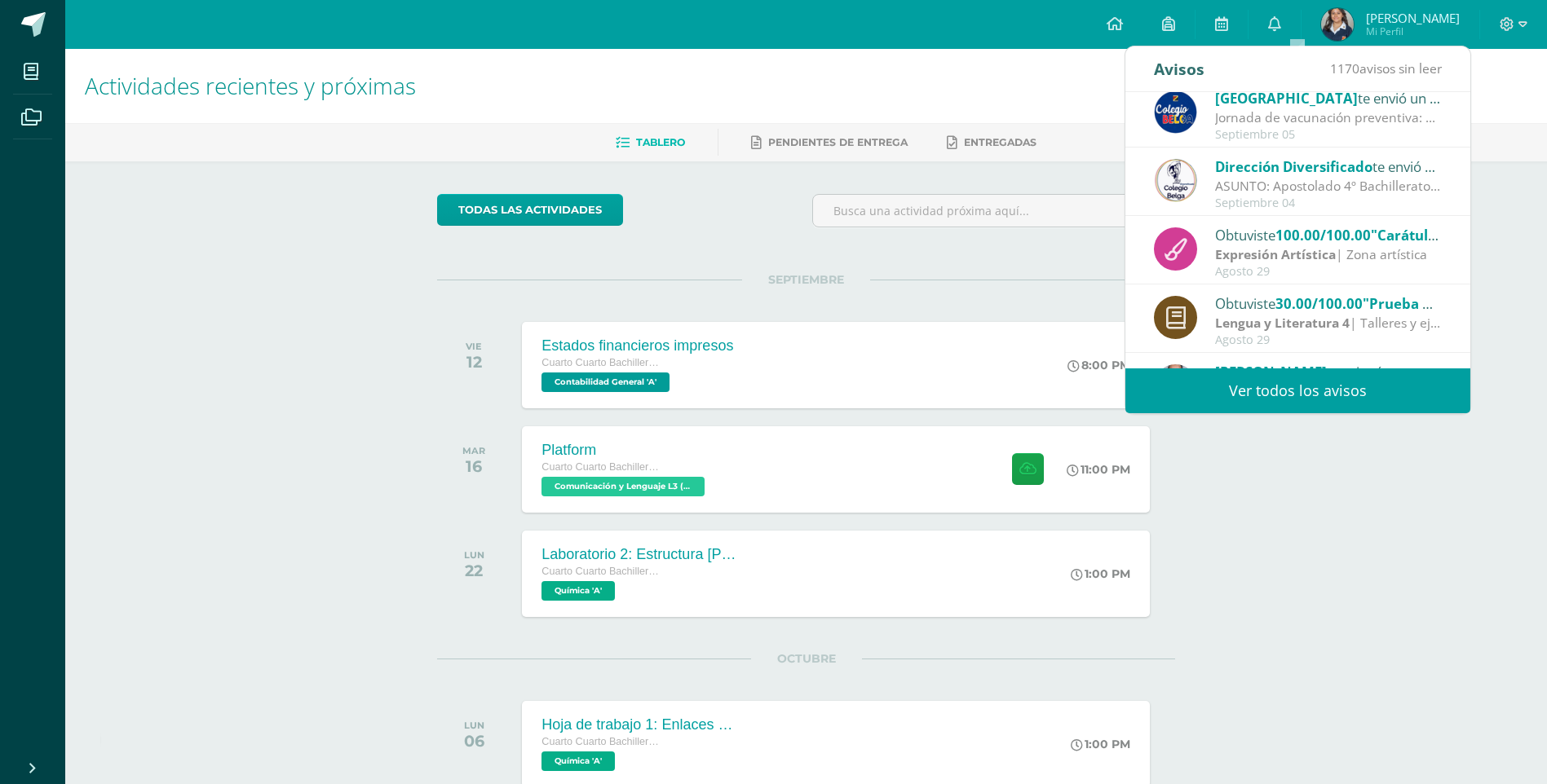
scroll to position [163, 0]
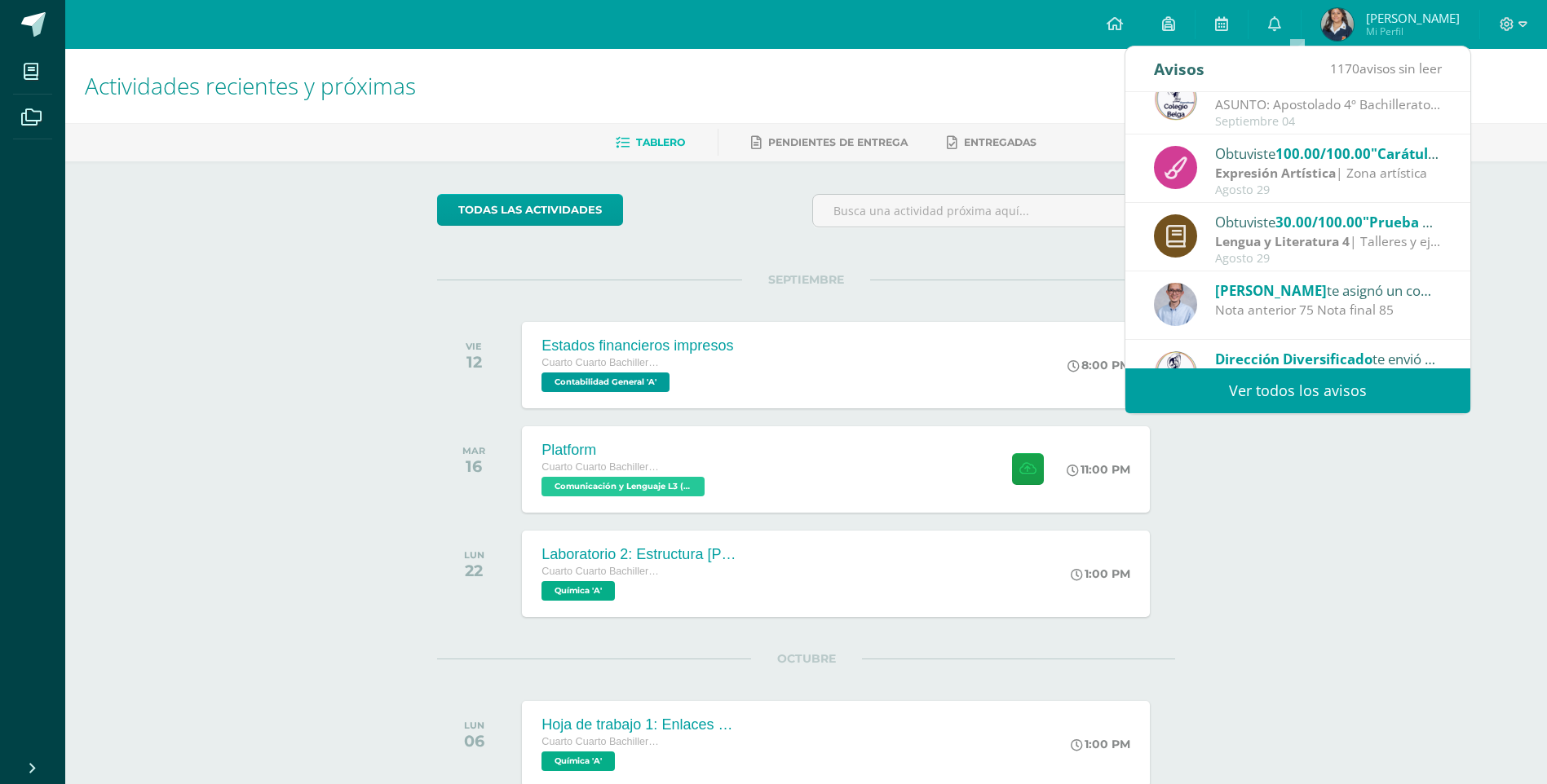
click at [1388, 240] on div "Lengua y Literatura 4 | Talleres y ejercicios" at bounding box center [1328, 241] width 227 height 19
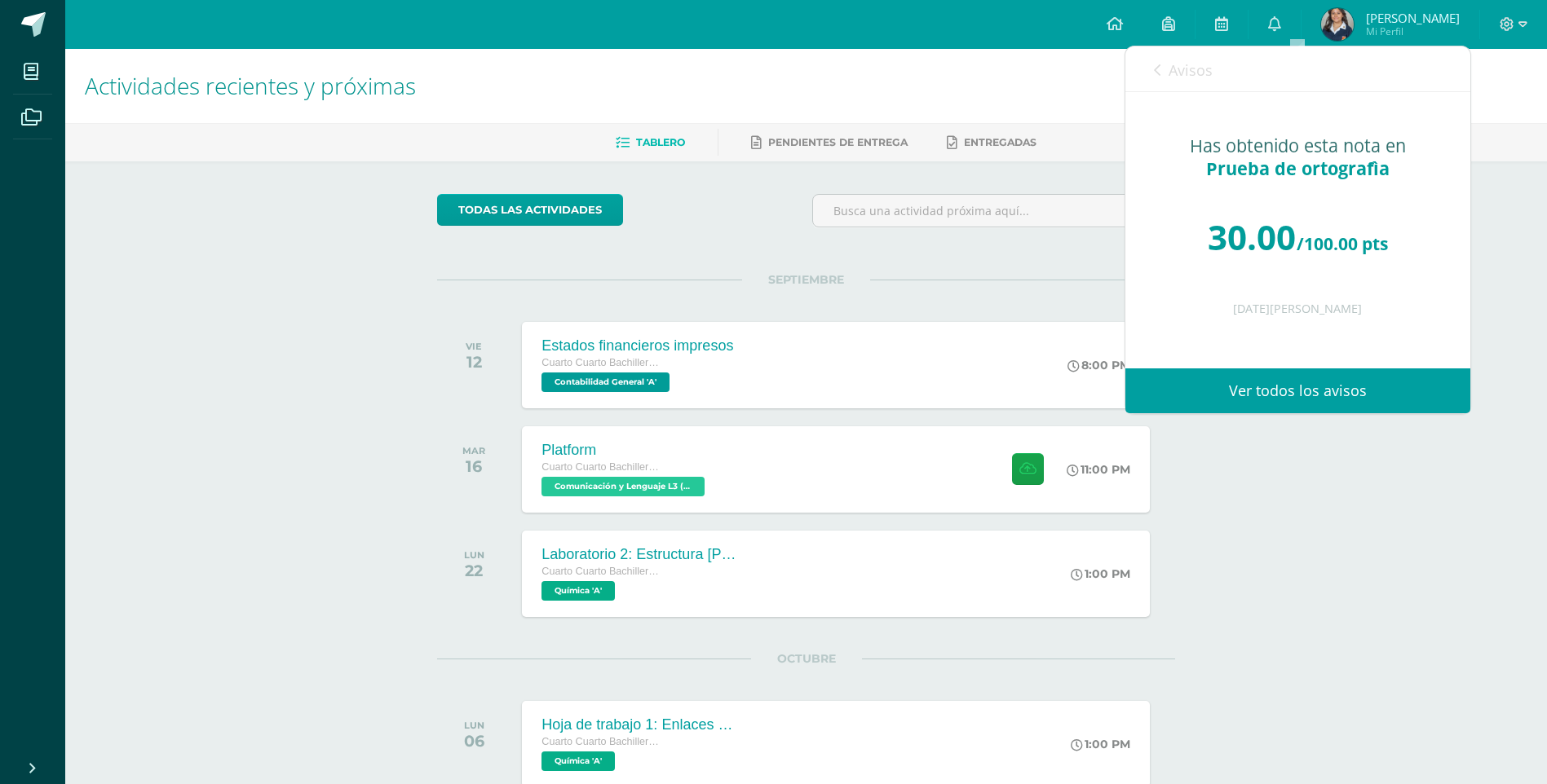
click at [1166, 78] on link "Avisos" at bounding box center [1183, 69] width 58 height 46
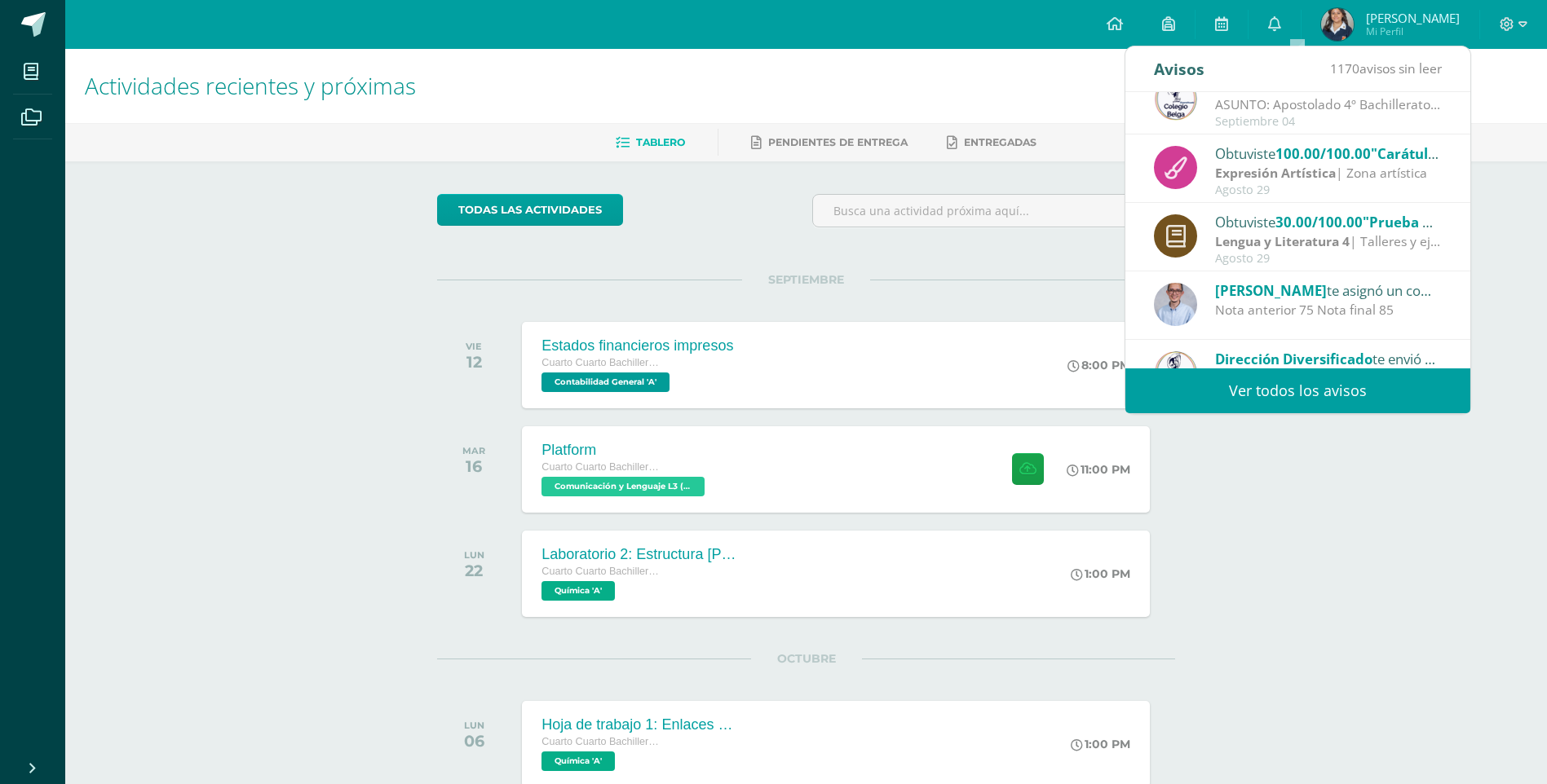
scroll to position [0, 0]
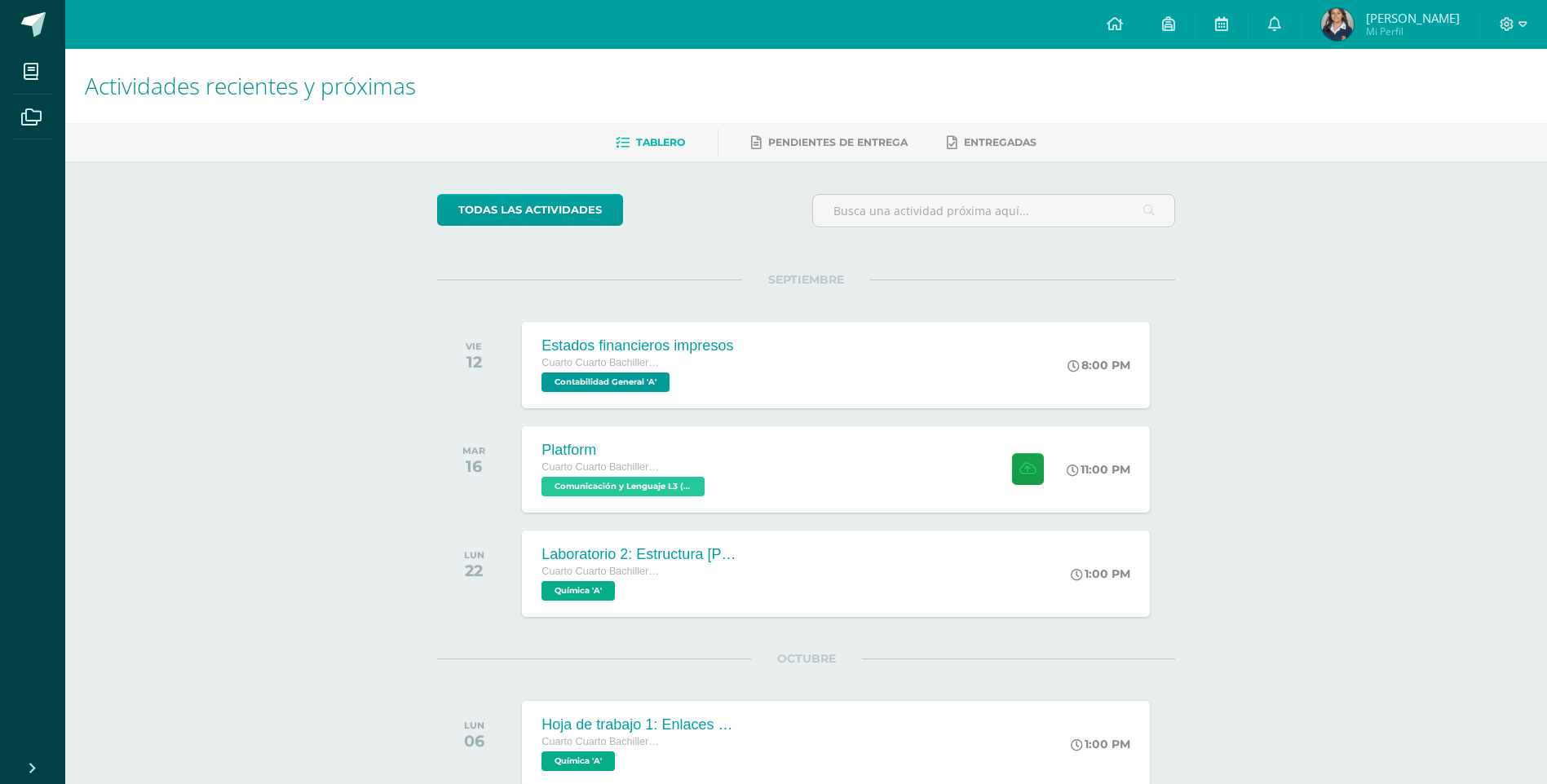
click at [1350, 507] on div "Actividades recientes y próximas Tablero Pendientes de entrega Entregadas todas…" at bounding box center [806, 573] width 1482 height 1050
click at [1511, 44] on div at bounding box center [1514, 24] width 67 height 48
click at [1514, 26] on span at bounding box center [1513, 25] width 28 height 18
click at [1484, 114] on span "Cerrar sesión" at bounding box center [1472, 112] width 73 height 16
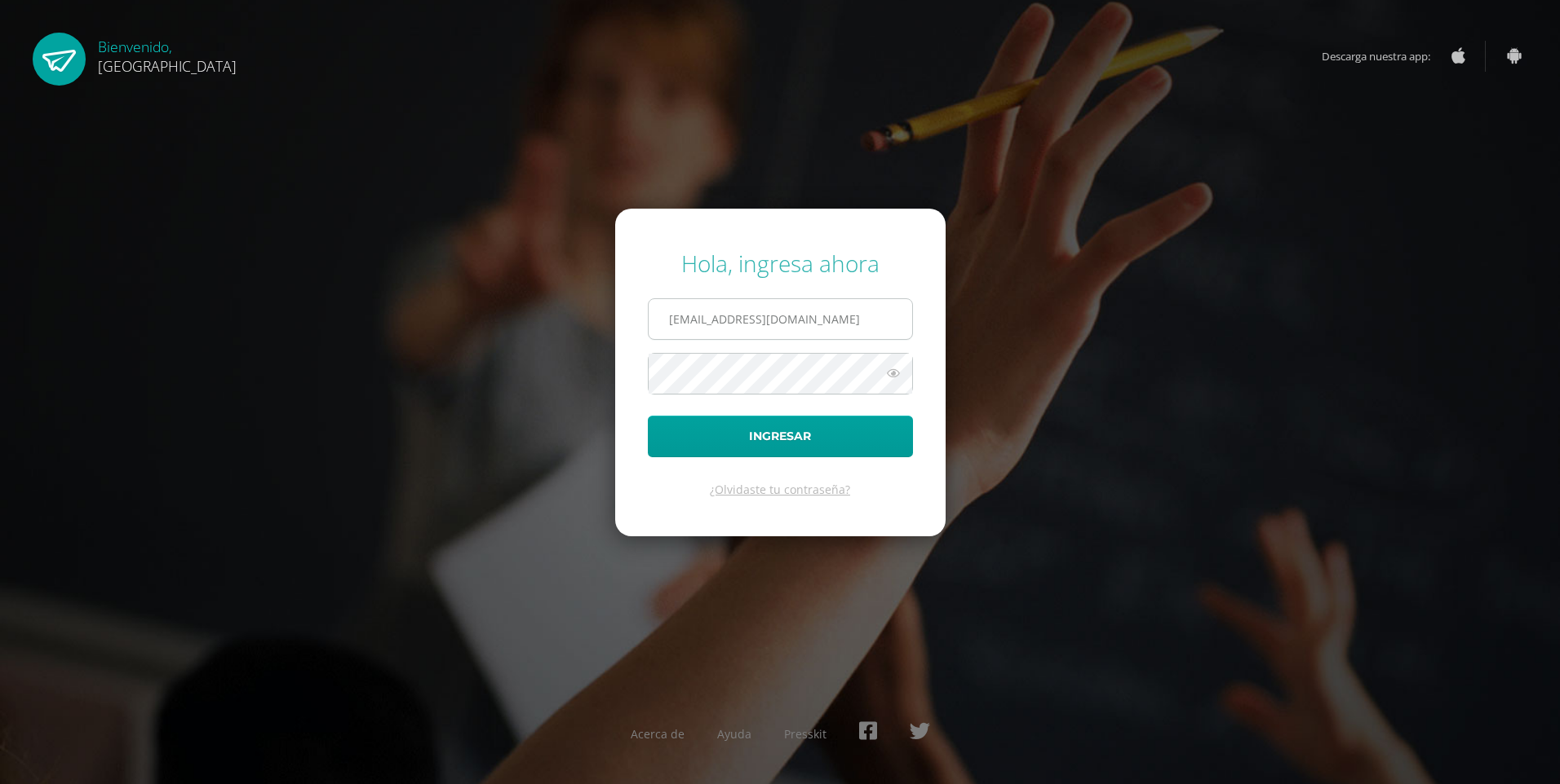
click at [783, 300] on input "2021208@colegiobelga.edu.gt" at bounding box center [780, 319] width 263 height 40
type input "2021217@colegiobelga.edu.gt"
click at [648, 416] on button "Ingresar" at bounding box center [780, 437] width 265 height 42
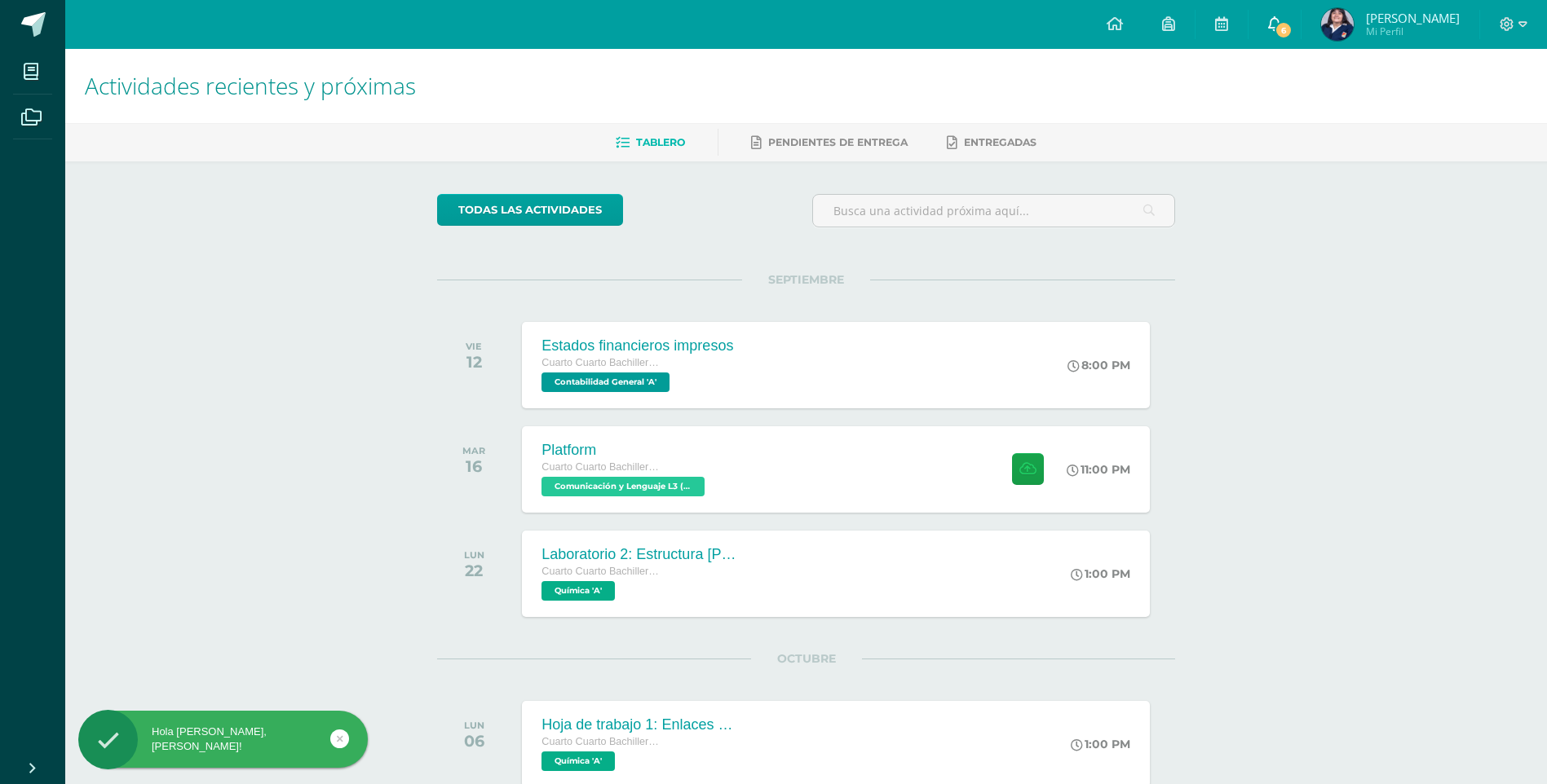
click at [1275, 26] on span "6" at bounding box center [1284, 30] width 18 height 18
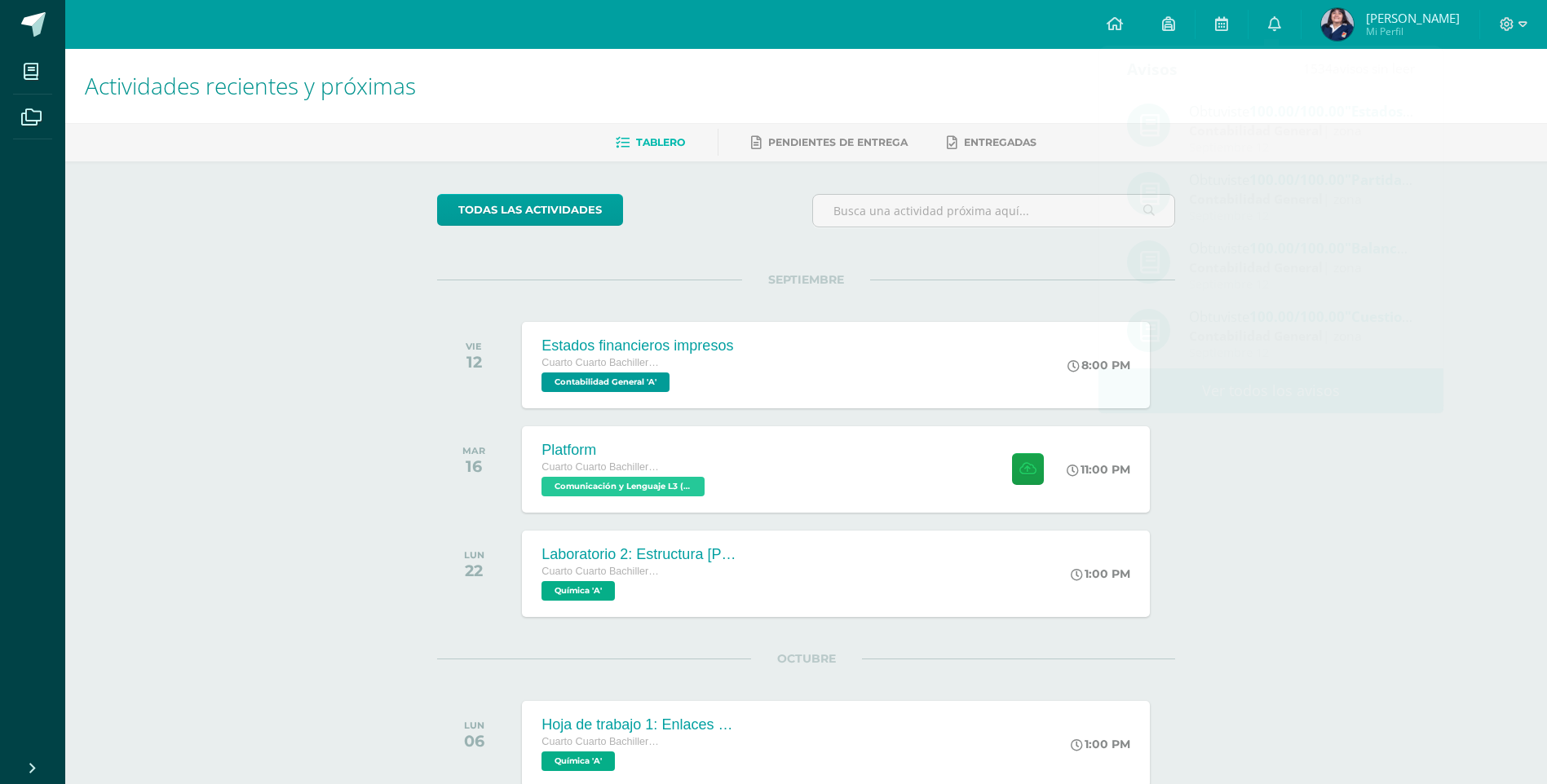
click at [1398, 495] on div "Actividades recientes y próximas Tablero Pendientes de entrega Entregadas todas…" at bounding box center [806, 573] width 1482 height 1050
click at [1532, 45] on div at bounding box center [1514, 24] width 67 height 48
click at [1527, 41] on div at bounding box center [1514, 24] width 67 height 48
click at [1525, 37] on div at bounding box center [1514, 24] width 67 height 48
click at [1517, 30] on span at bounding box center [1513, 25] width 28 height 18
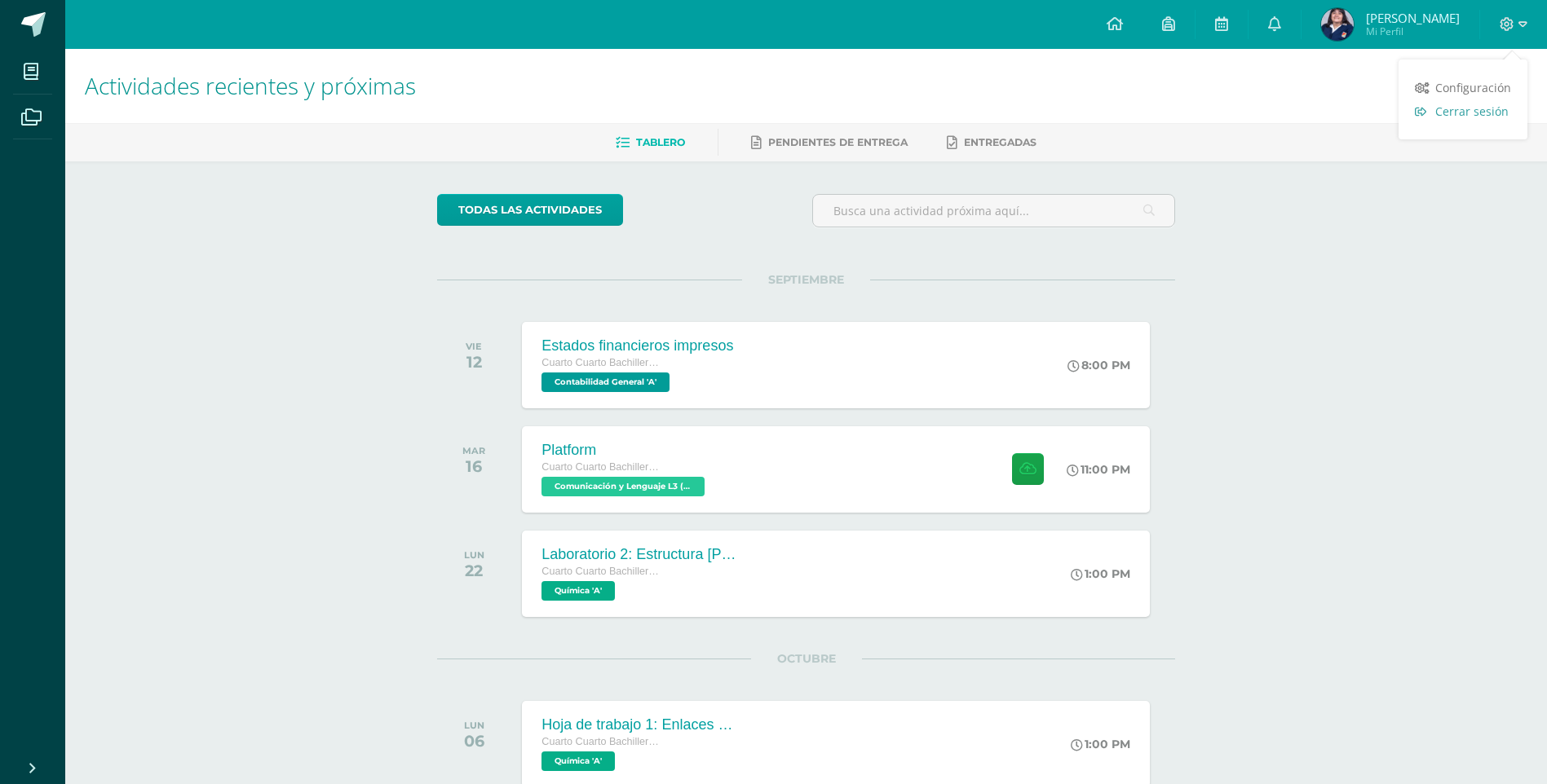
click at [1455, 117] on span "Cerrar sesión" at bounding box center [1472, 112] width 73 height 16
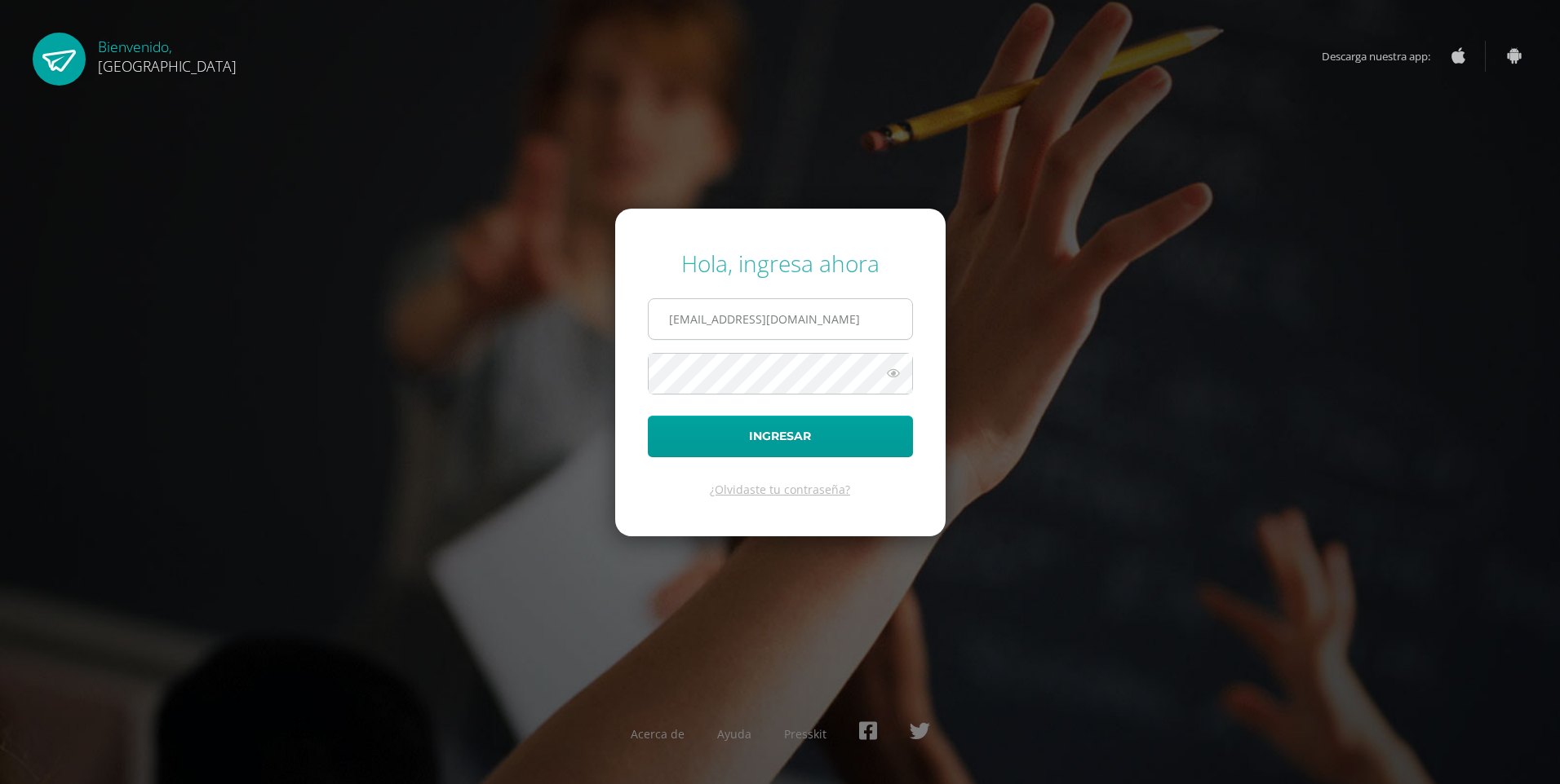
click at [798, 335] on input "[EMAIL_ADDRESS][DOMAIN_NAME]" at bounding box center [780, 319] width 263 height 40
click at [648, 416] on button "Ingresar" at bounding box center [780, 437] width 265 height 42
